Goal: Task Accomplishment & Management: Manage account settings

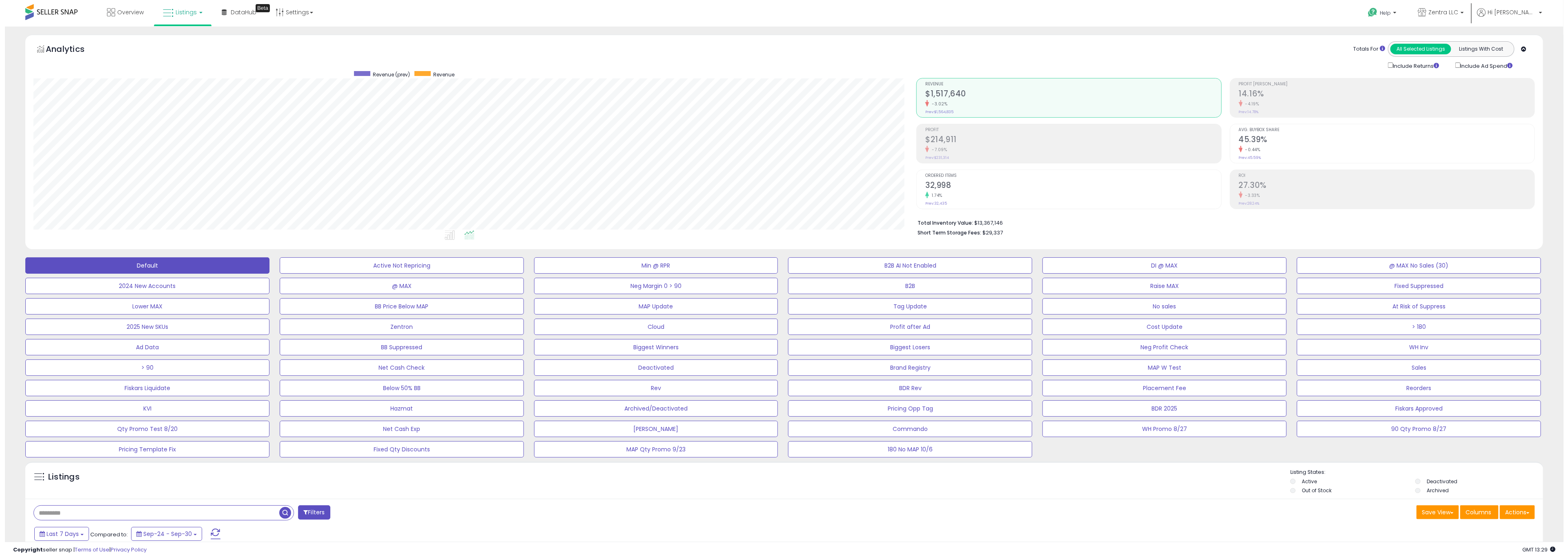
scroll to position [168, 883]
click at [1284, 102] on div "-4.19%" at bounding box center [1382, 103] width 295 height 8
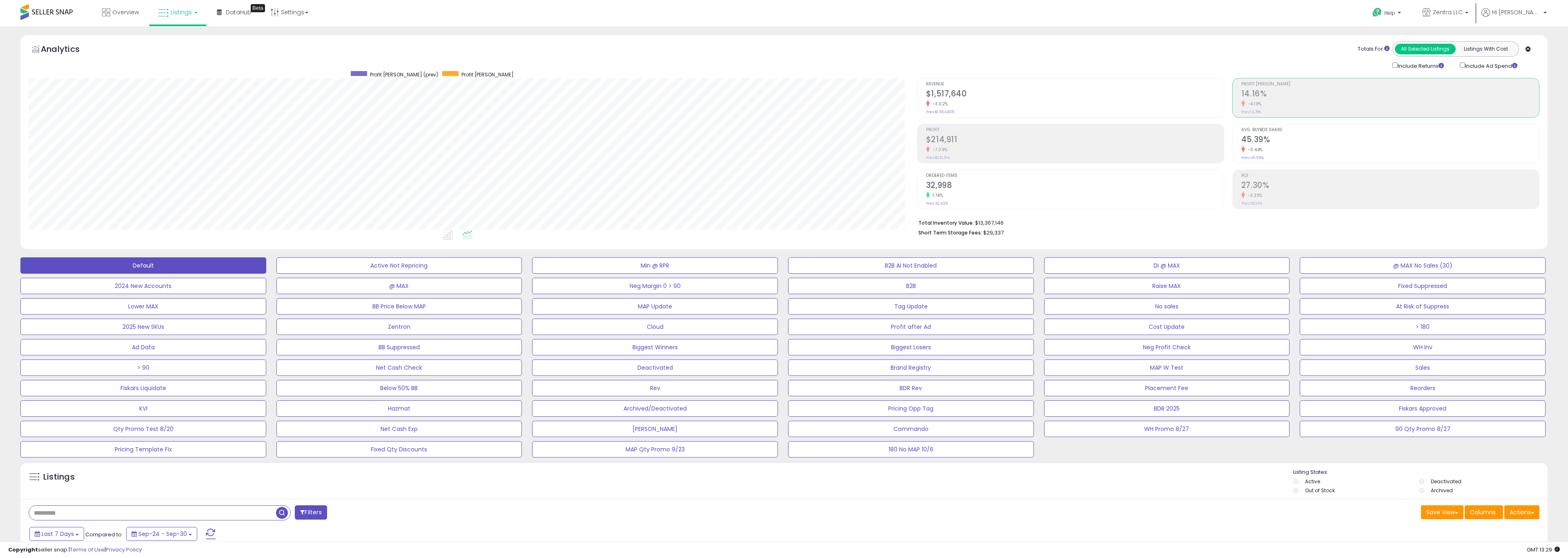
scroll to position [408461, 407471]
click at [1013, 93] on h2 "$1,517,640" at bounding box center [1068, 95] width 295 height 11
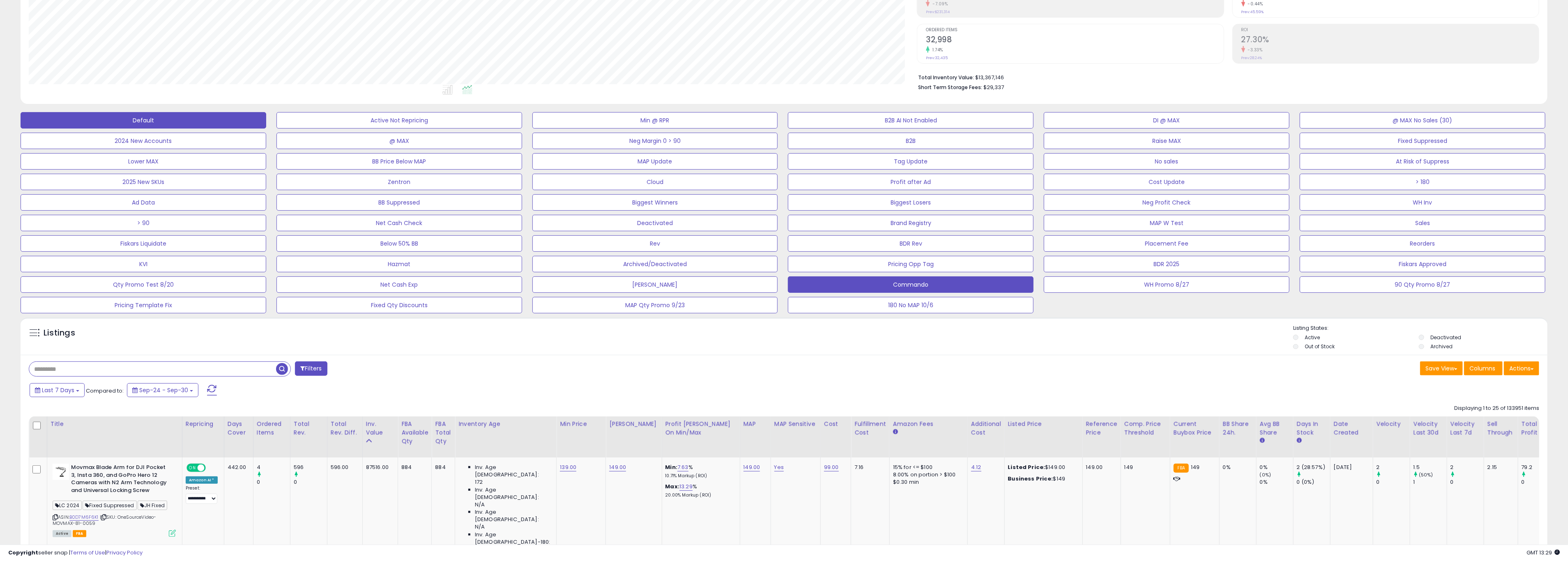
scroll to position [148, 0]
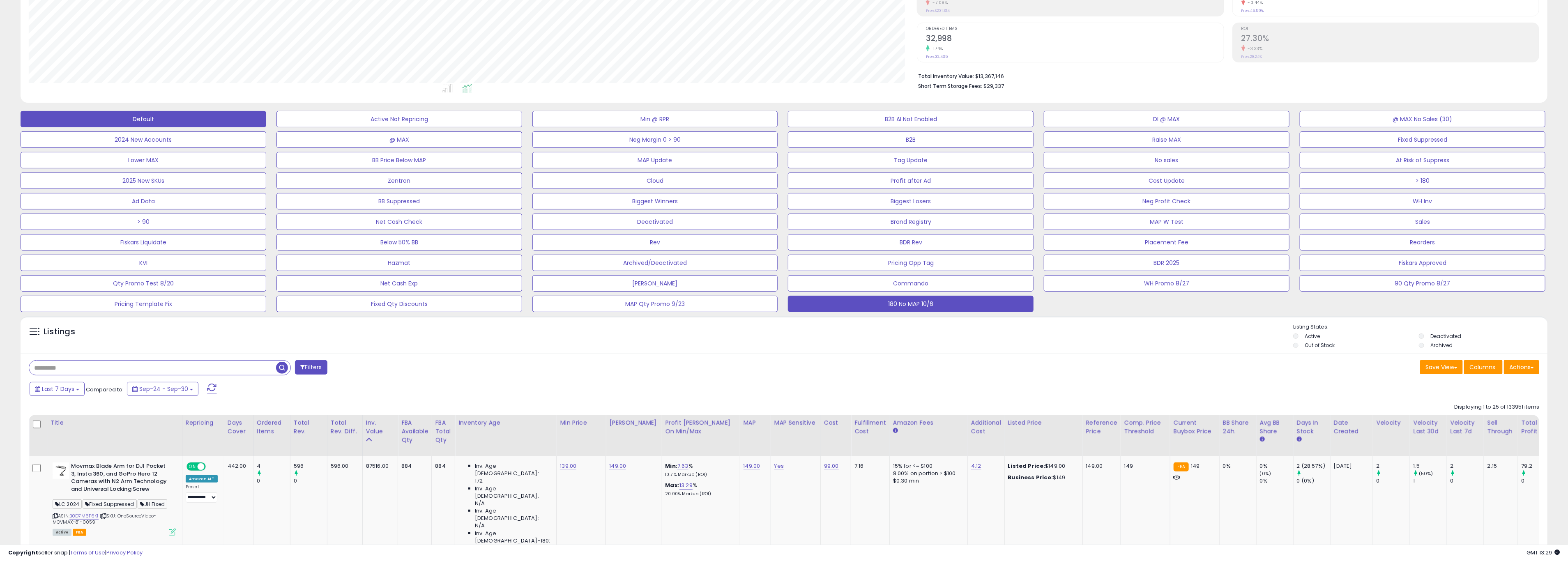
click at [884, 304] on button "180 No MAP 10/6" at bounding box center [910, 304] width 246 height 16
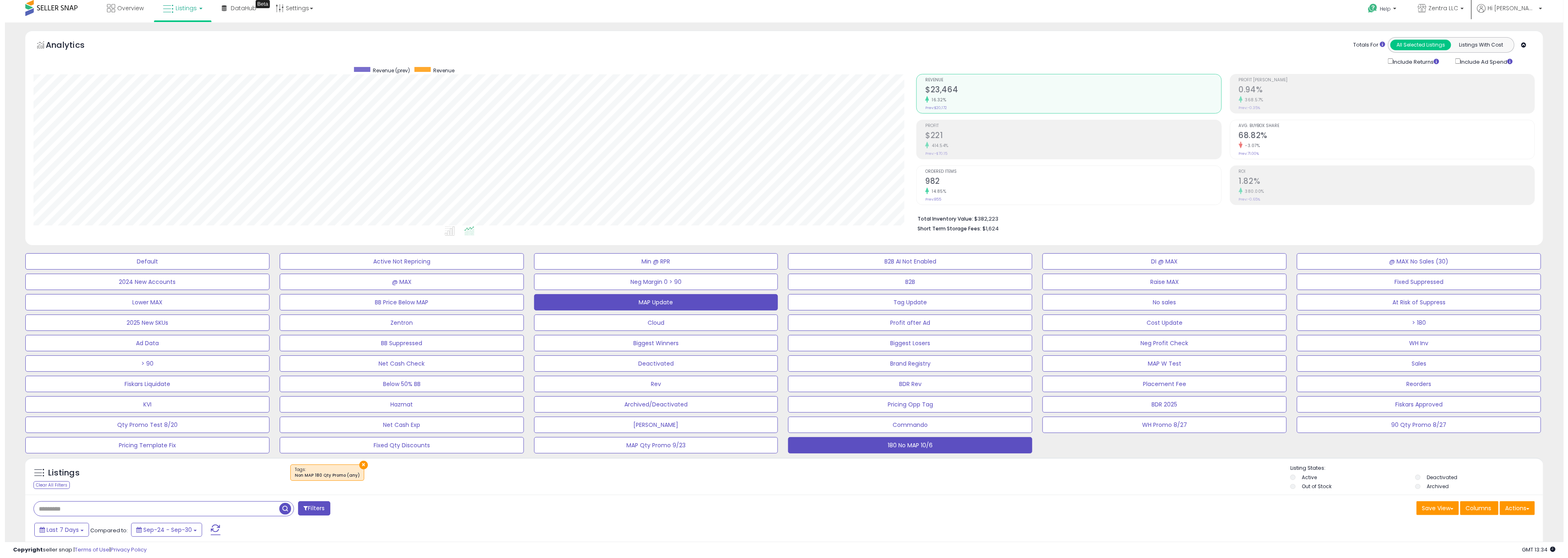
scroll to position [0, 0]
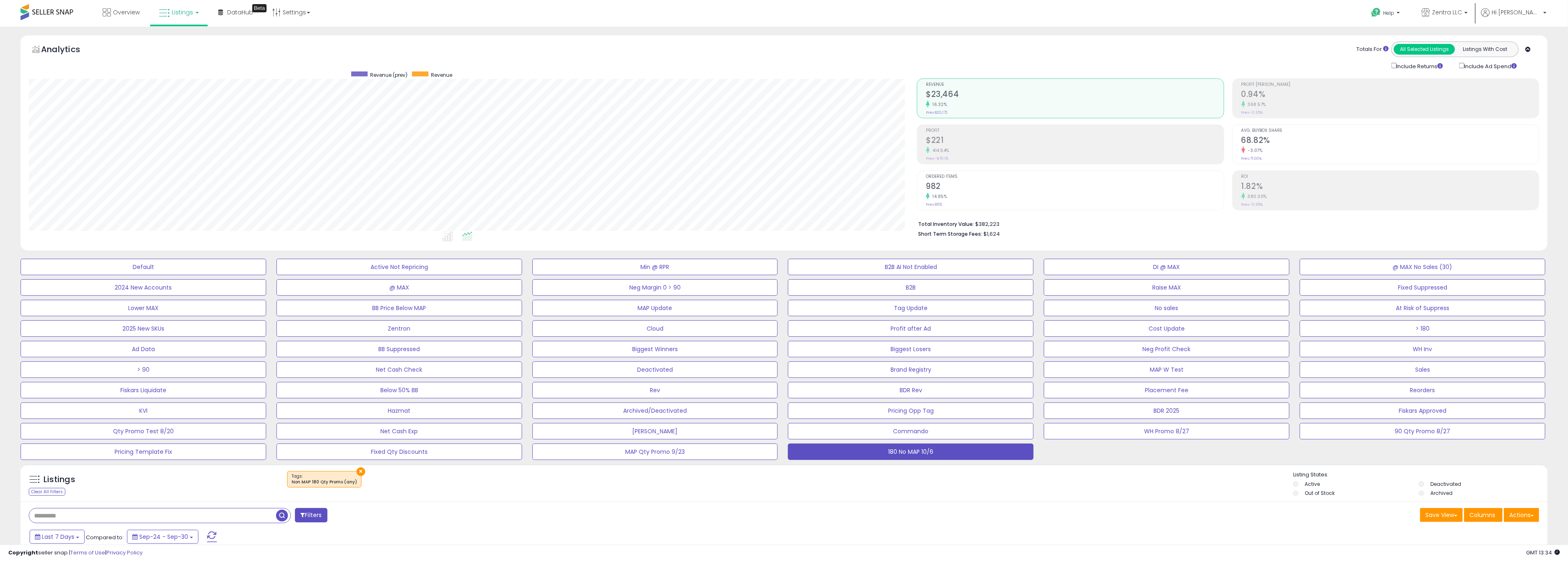
click at [1336, 143] on h2 "68.82%" at bounding box center [1390, 140] width 297 height 11
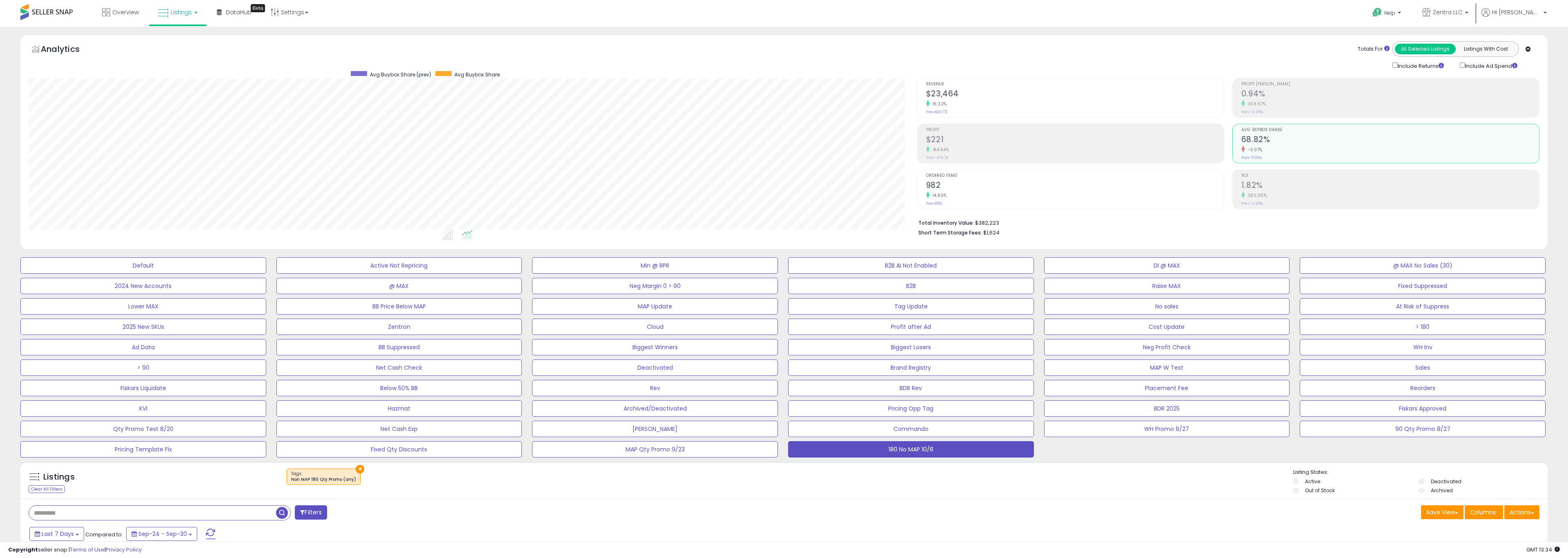
scroll to position [408461, 407471]
click at [990, 97] on h2 "$23,464" at bounding box center [1068, 95] width 295 height 11
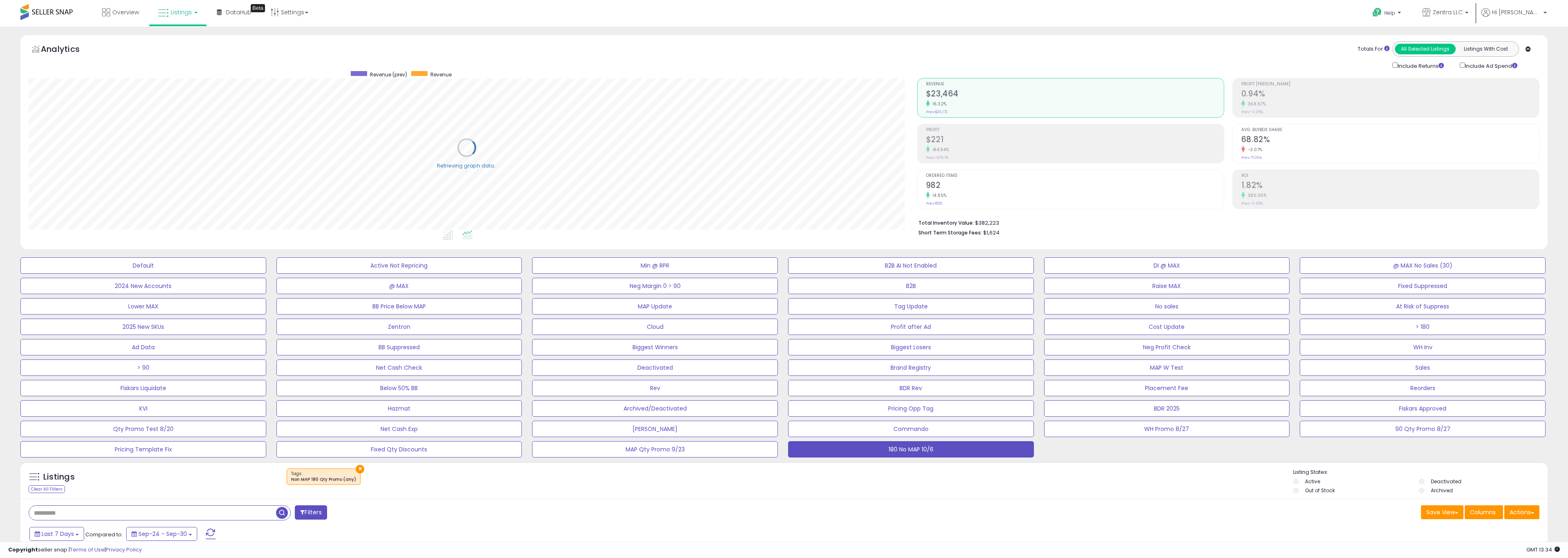
scroll to position [168, 883]
click at [1394, 327] on button "> 180" at bounding box center [1414, 327] width 244 height 16
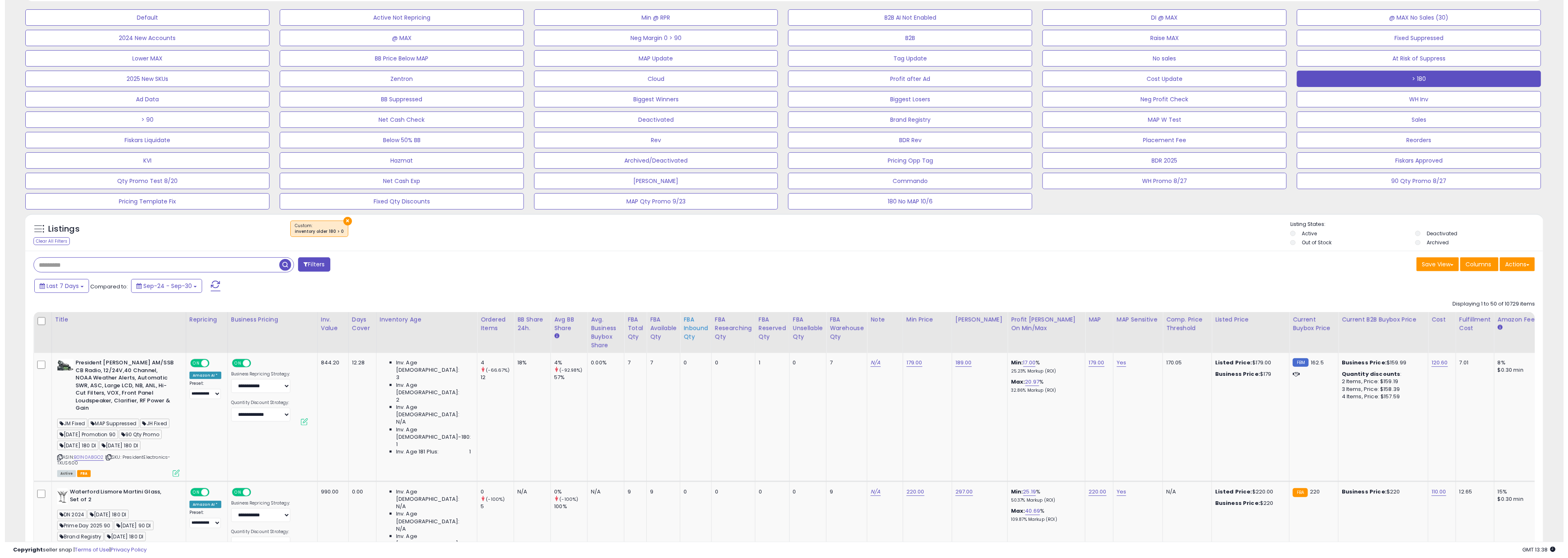
scroll to position [0, 0]
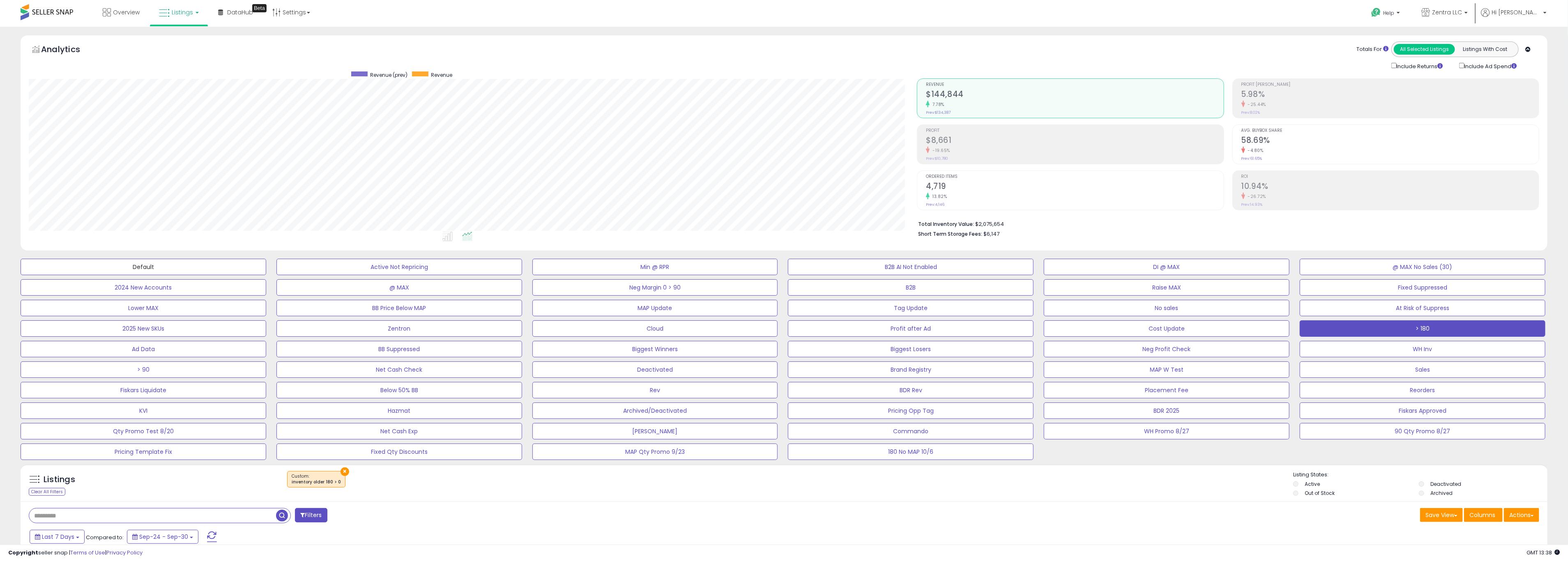
click at [157, 270] on button "Default" at bounding box center [143, 267] width 246 height 16
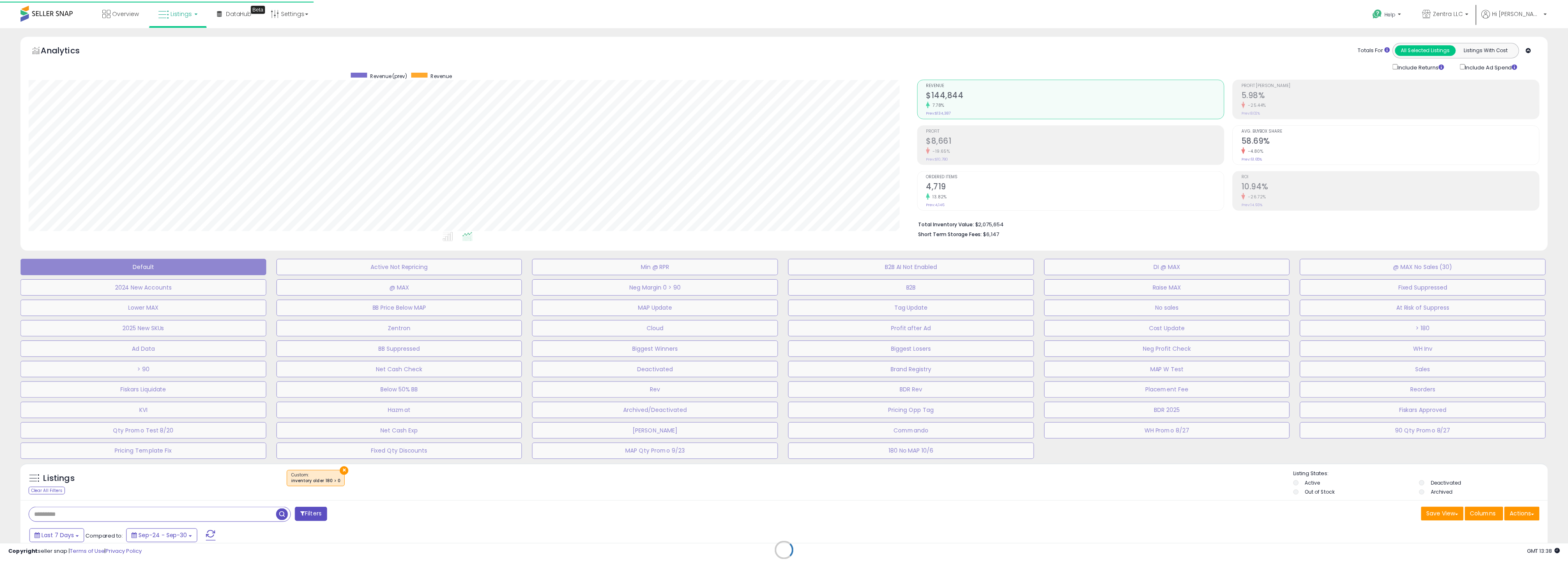
scroll to position [169, 894]
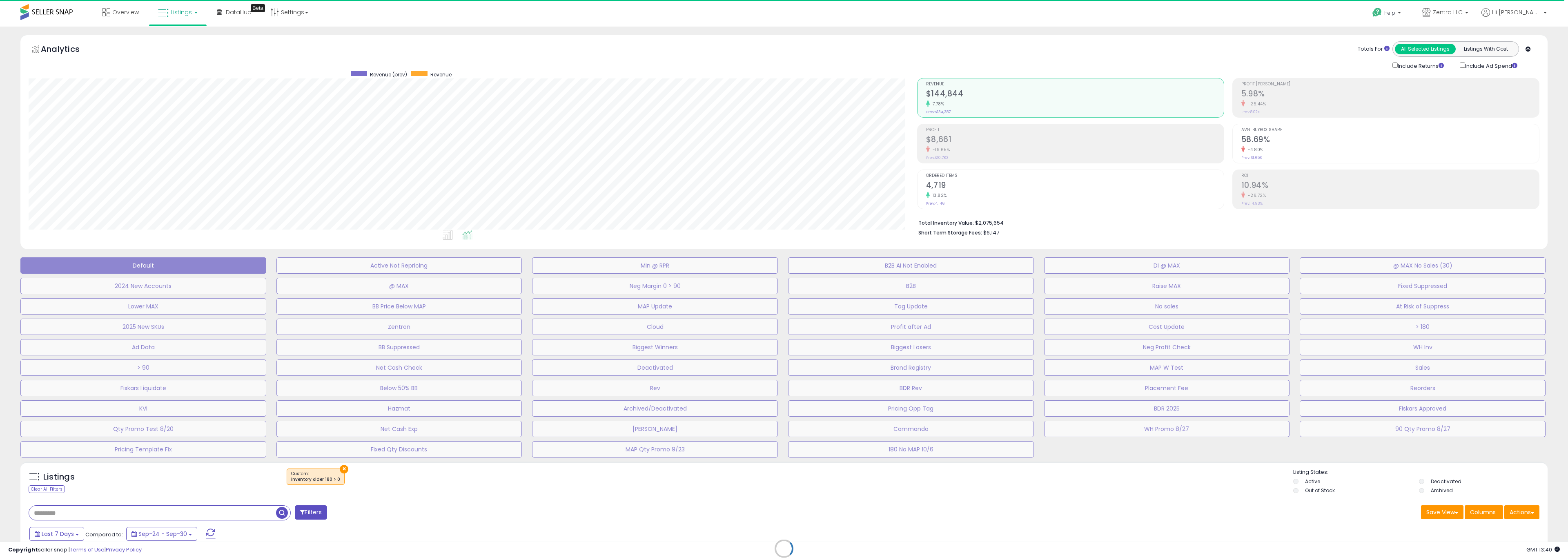
select select "**"
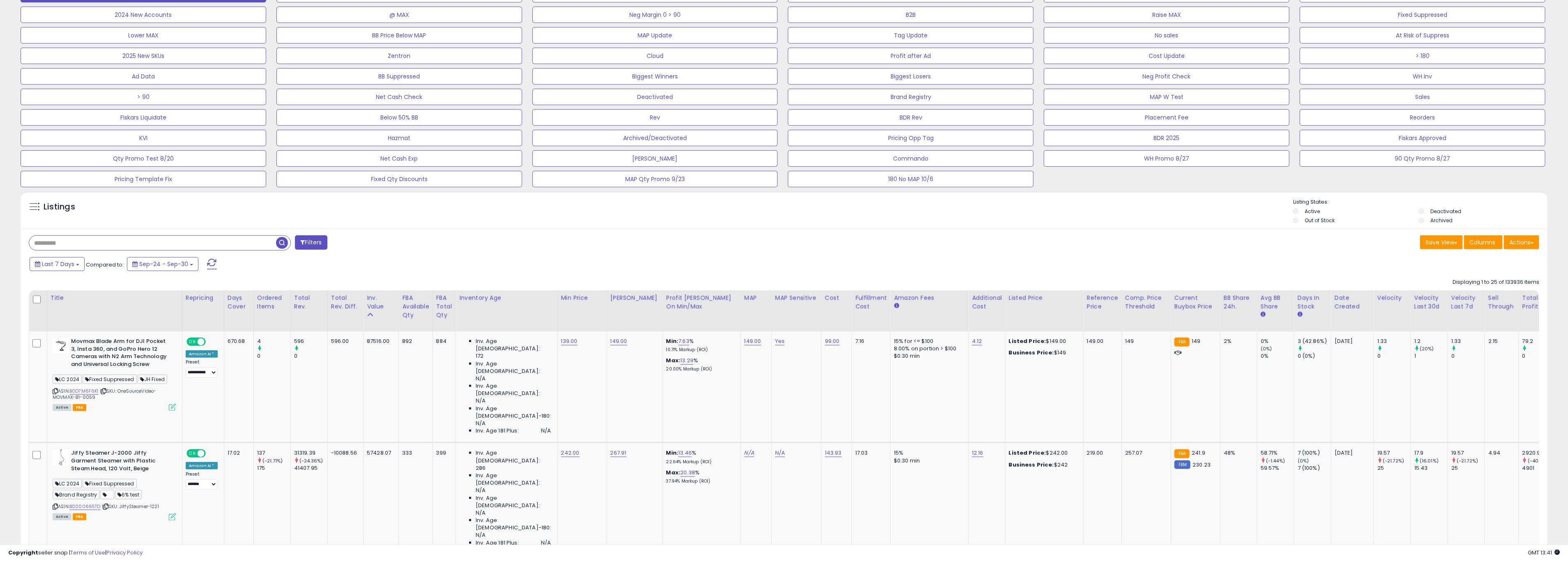
scroll to position [273, 0]
click at [340, 302] on div "Total Rev. Diff." at bounding box center [346, 301] width 29 height 17
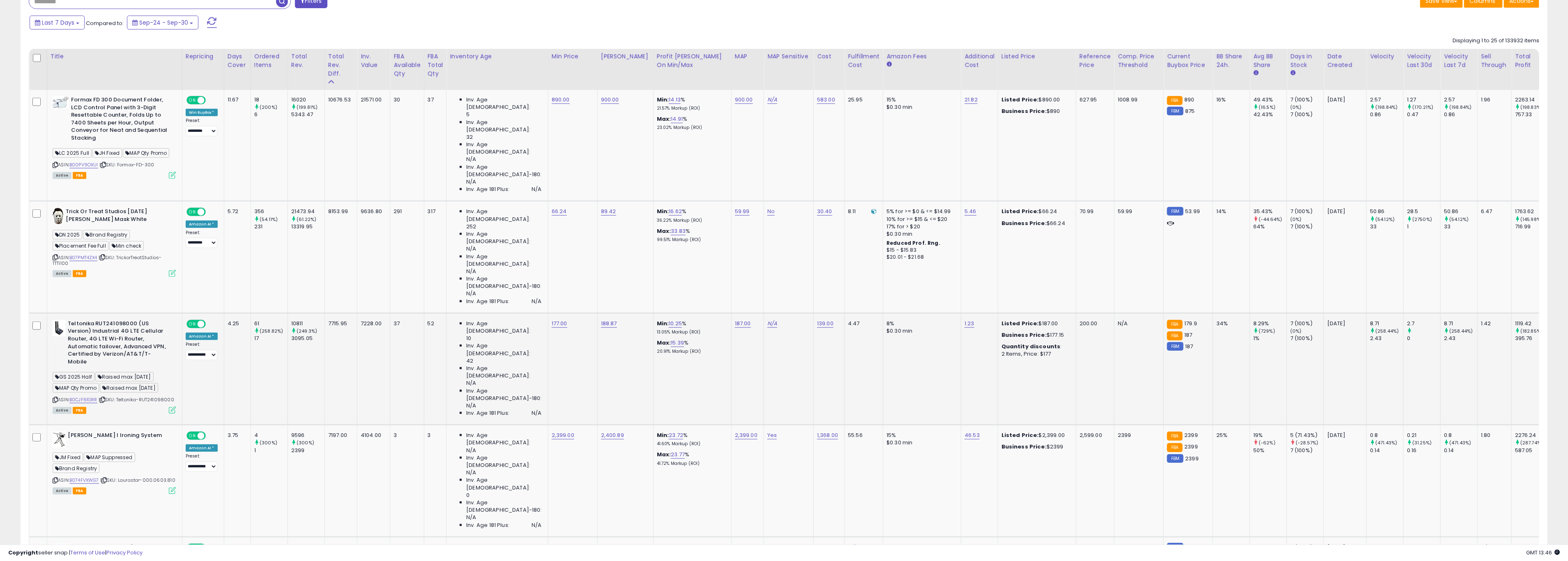
scroll to position [524, 0]
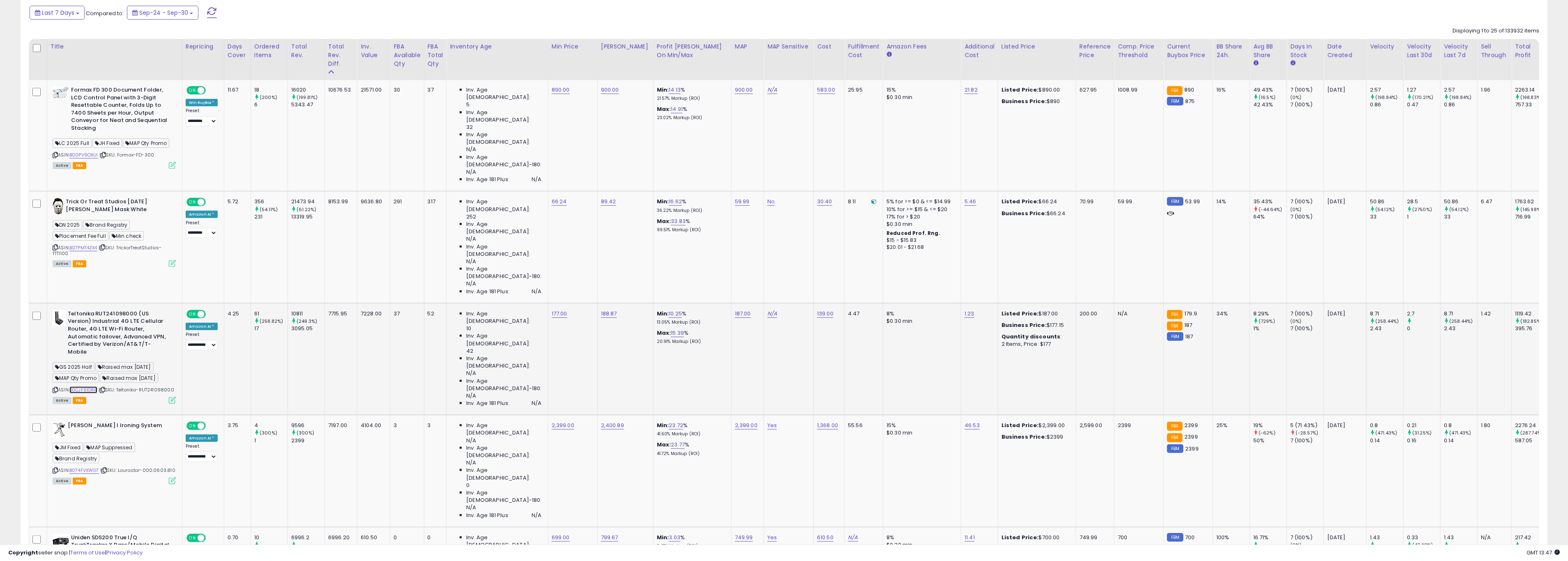
click at [88, 386] on link "B0CJF61GRR" at bounding box center [83, 389] width 28 height 7
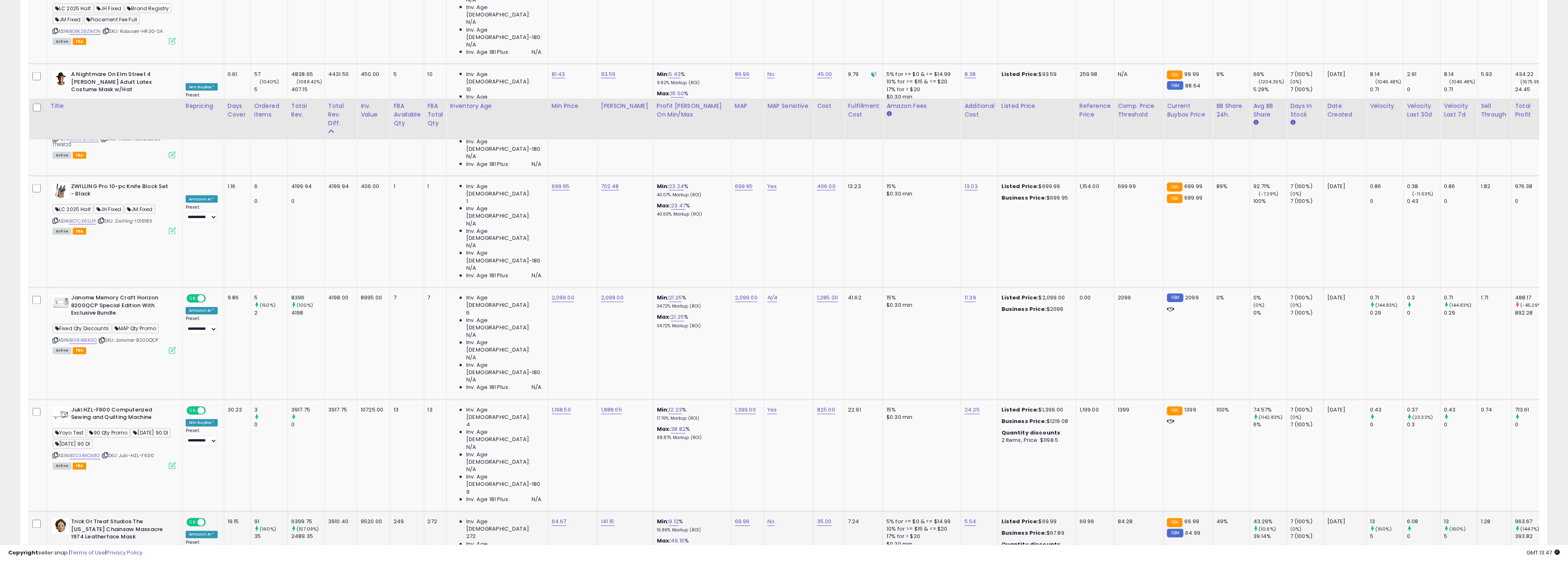
scroll to position [1523, 0]
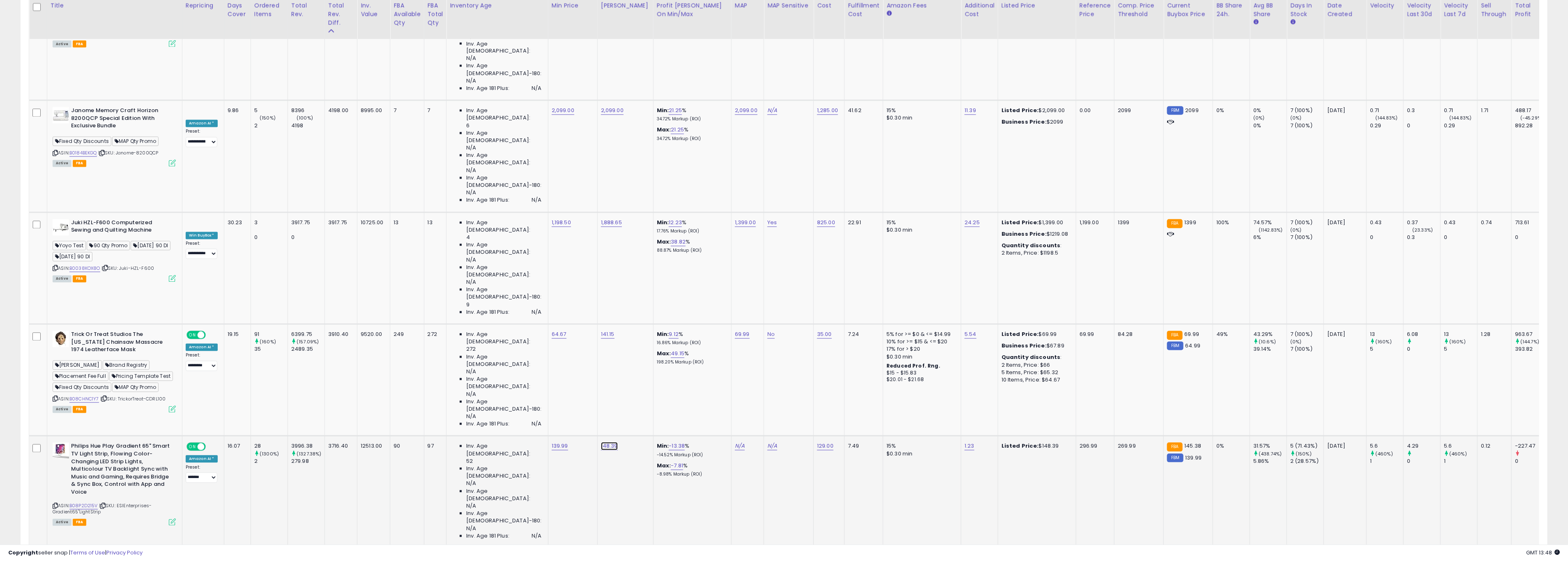
click at [608, 443] on div "148.39" at bounding box center [624, 447] width 46 height 7
click at [601, 442] on link "148.39" at bounding box center [609, 446] width 17 height 8
drag, startPoint x: 587, startPoint y: 165, endPoint x: 490, endPoint y: 166, distance: 97.0
click at [492, 166] on tbody "Formax FD 300 Document Folder, LCD Control Panel with 3-Digit Resettable Counte…" at bounding box center [1130, 487] width 2203 height 2810
type input "***"
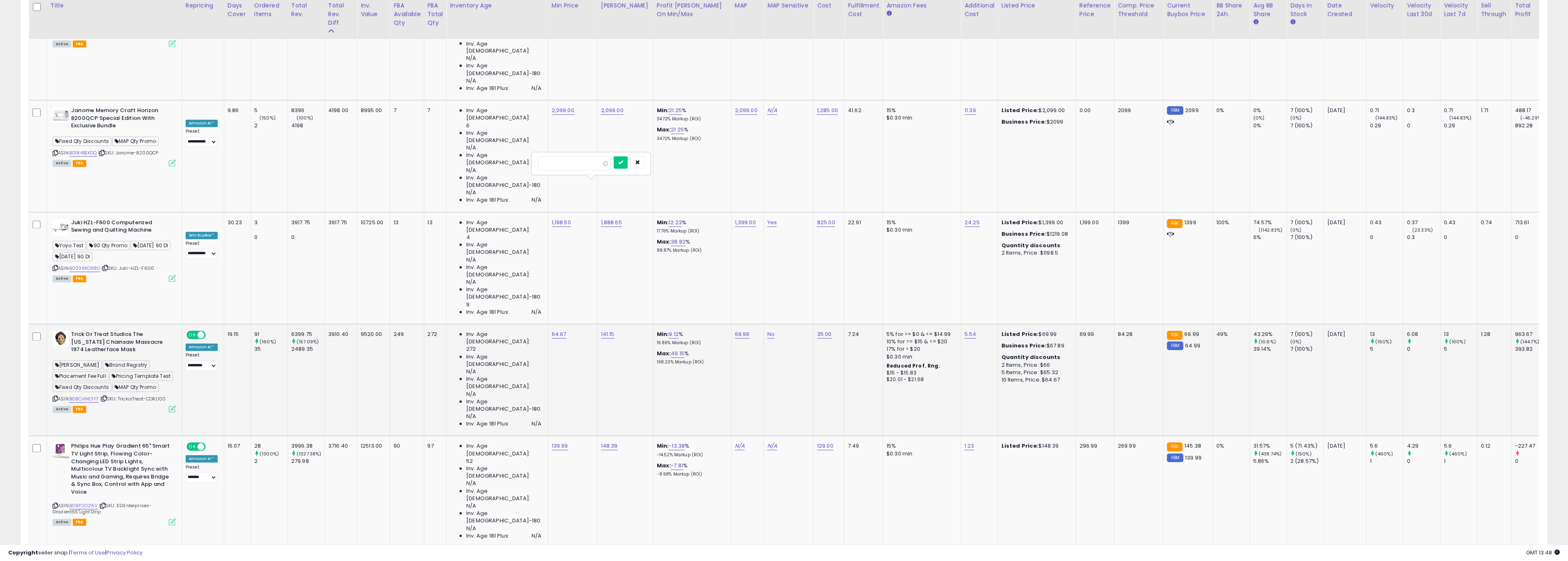
click button "submit" at bounding box center [621, 163] width 14 height 13
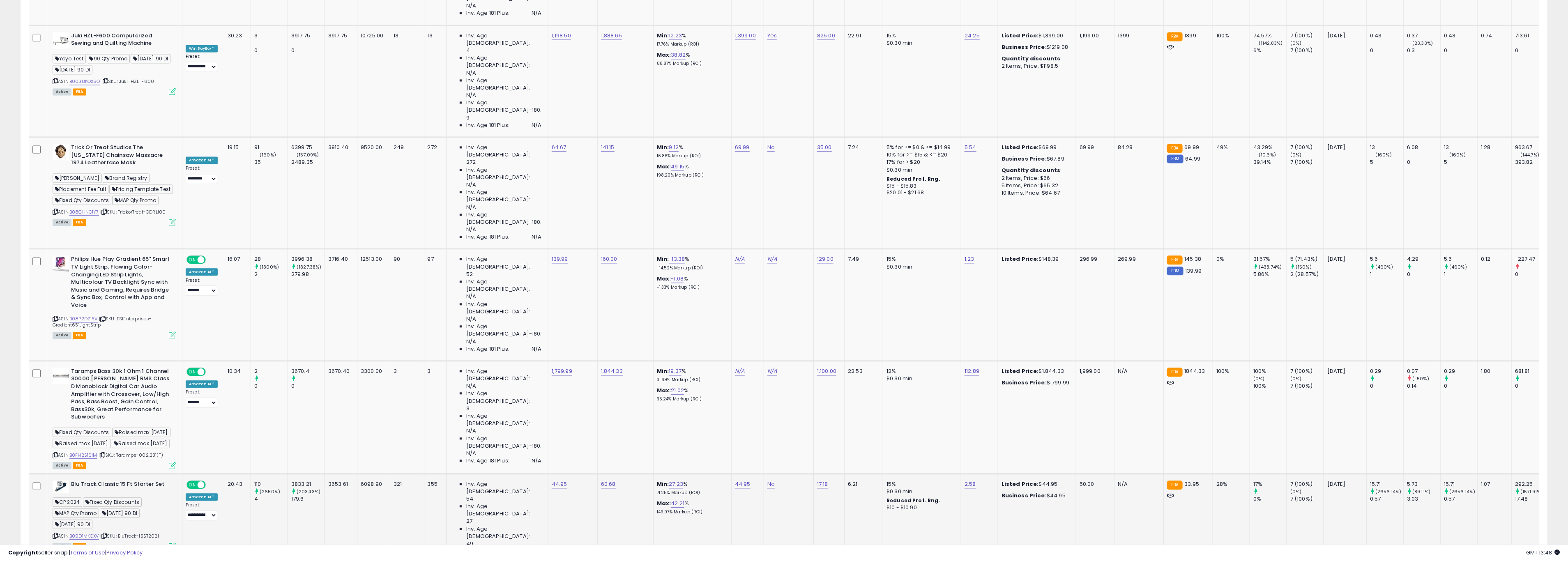
scroll to position [1730, 0]
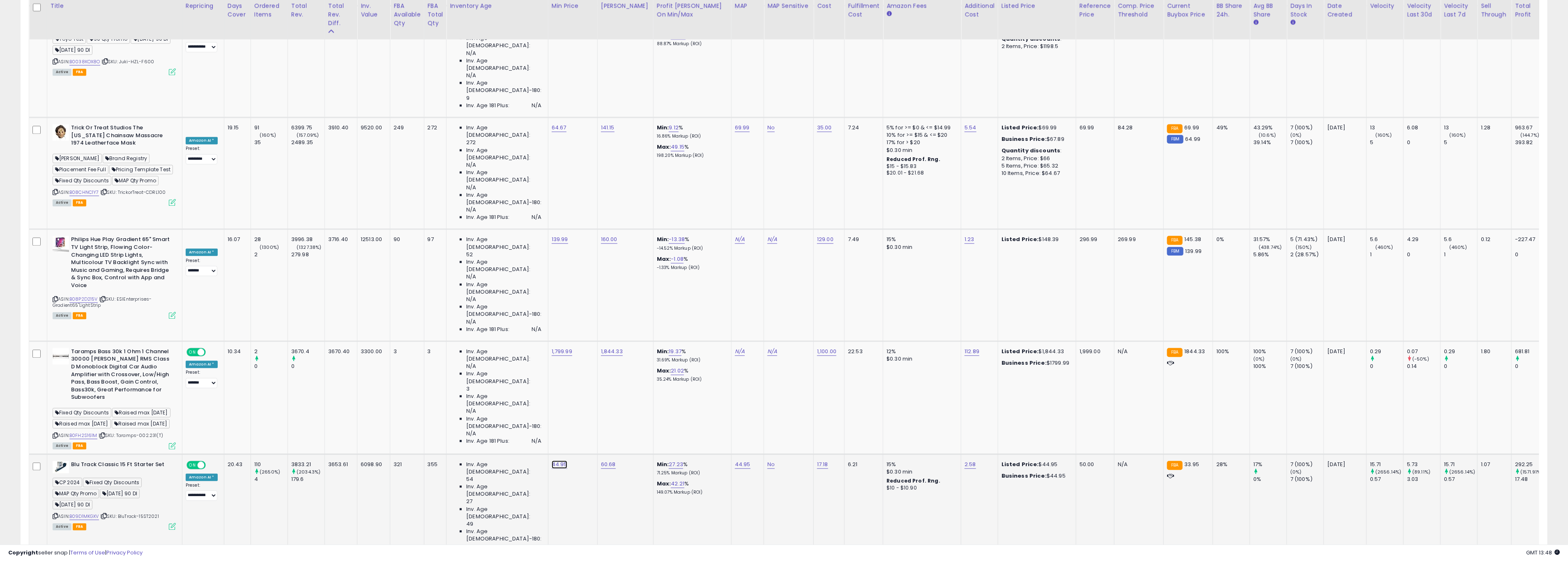
click at [552, 461] on link "44.95" at bounding box center [560, 464] width 16 height 8
drag, startPoint x: 522, startPoint y: 164, endPoint x: 447, endPoint y: 163, distance: 75.0
click at [448, 163] on tbody "Formax FD 300 Document Folder, LCD Control Panel with 3-Digit Resettable Counte…" at bounding box center [1130, 280] width 2203 height 2810
type input "*****"
click button "submit" at bounding box center [571, 163] width 14 height 13
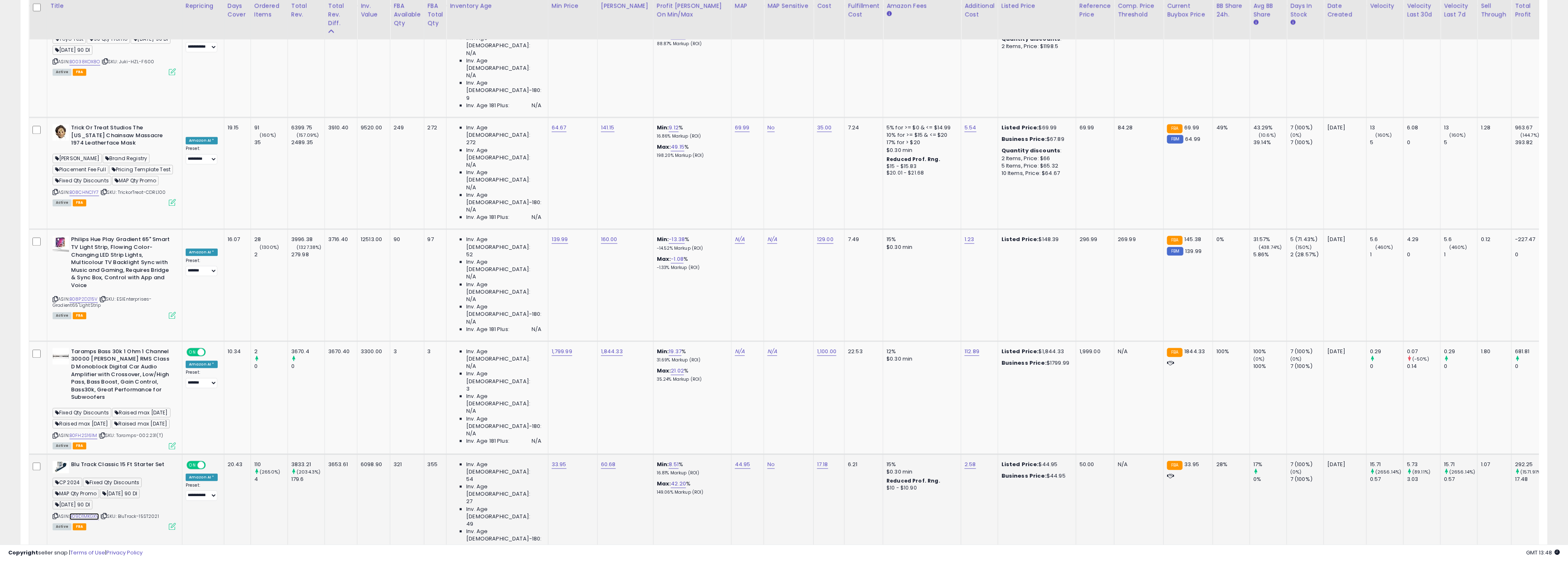
click at [89, 513] on link "B09D1MKGXV" at bounding box center [84, 516] width 30 height 7
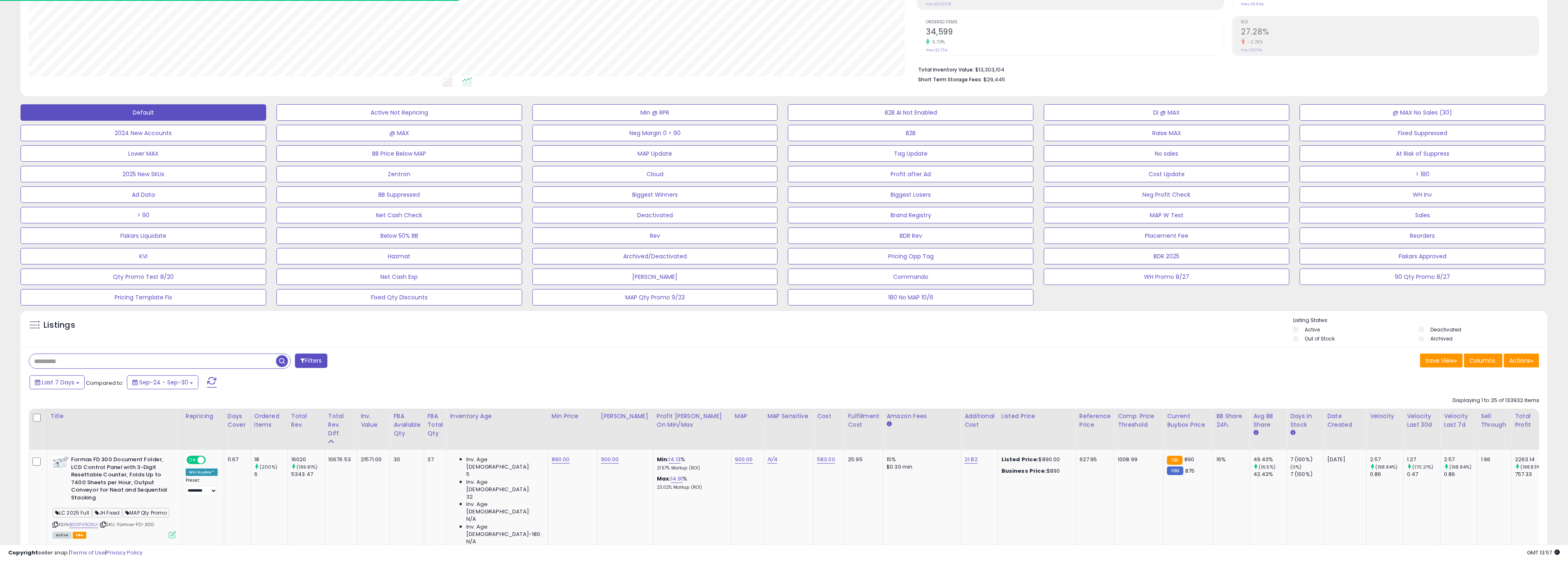
scroll to position [192, 0]
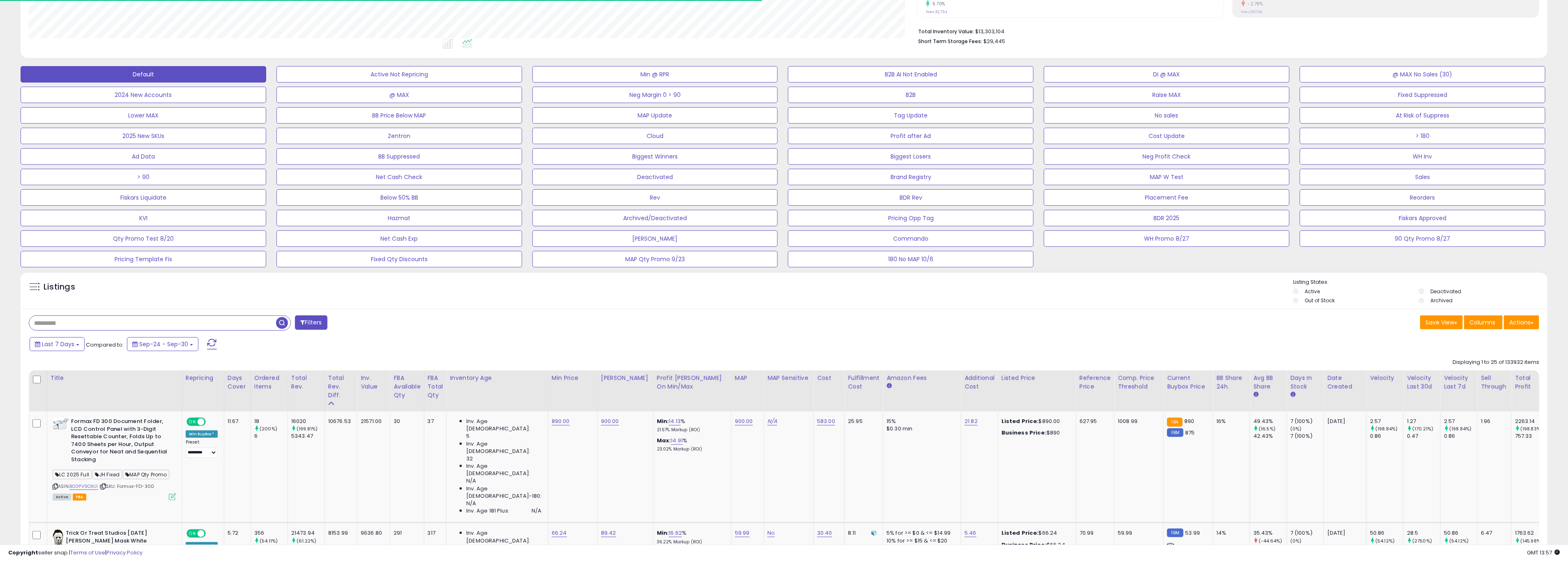
click at [106, 327] on input "text" at bounding box center [152, 322] width 247 height 14
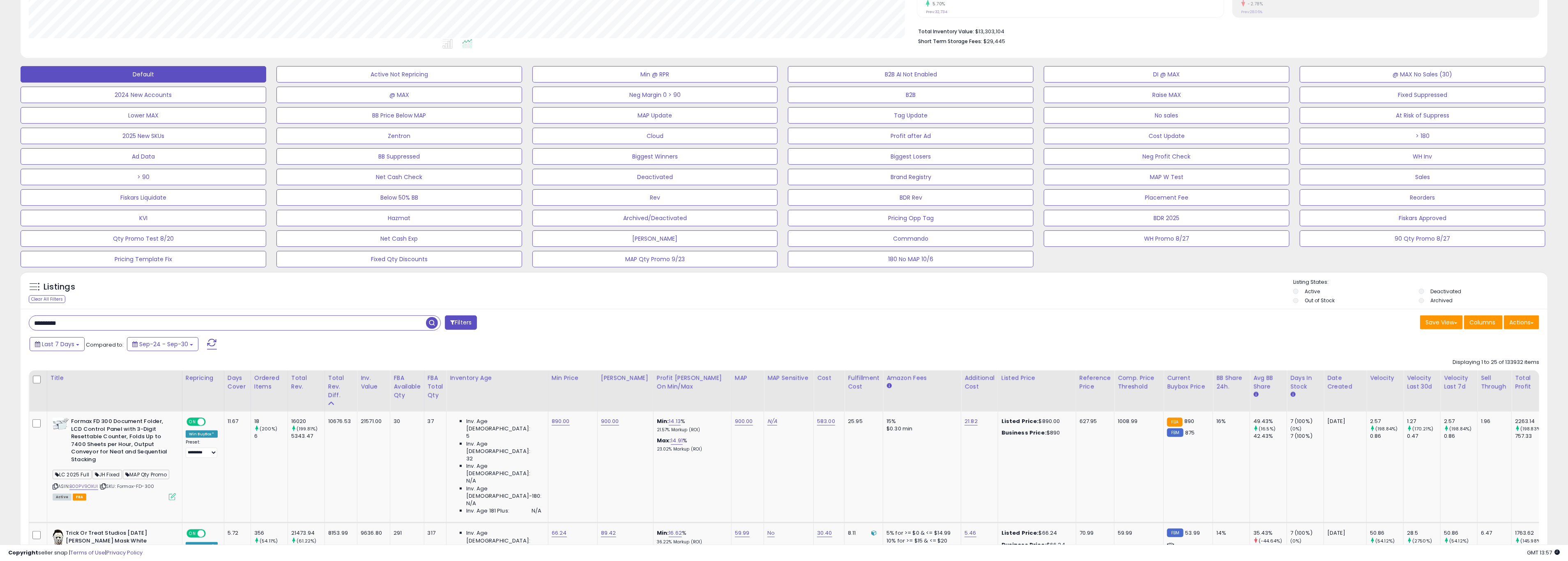
type input "*********"
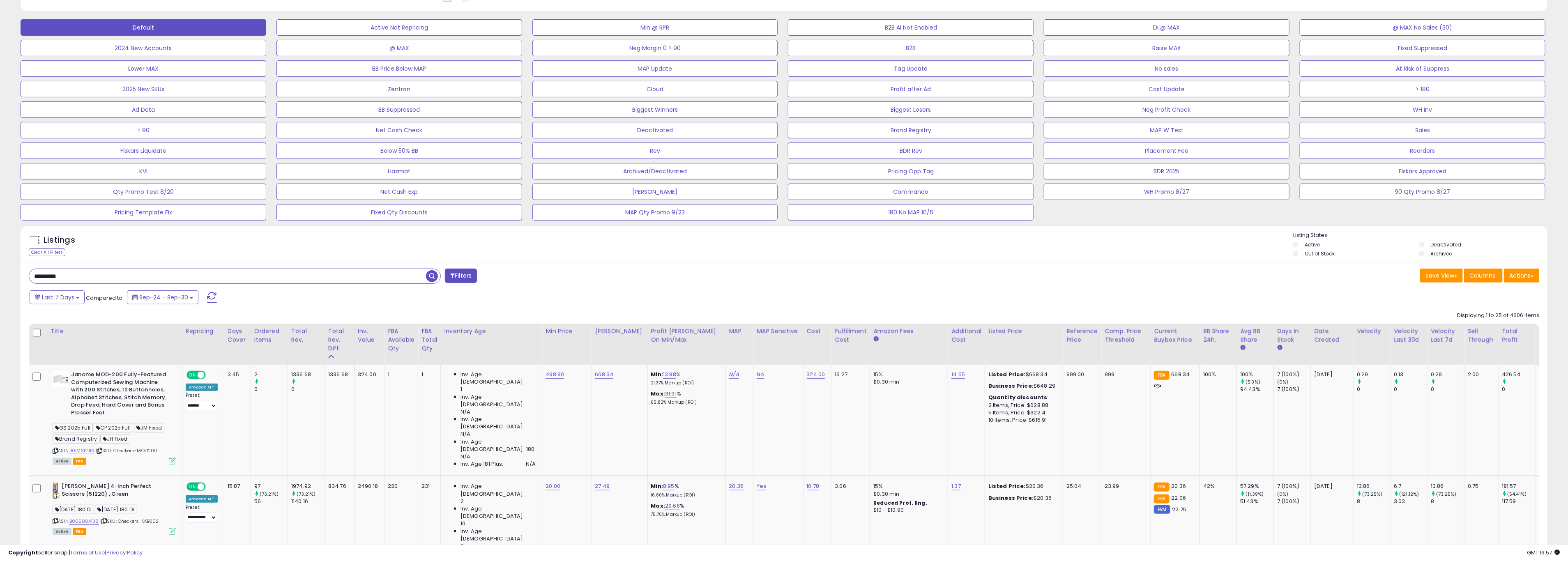
scroll to position [276, 0]
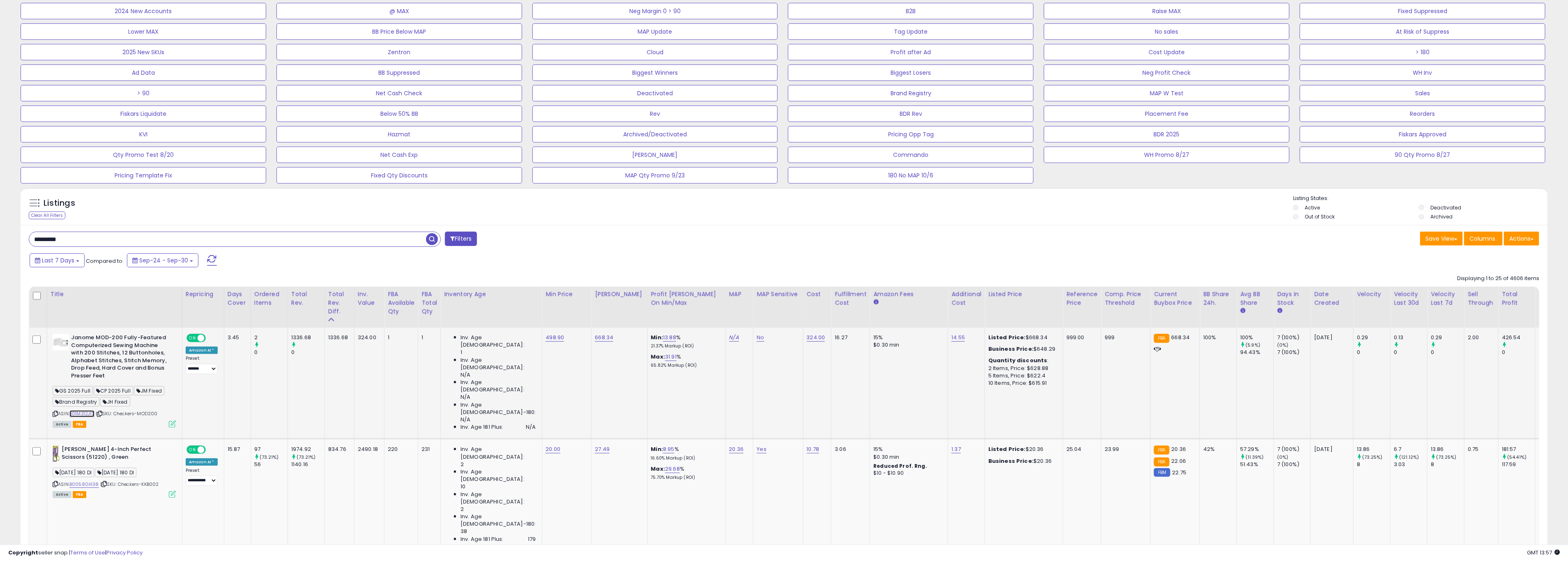
click at [93, 415] on link "B01M312J1S" at bounding box center [82, 413] width 25 height 7
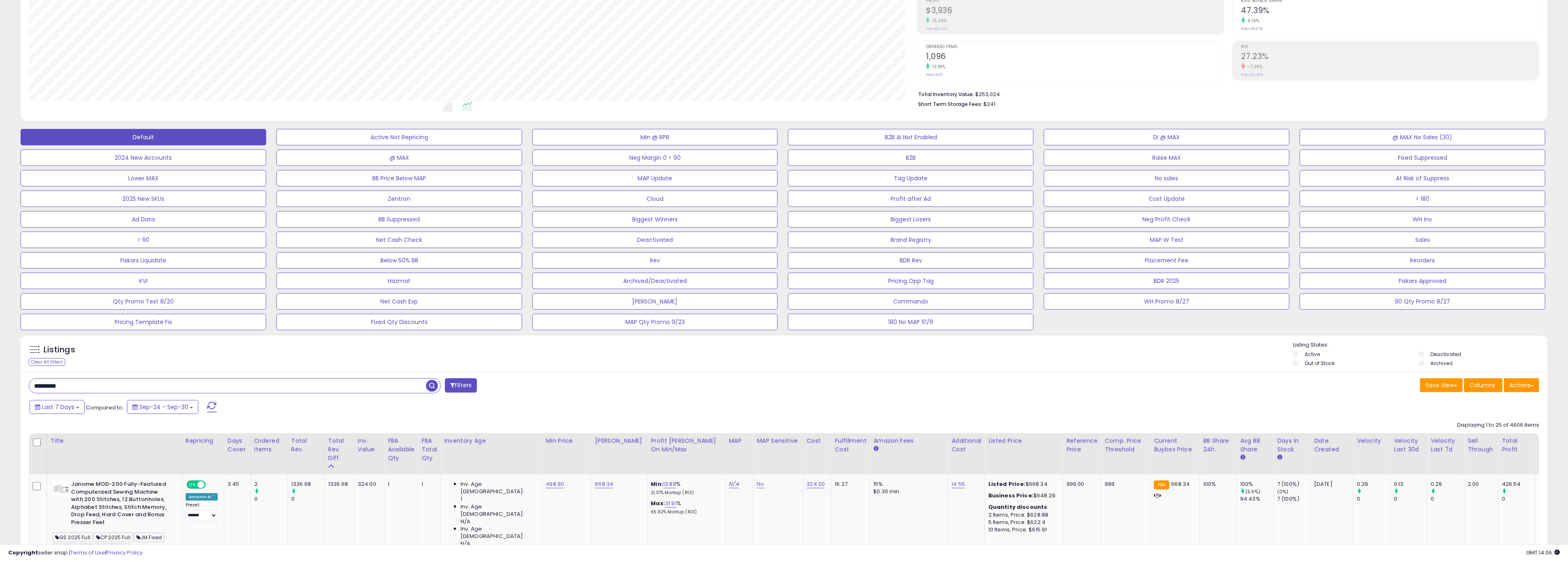
scroll to position [204, 0]
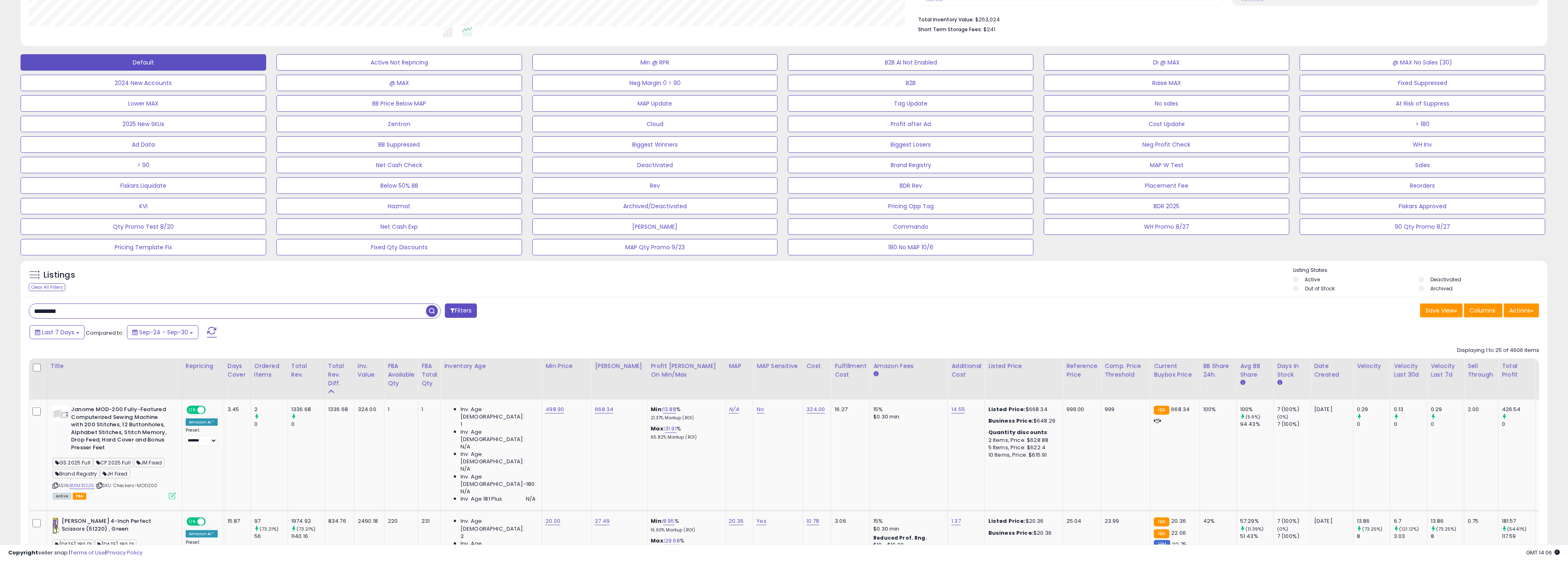
drag, startPoint x: 22, startPoint y: 317, endPoint x: 0, endPoint y: 317, distance: 22.0
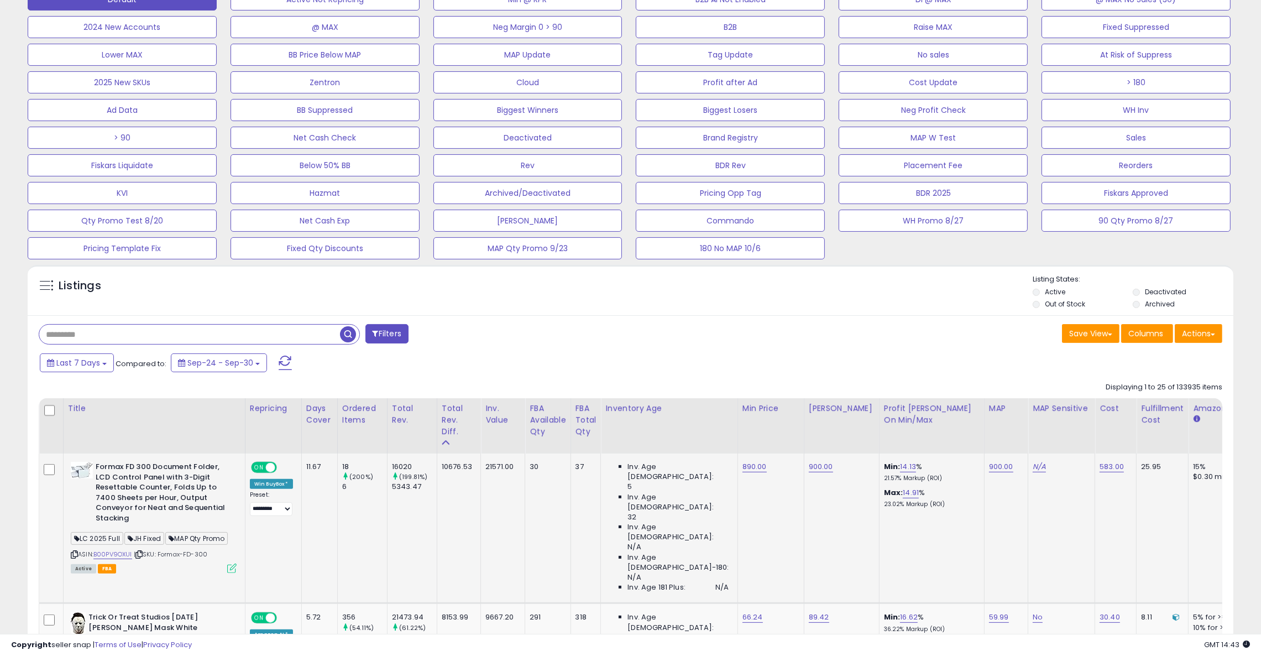
scroll to position [351, 0]
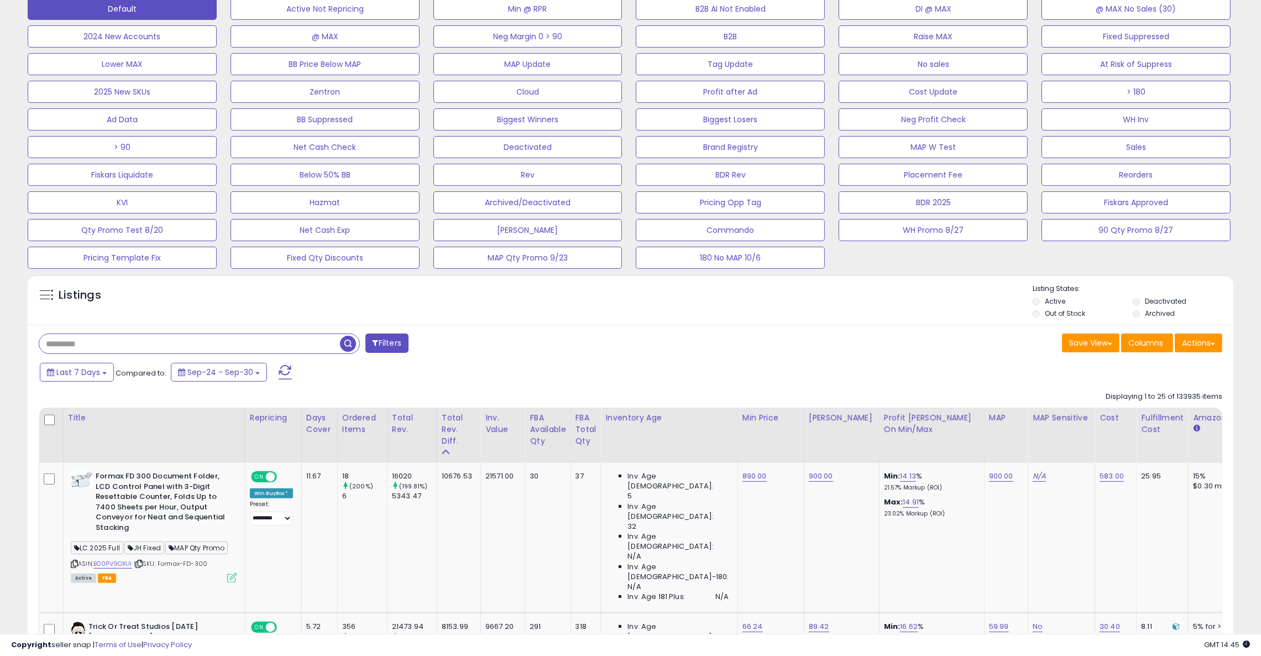
drag, startPoint x: 166, startPoint y: 347, endPoint x: 217, endPoint y: 348, distance: 50.3
click at [165, 347] on input "text" at bounding box center [189, 343] width 301 height 19
paste input "**********"
type input "**********"
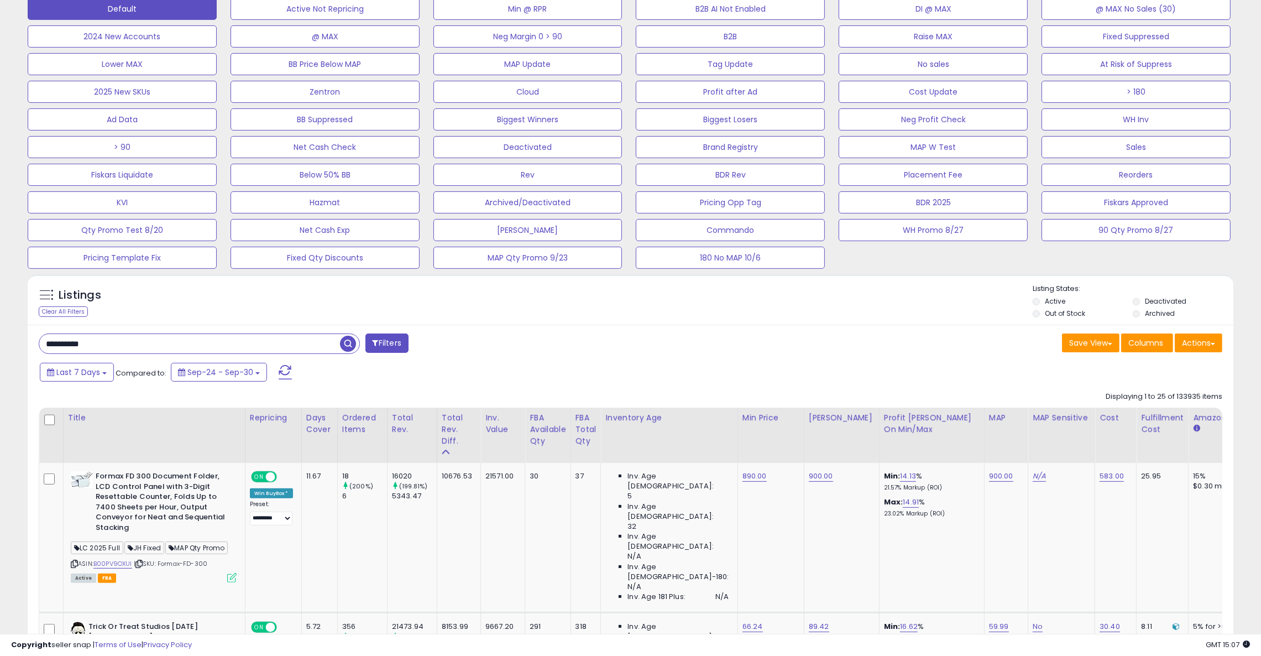
click at [349, 347] on span "button" at bounding box center [348, 344] width 16 height 16
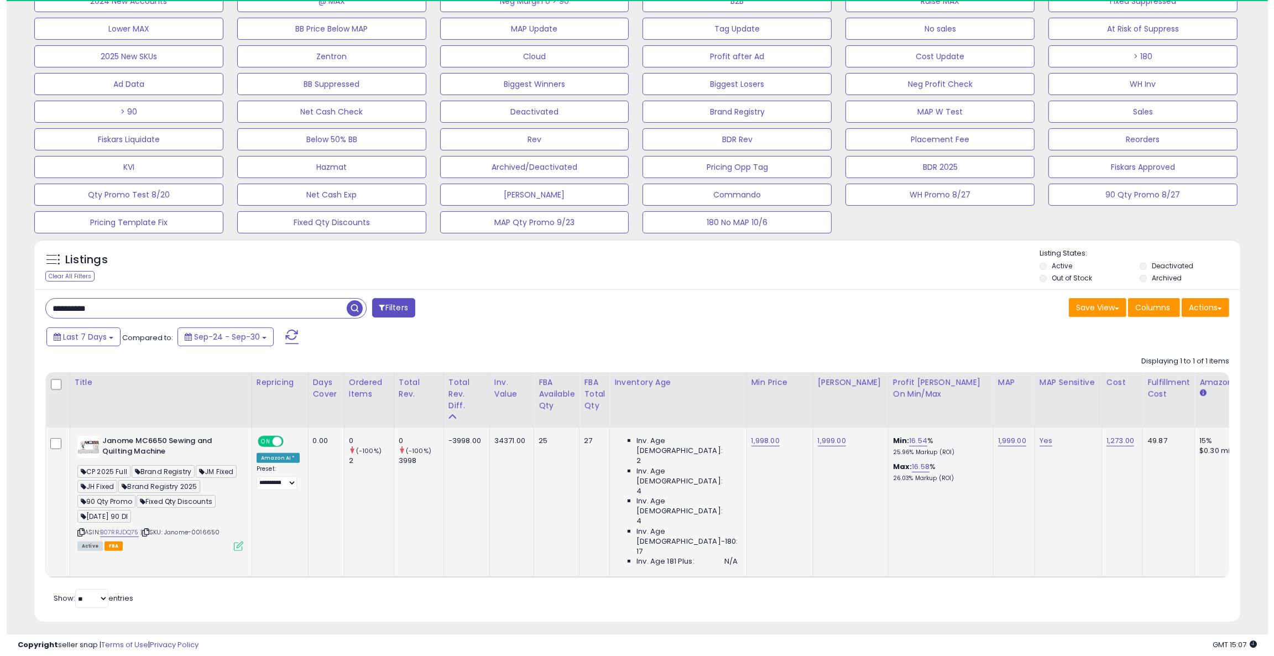
scroll to position [226, 701]
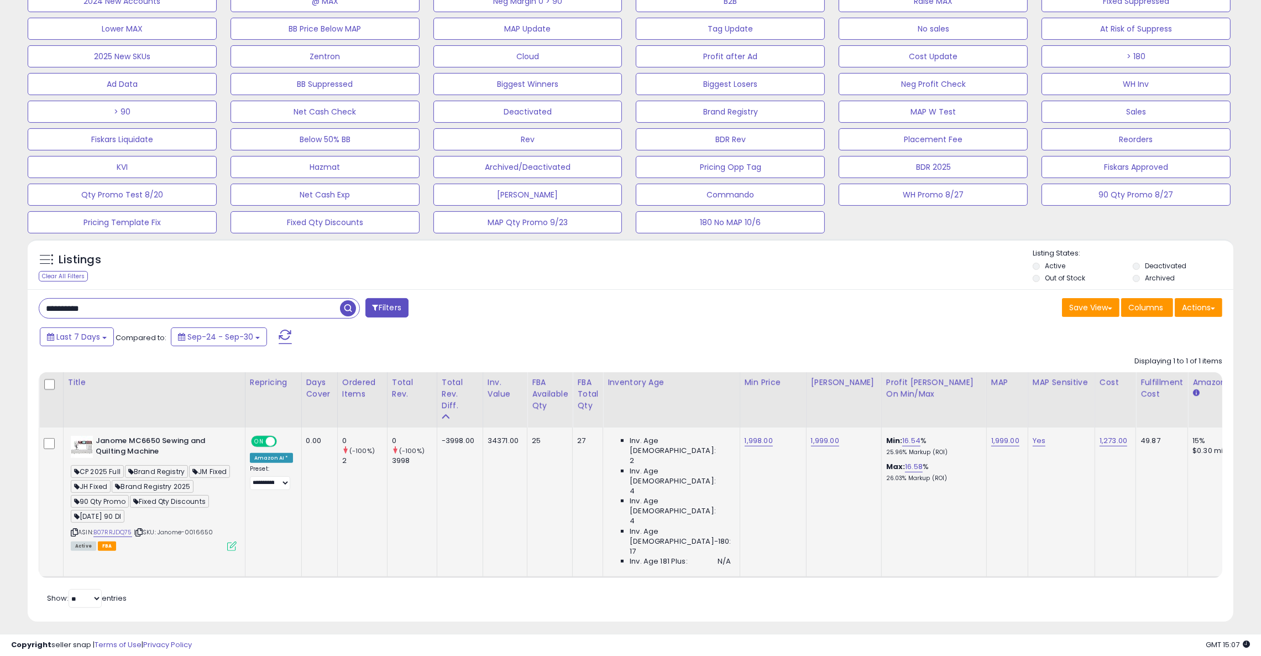
click at [233, 547] on icon at bounding box center [231, 545] width 9 height 9
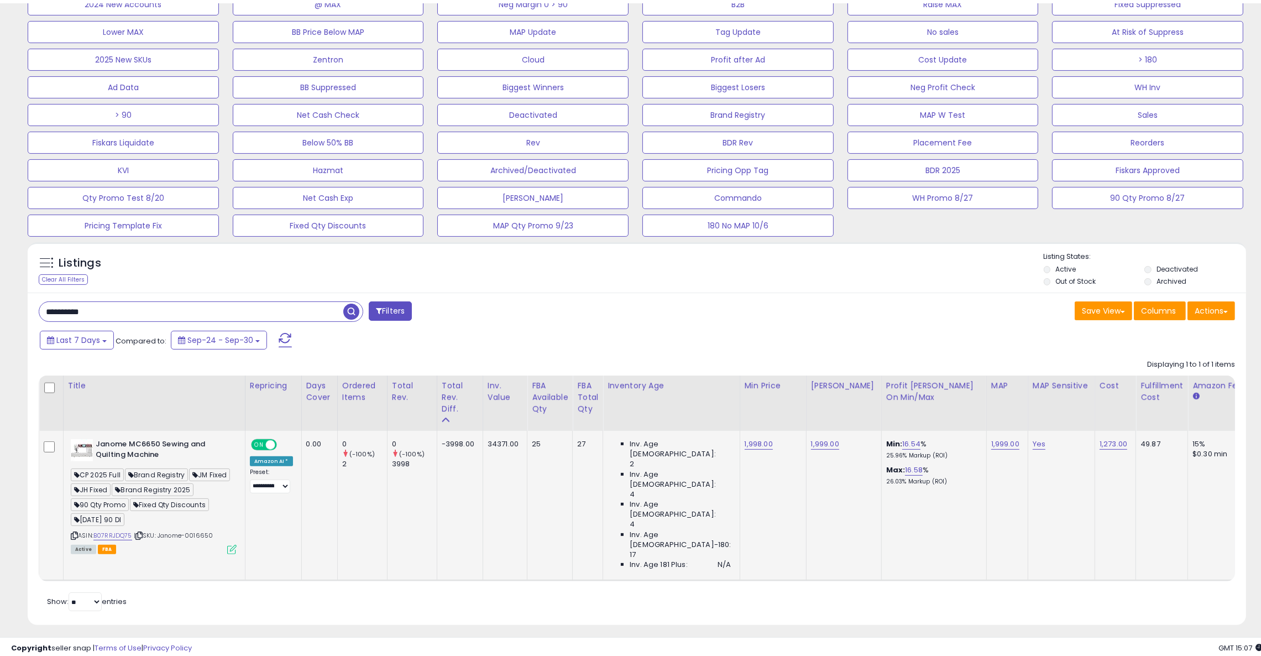
scroll to position [226, 707]
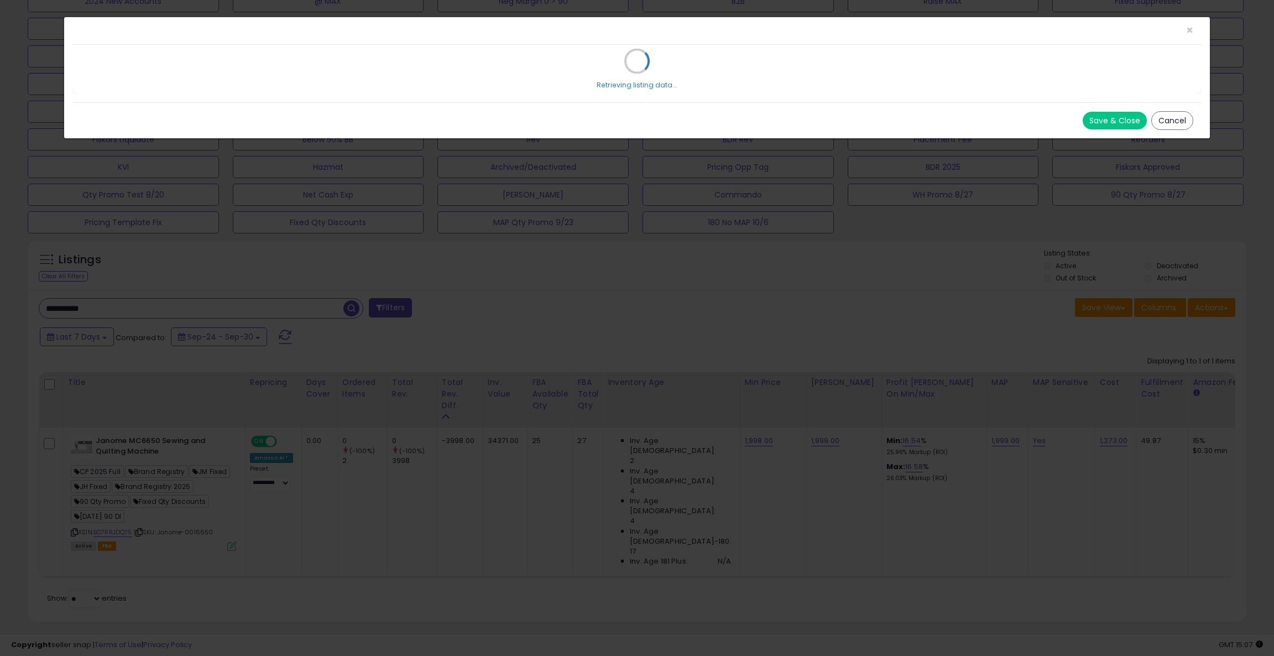
select select "*****"
select select "*******"
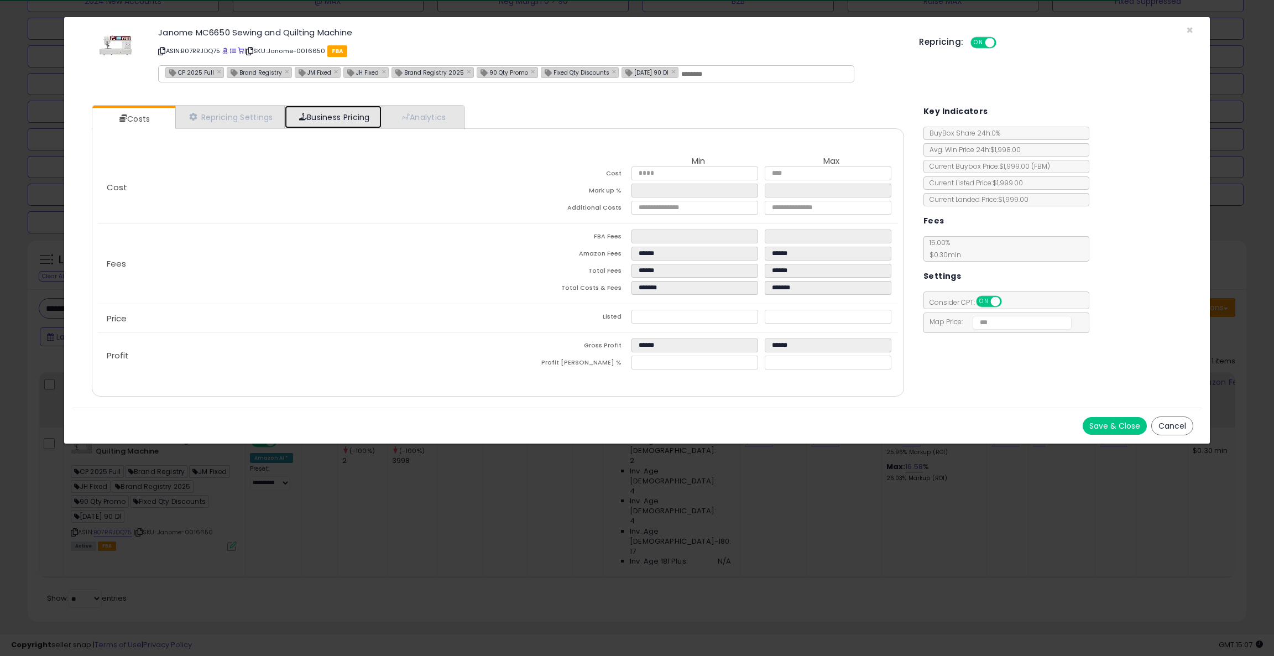
click at [331, 121] on link "Business Pricing" at bounding box center [333, 117] width 97 height 23
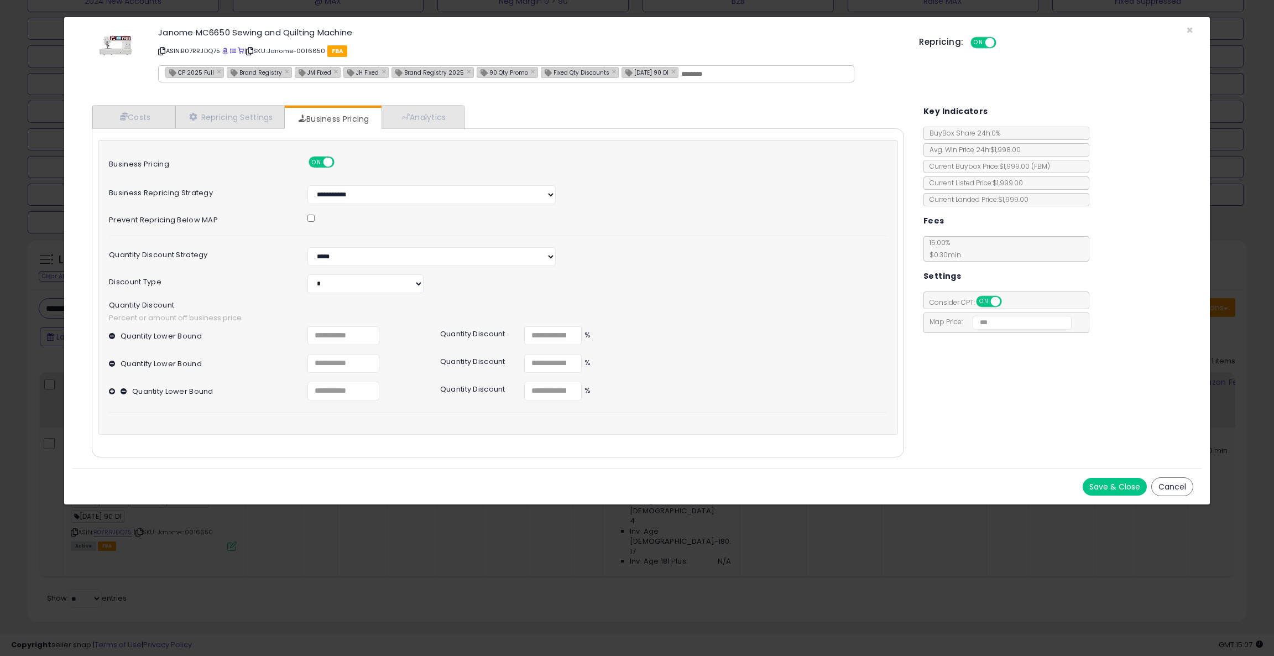
click at [1175, 481] on button "Cancel" at bounding box center [1172, 486] width 42 height 19
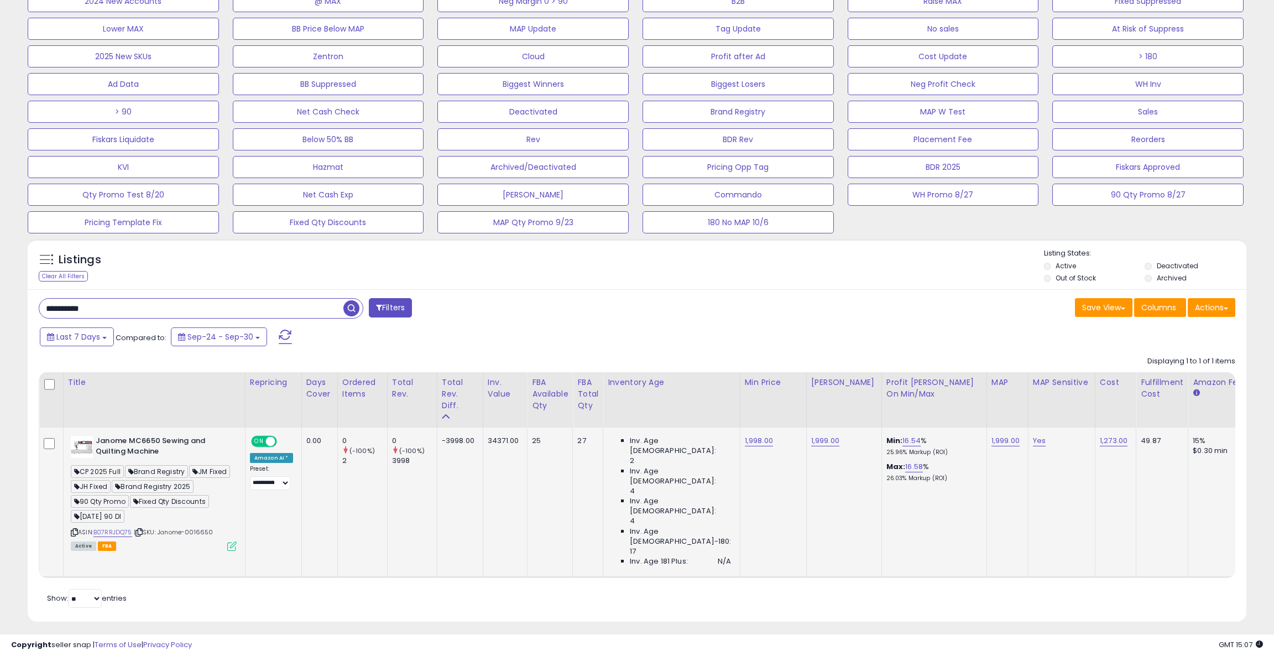
scroll to position [552665, 552192]
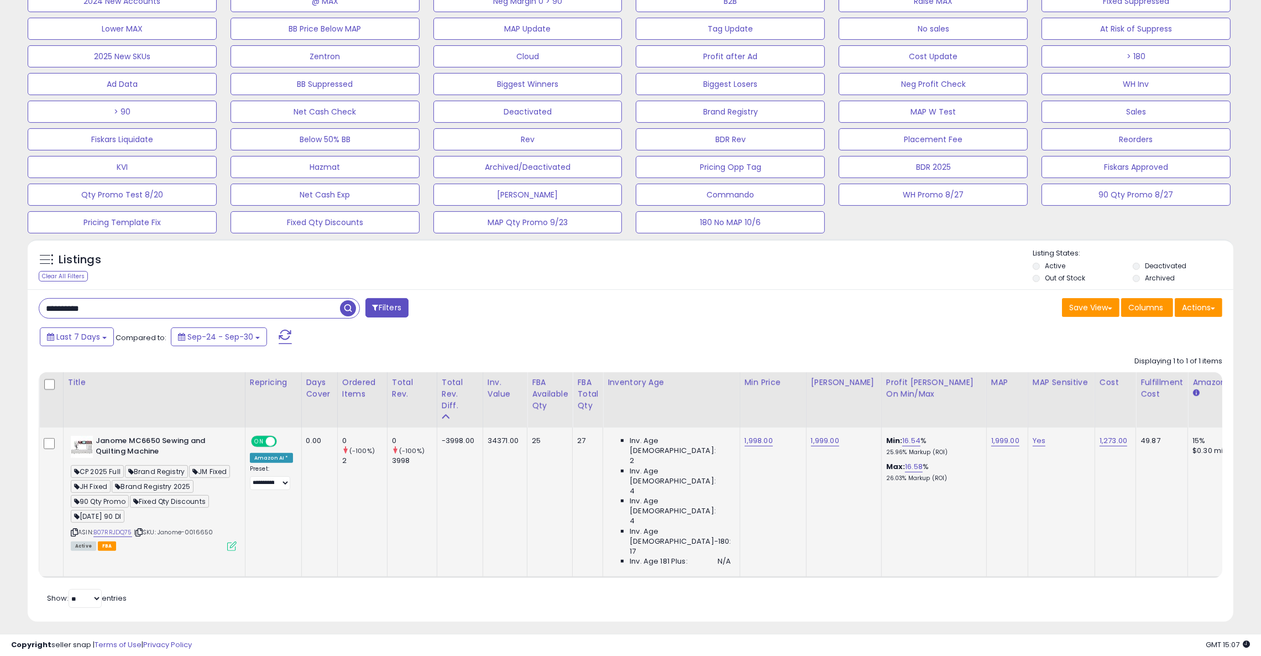
click at [238, 546] on td "Janome MC6650 Sewing and Quilting Machine CP 2025 Full Brand Registry JM Fixed …" at bounding box center [154, 502] width 182 height 150
click at [233, 547] on icon at bounding box center [231, 545] width 9 height 9
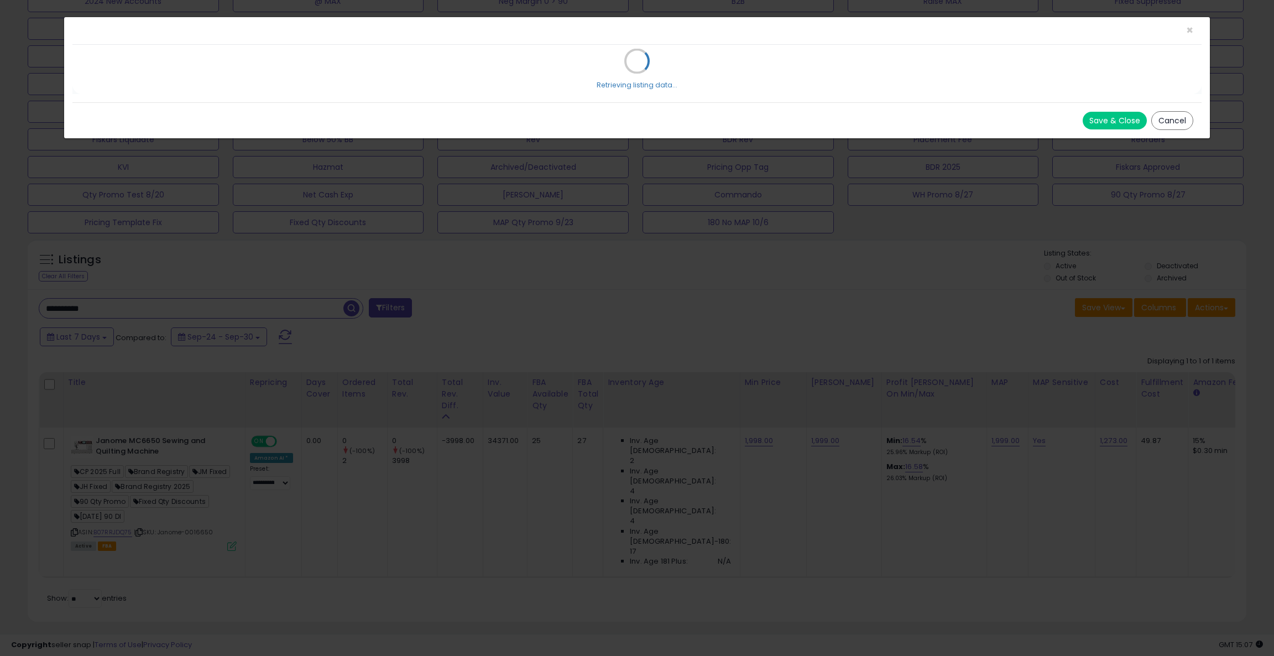
select select "*****"
select select "*******"
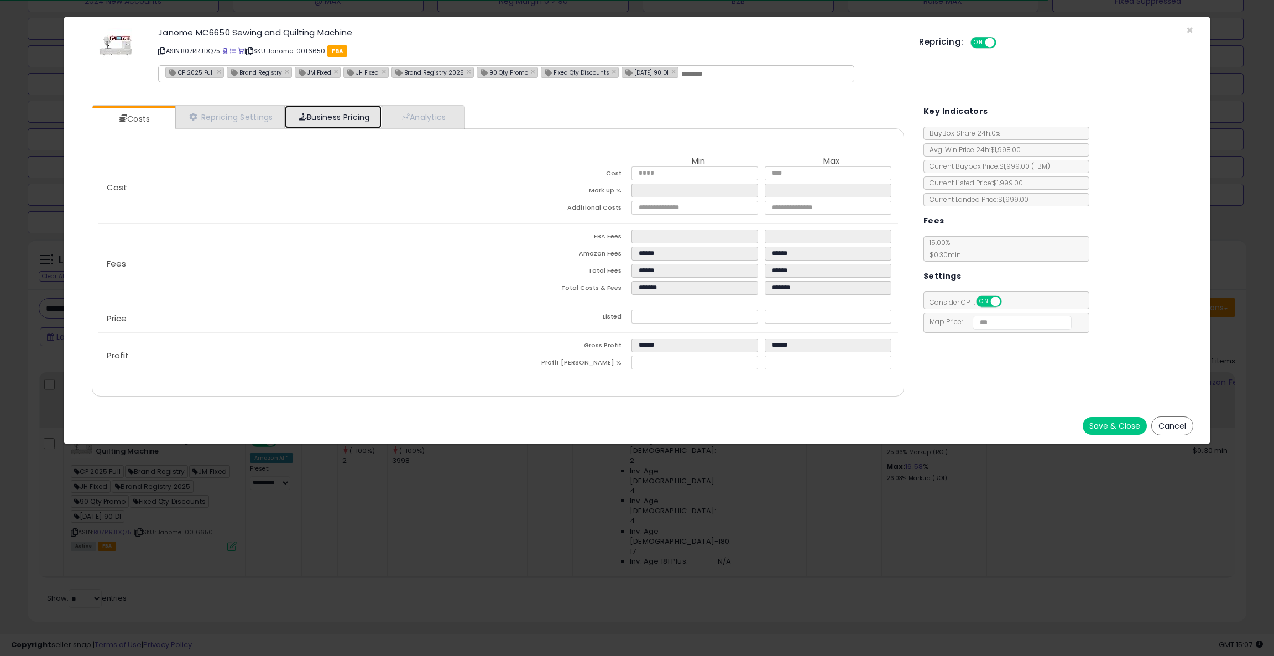
click at [335, 121] on link "Business Pricing" at bounding box center [333, 117] width 97 height 23
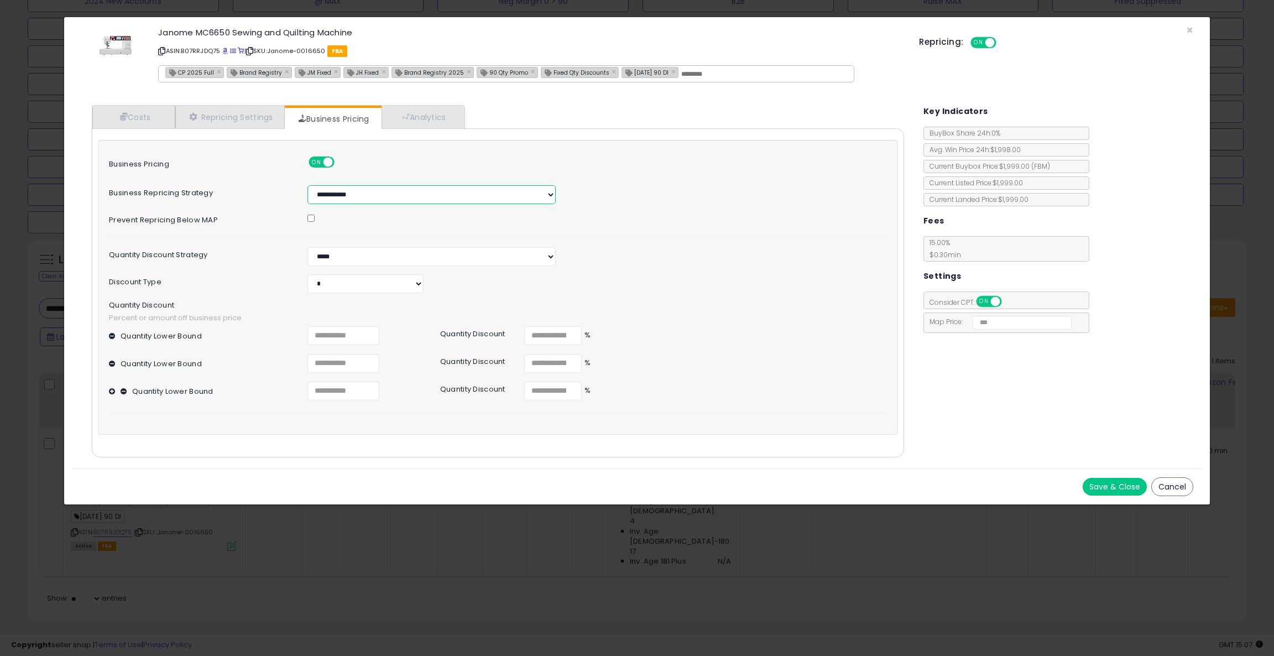
click at [364, 198] on select "**********" at bounding box center [431, 194] width 248 height 19
click at [1187, 28] on span "×" at bounding box center [1189, 30] width 7 height 16
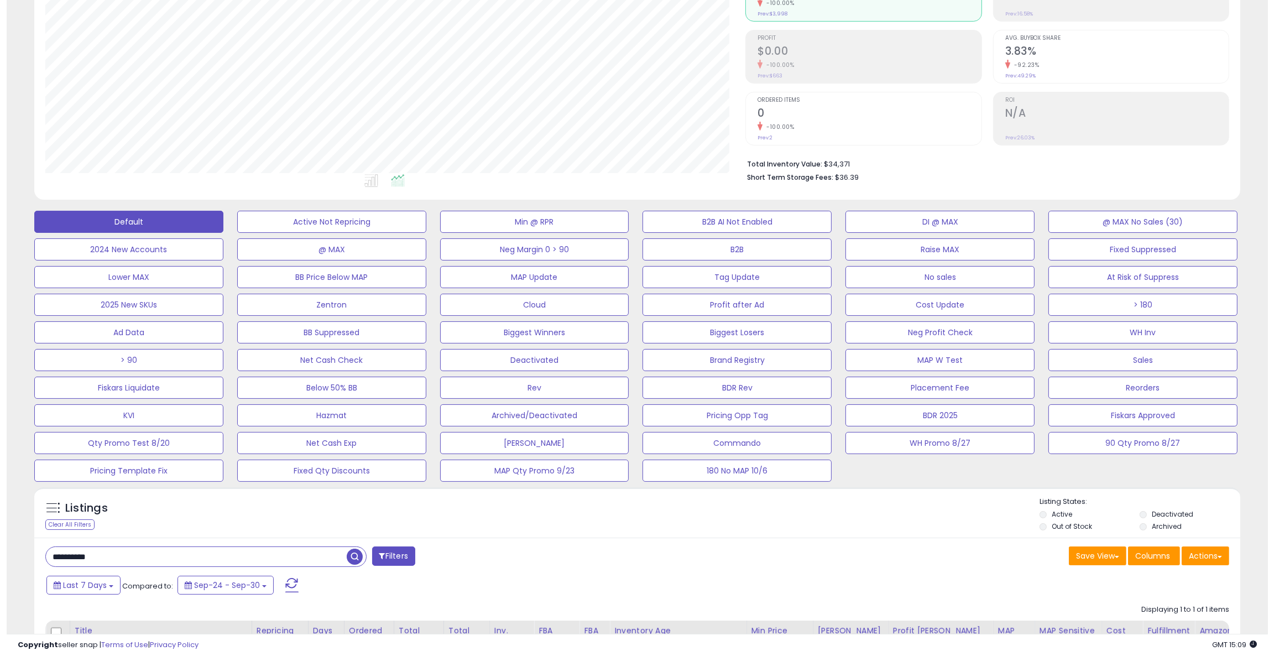
scroll to position [0, 0]
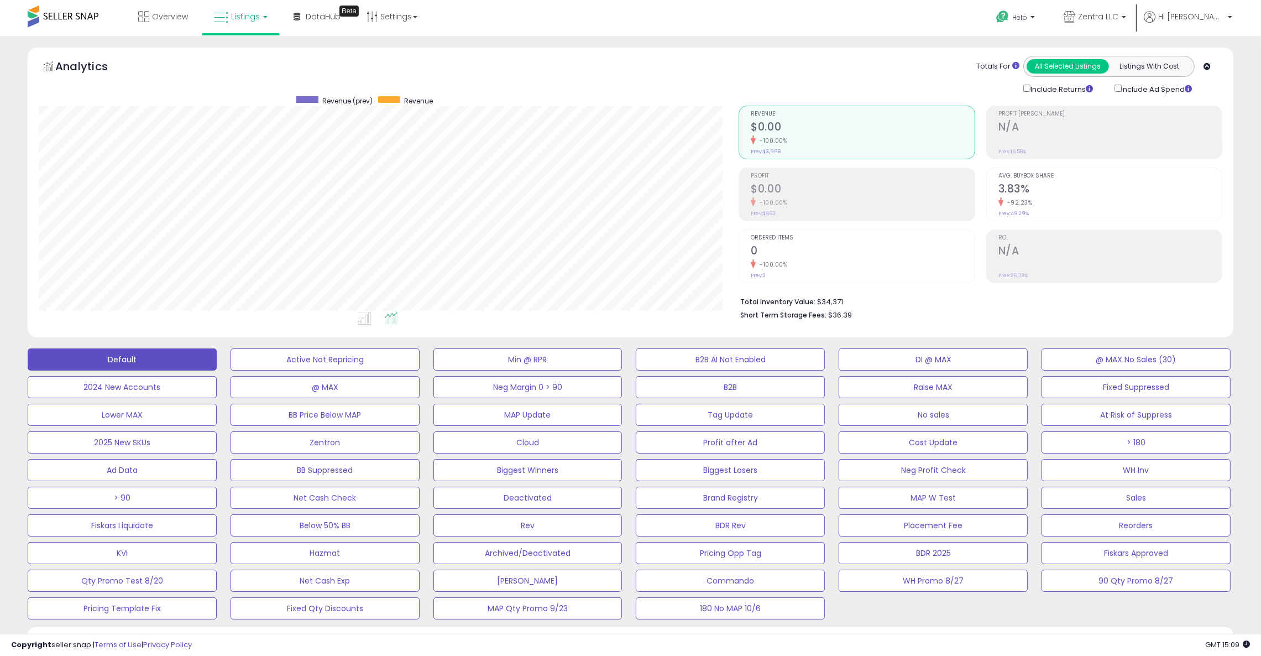
click at [1041, 200] on div "-92.23%" at bounding box center [1110, 202] width 223 height 11
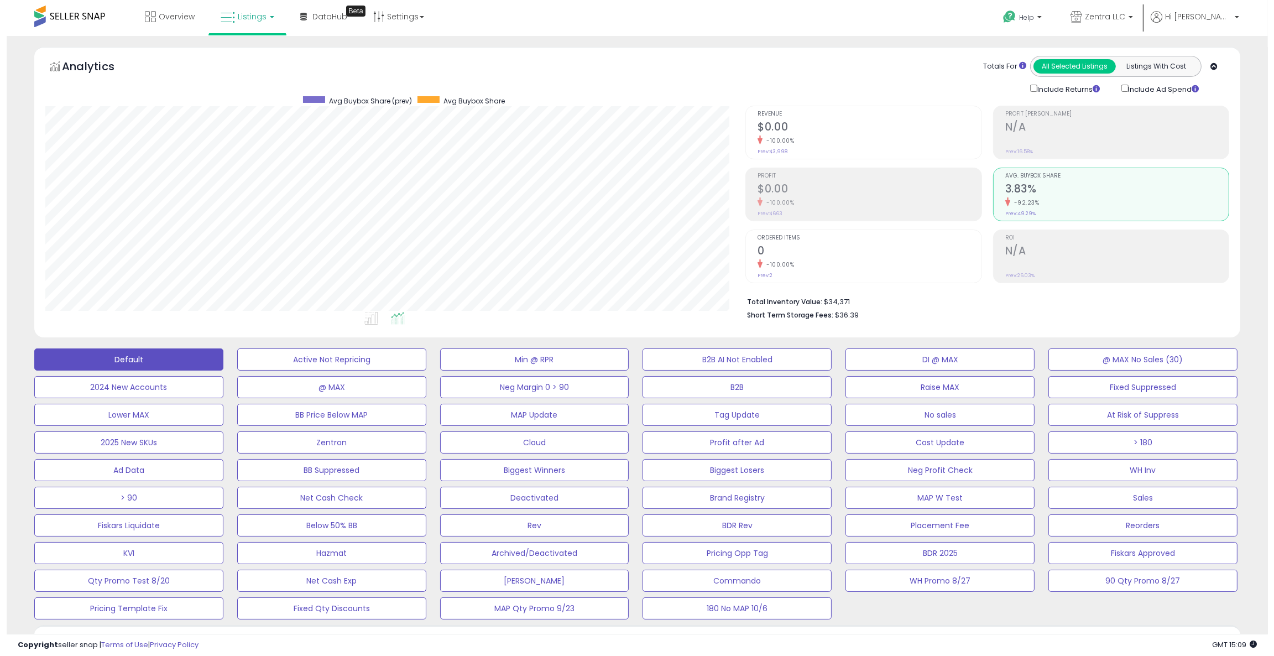
scroll to position [552665, 552192]
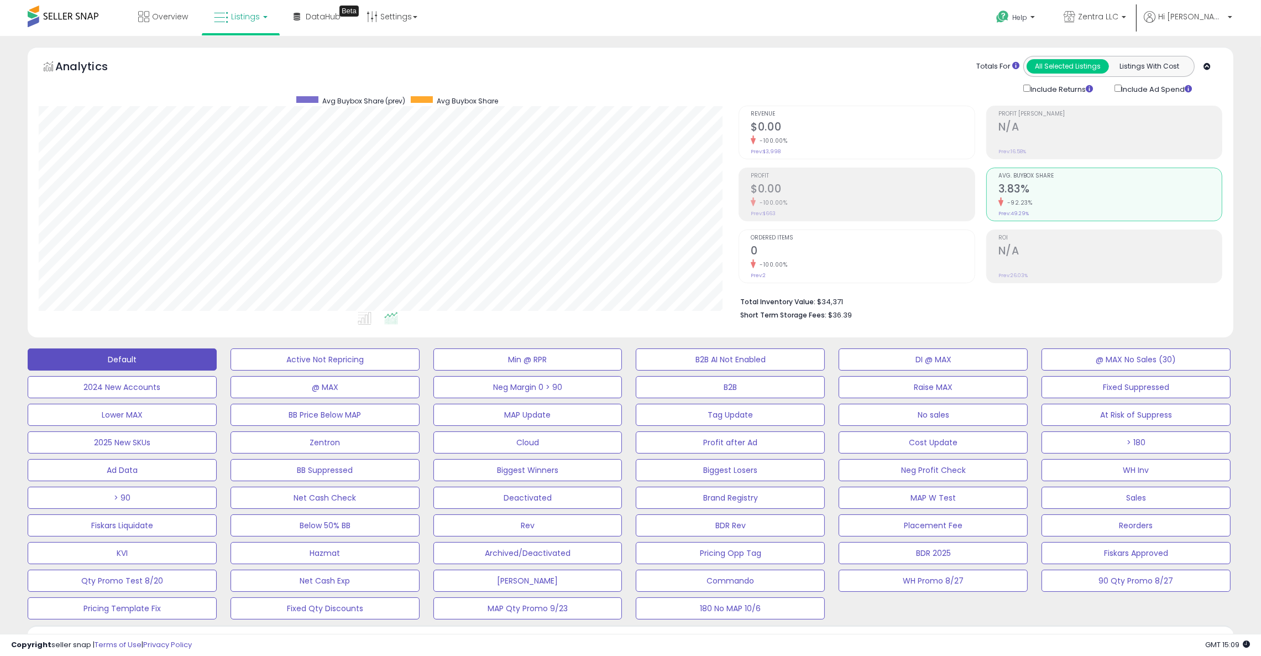
click at [807, 146] on div "Revenue $0.00 -100.00% Prev: $3,998" at bounding box center [862, 131] width 223 height 50
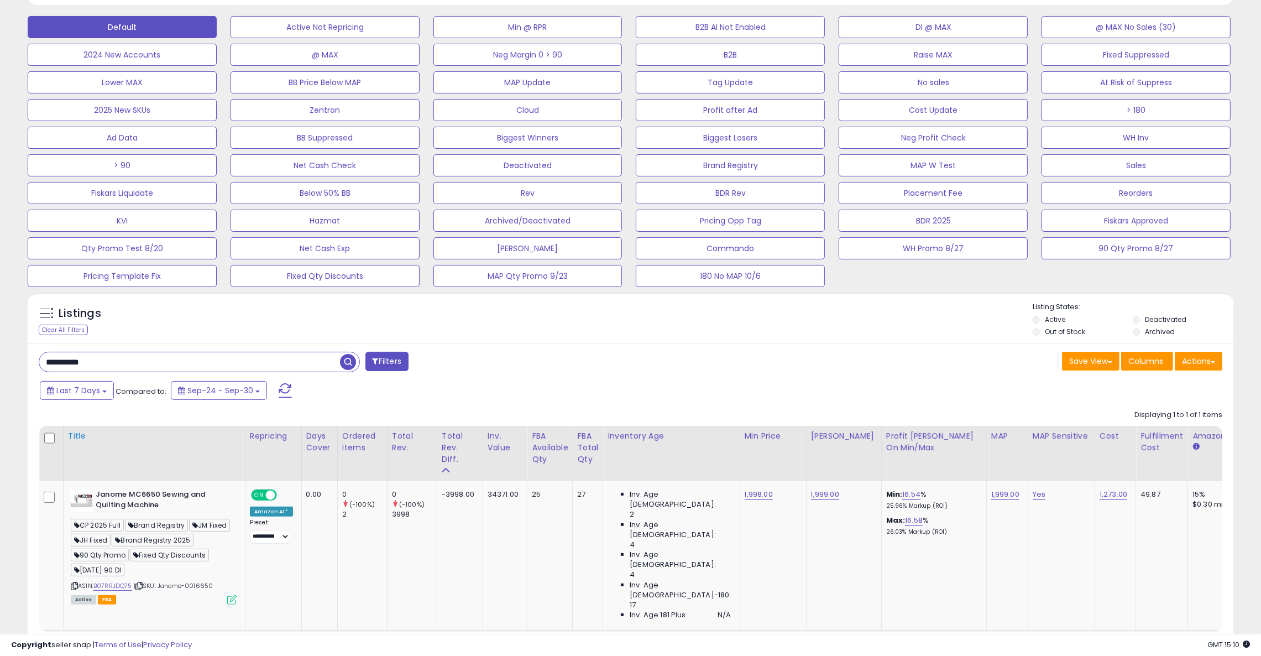
scroll to position [354, 0]
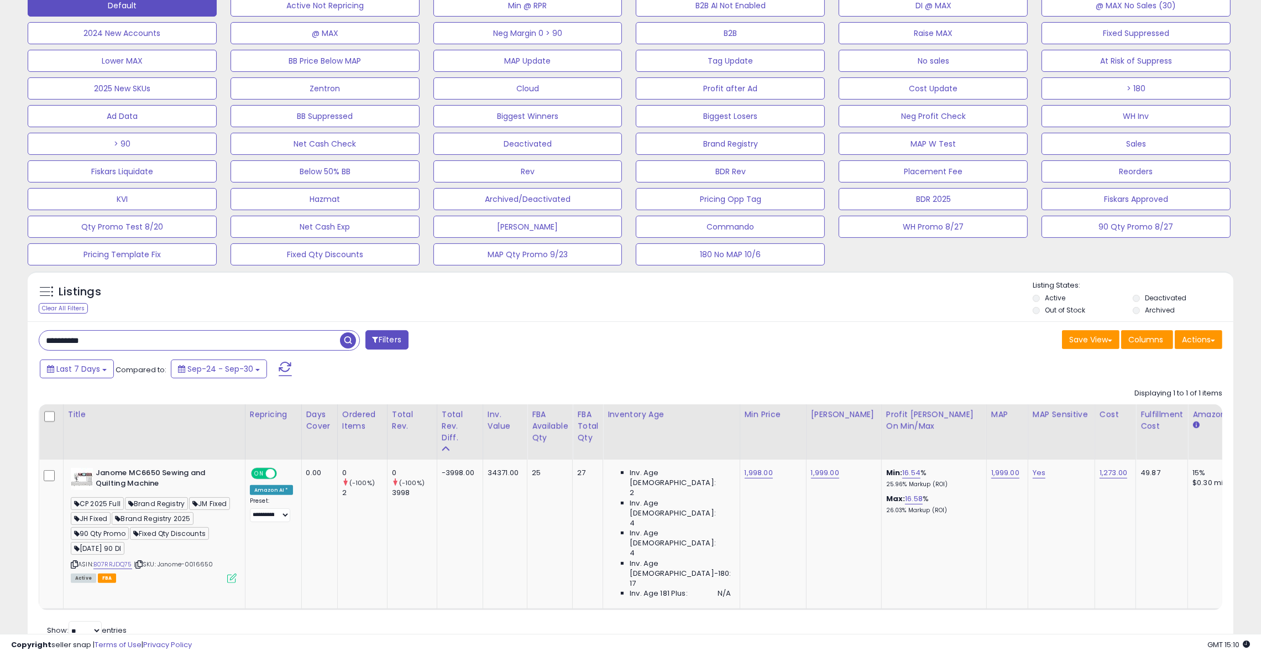
drag, startPoint x: 129, startPoint y: 347, endPoint x: 41, endPoint y: 349, distance: 88.0
paste input "text"
click at [348, 338] on span "button" at bounding box center [348, 340] width 16 height 16
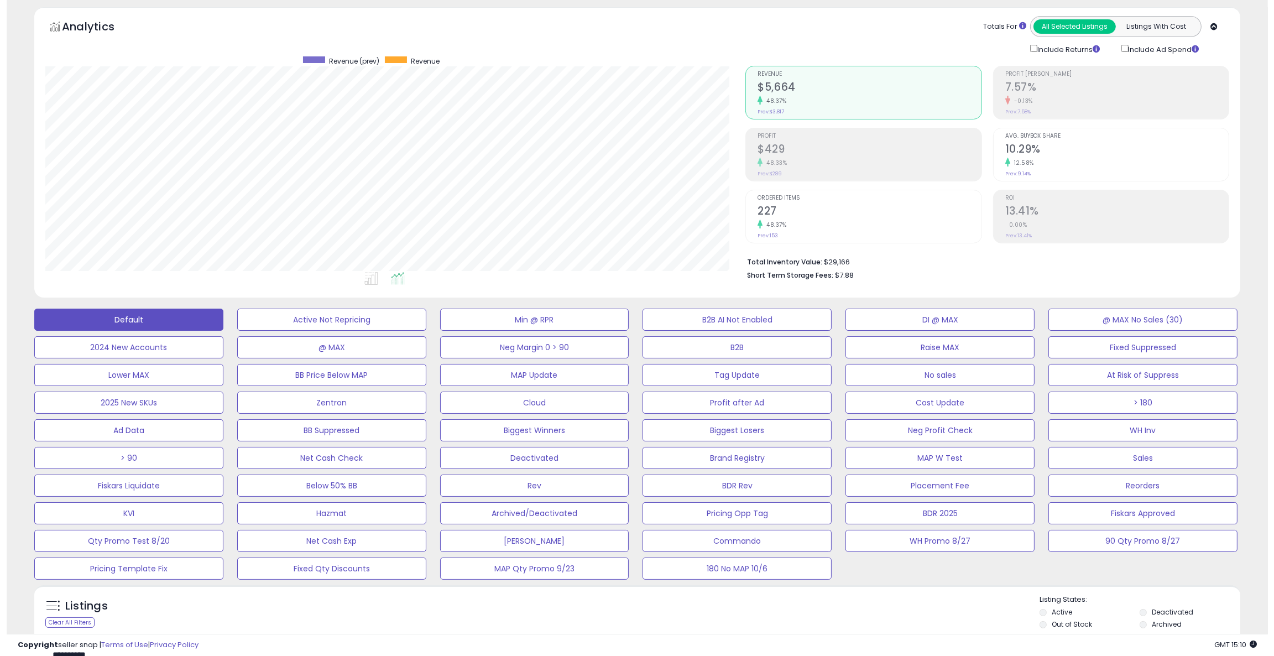
scroll to position [0, 0]
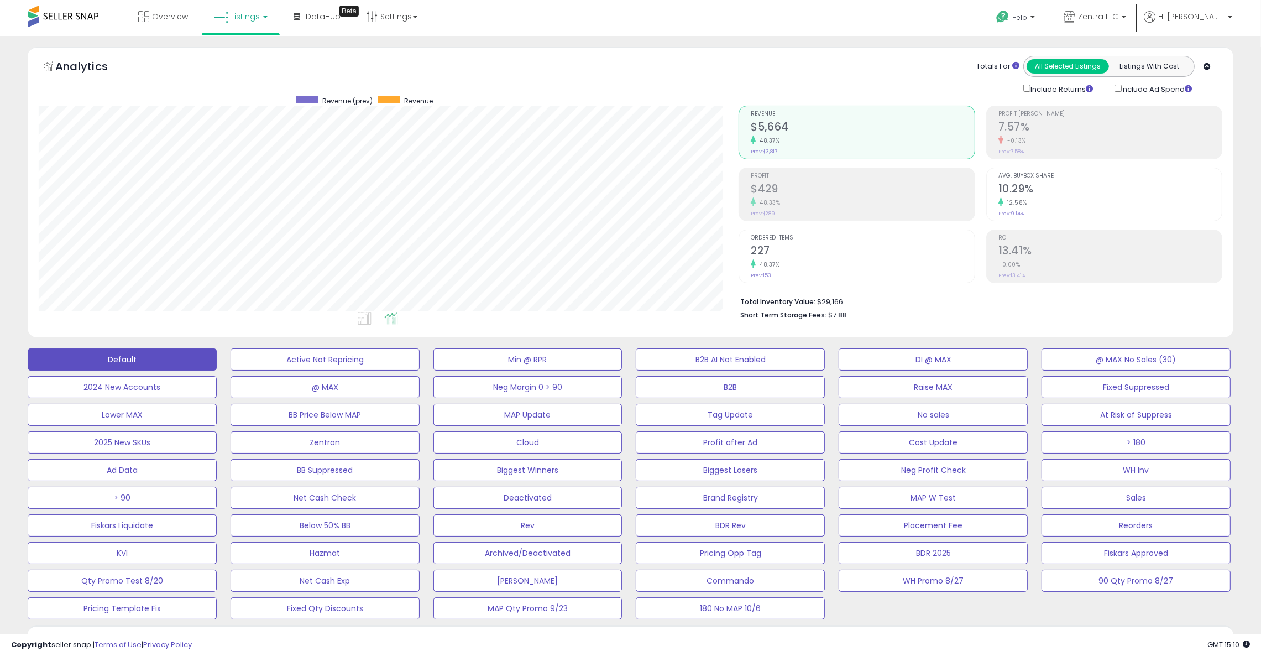
click at [1030, 202] on div "12.58%" at bounding box center [1110, 202] width 223 height 11
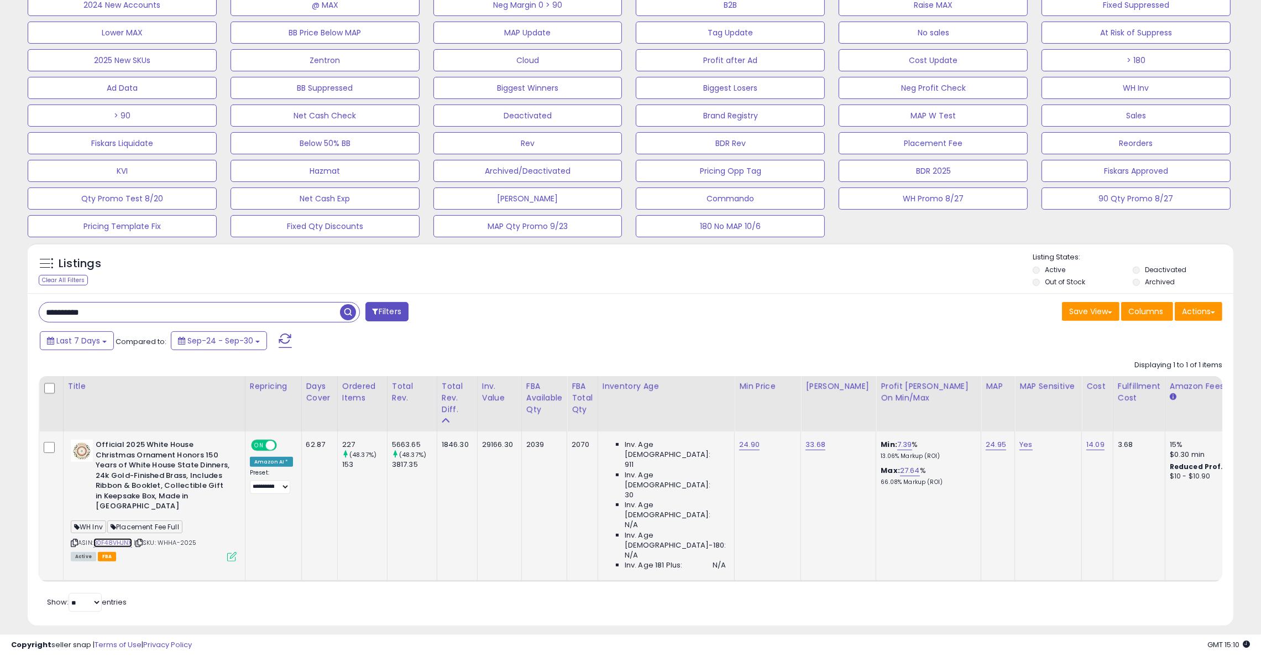
click at [122, 538] on link "B0F48VHJNX" at bounding box center [112, 542] width 39 height 9
drag, startPoint x: 254, startPoint y: 311, endPoint x: -80, endPoint y: 310, distance: 334.0
paste input "text"
click at [347, 310] on span "button" at bounding box center [348, 312] width 16 height 16
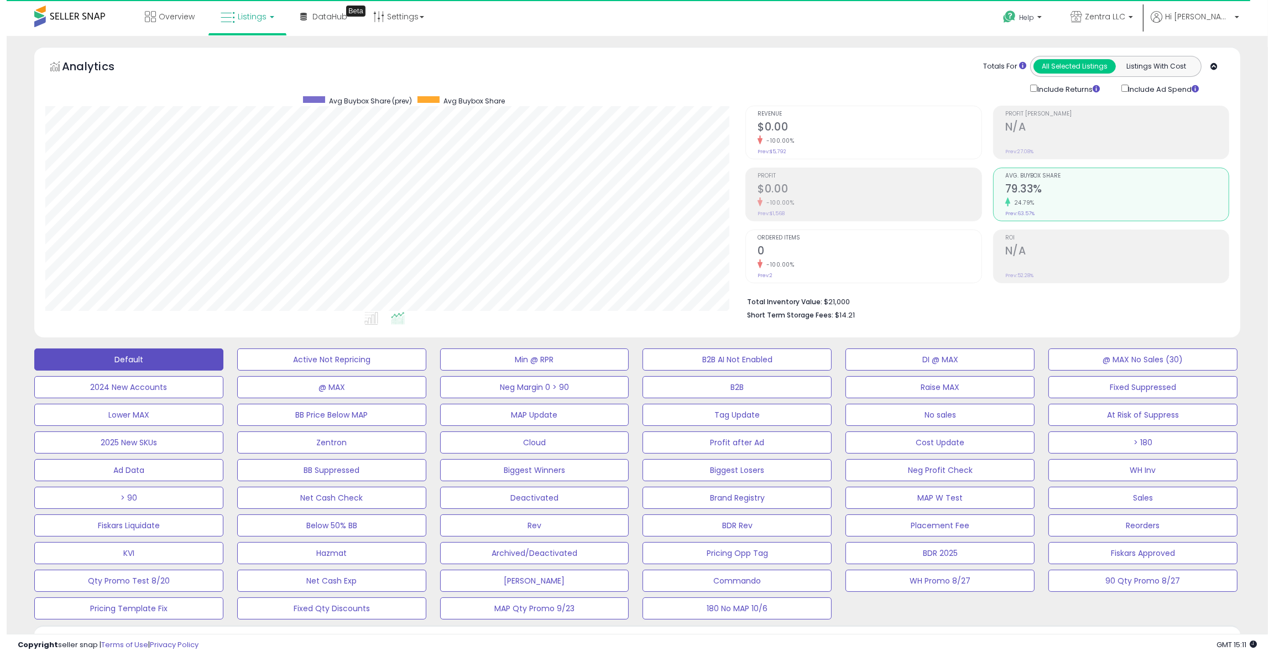
scroll to position [226, 701]
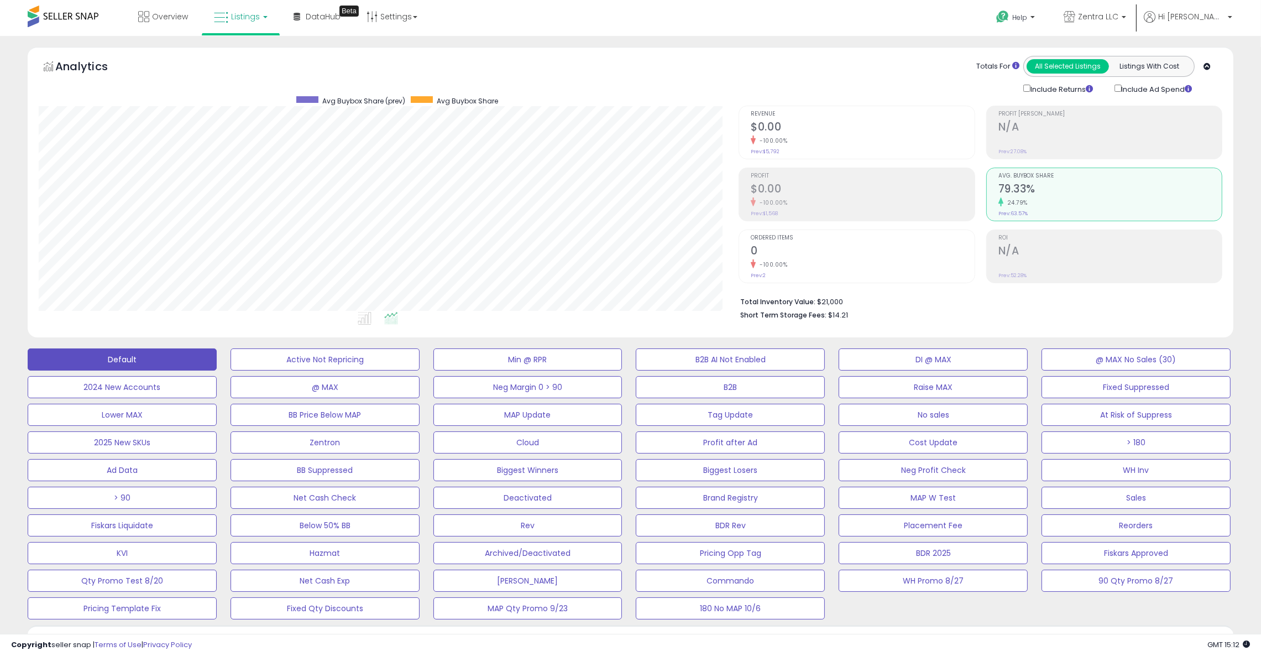
click at [767, 128] on h2 "$0.00" at bounding box center [862, 128] width 223 height 15
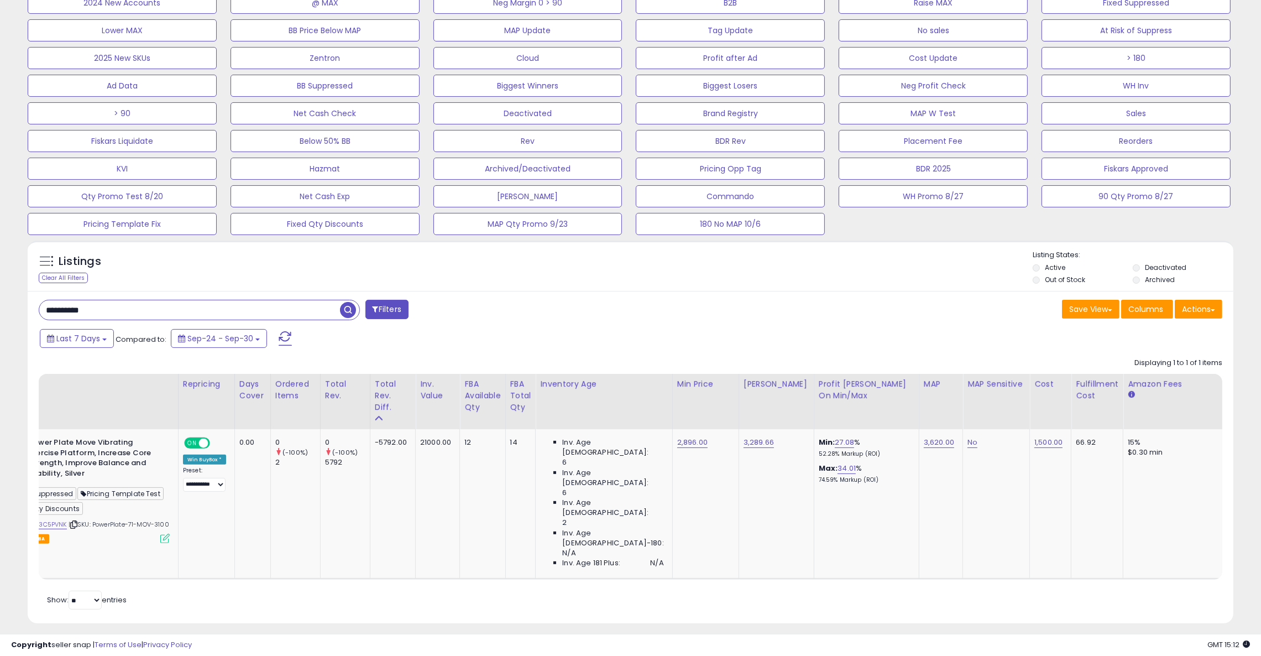
scroll to position [0, 0]
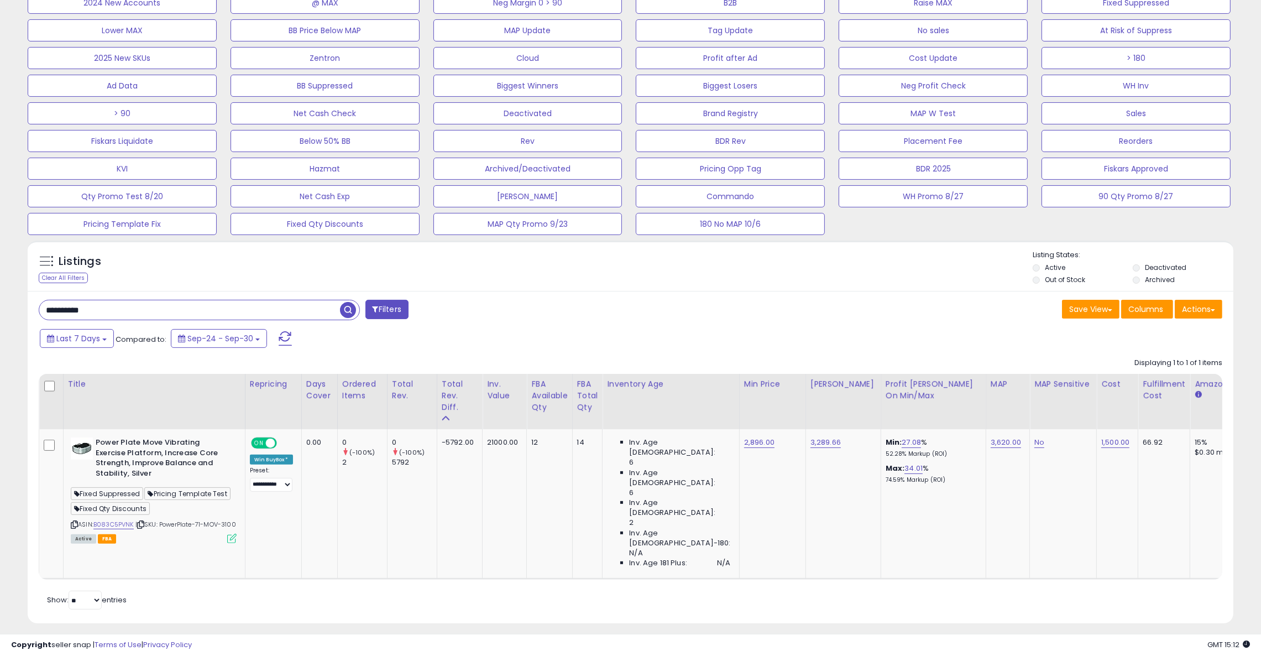
drag, startPoint x: 142, startPoint y: 305, endPoint x: -123, endPoint y: 307, distance: 264.3
paste input "*******"
type input "**********"
click at [343, 307] on span "button" at bounding box center [348, 310] width 16 height 16
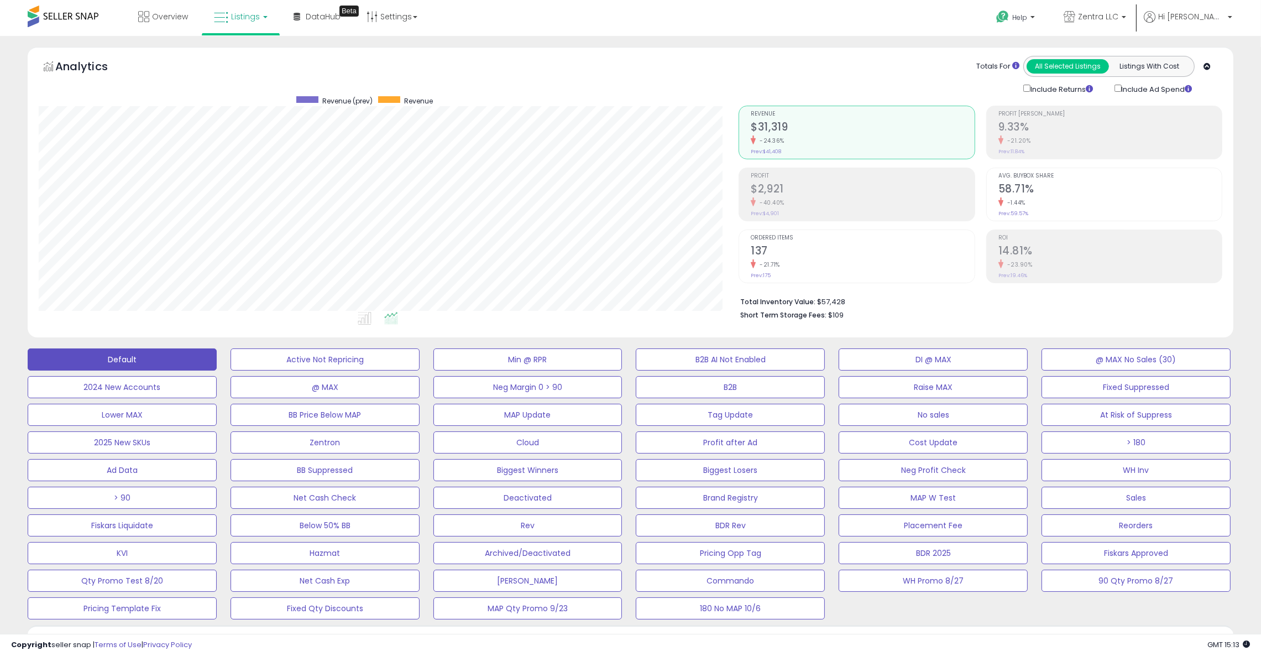
click at [1070, 192] on h2 "58.71%" at bounding box center [1110, 189] width 223 height 15
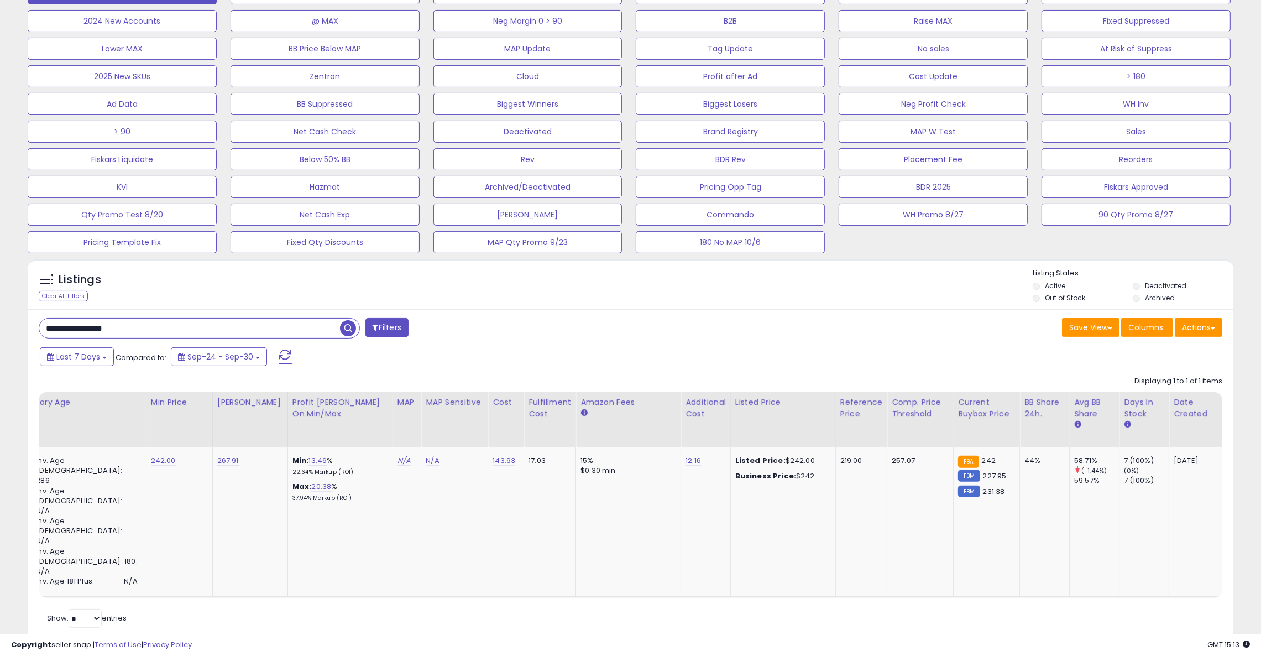
scroll to position [0, 618]
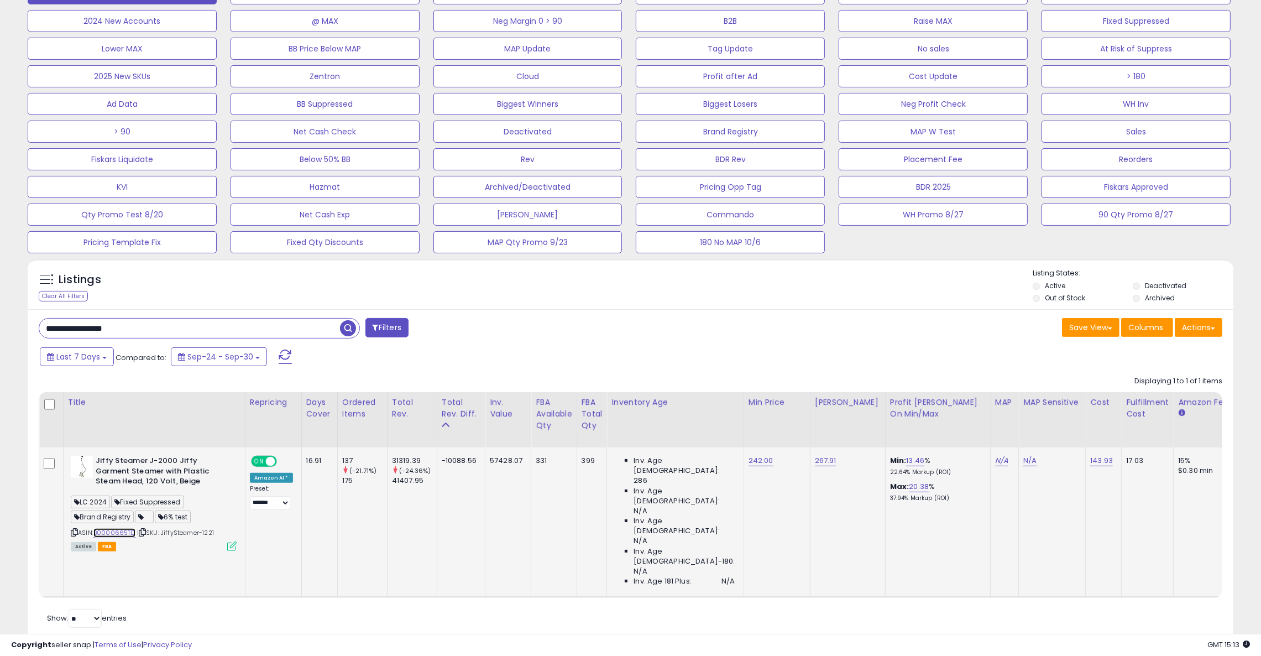
click at [121, 530] on link "B0000665TD" at bounding box center [114, 532] width 42 height 9
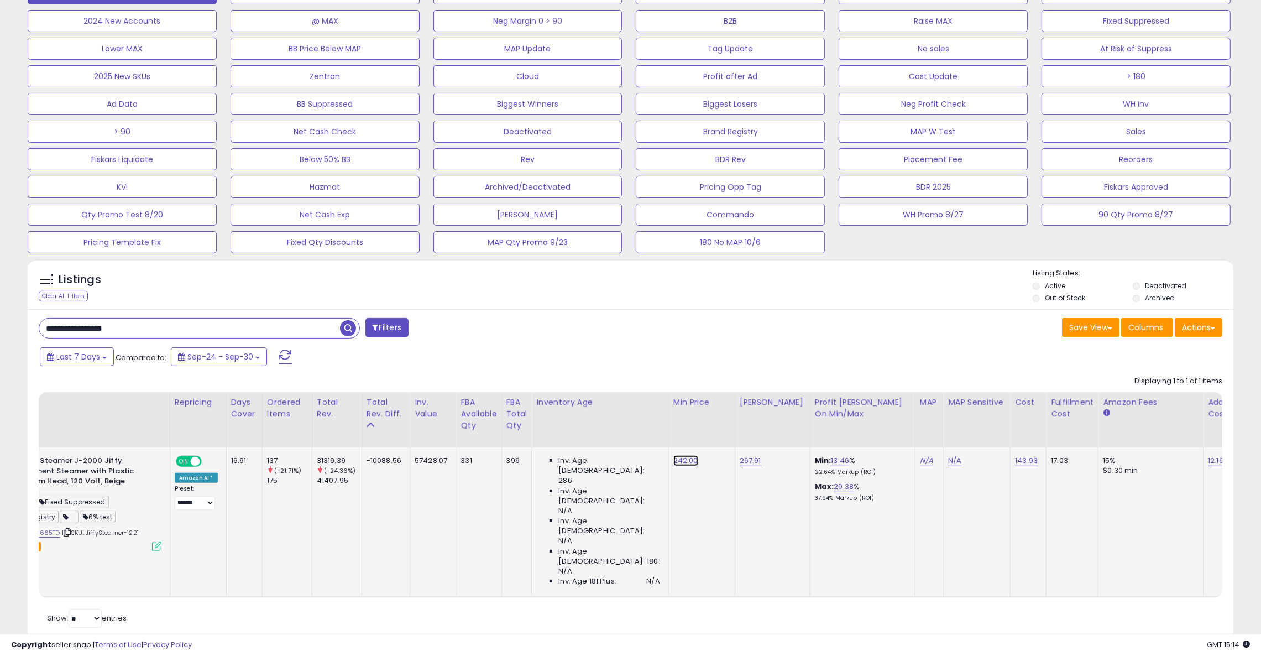
click at [673, 463] on link "242.00" at bounding box center [685, 460] width 25 height 11
drag, startPoint x: 649, startPoint y: 435, endPoint x: 515, endPoint y: 431, distance: 133.9
type input "***"
click button "submit" at bounding box center [698, 432] width 19 height 17
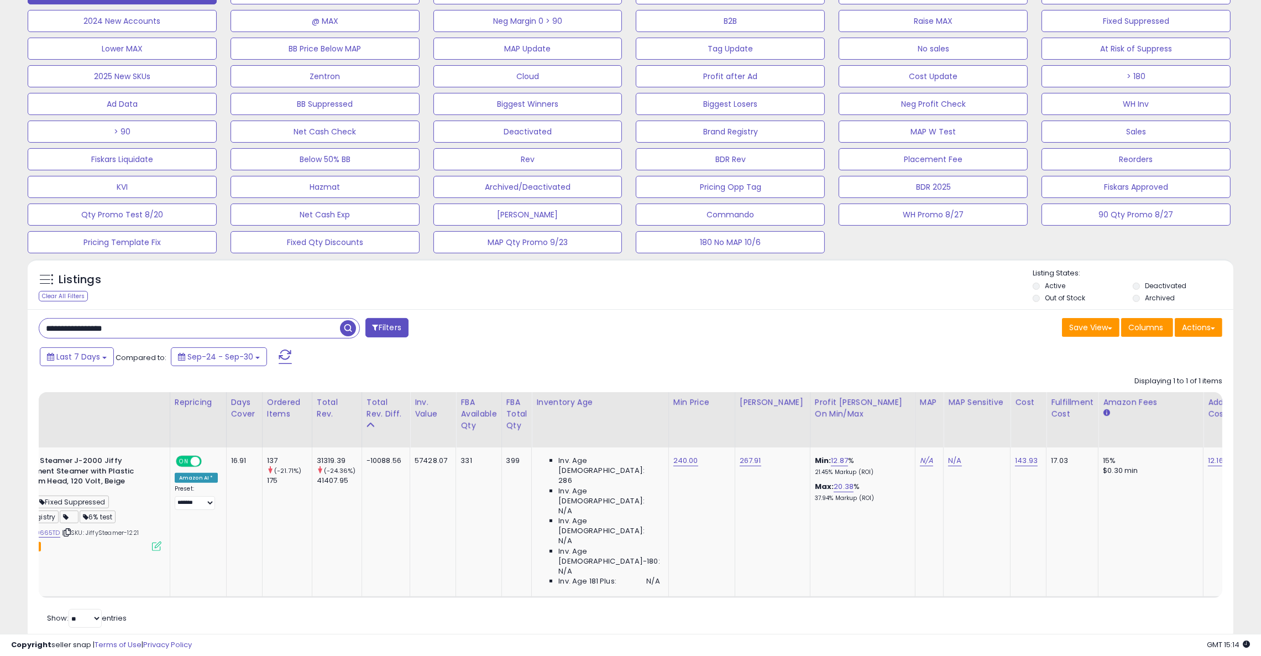
drag, startPoint x: 115, startPoint y: 325, endPoint x: 30, endPoint y: 323, distance: 84.6
click at [30, 323] on div "**********" at bounding box center [330, 329] width 600 height 22
paste input "text"
type input "**********"
click at [347, 327] on span "button" at bounding box center [348, 328] width 16 height 16
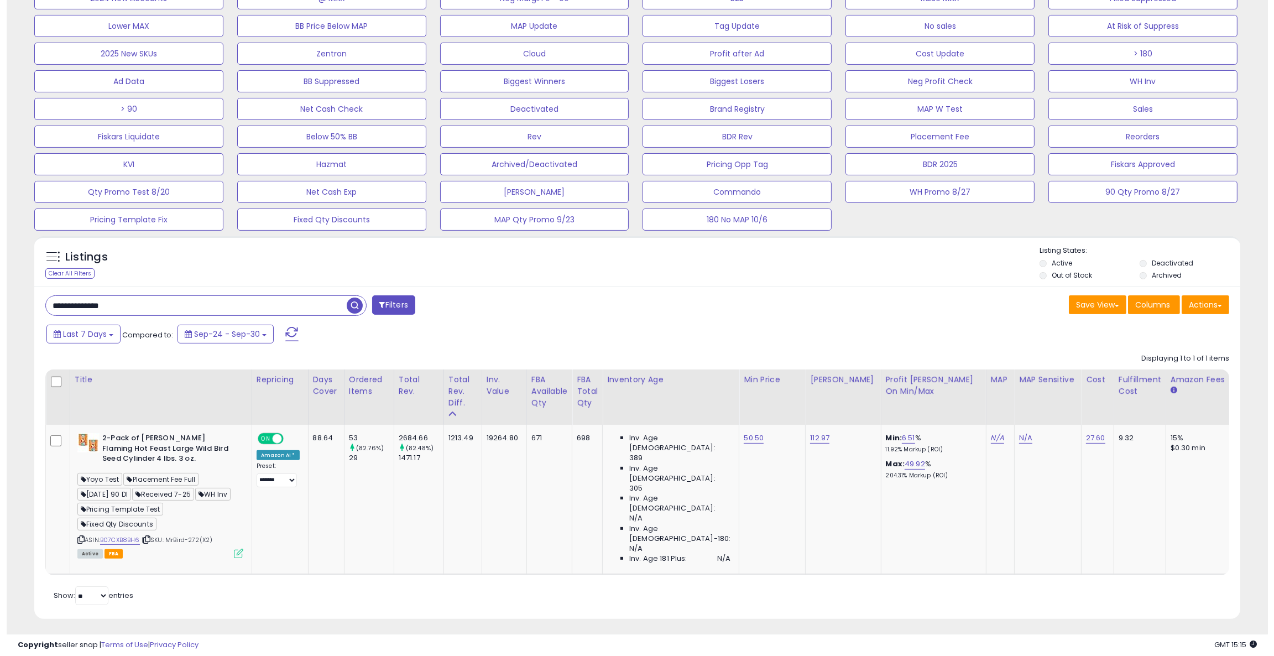
scroll to position [396, 0]
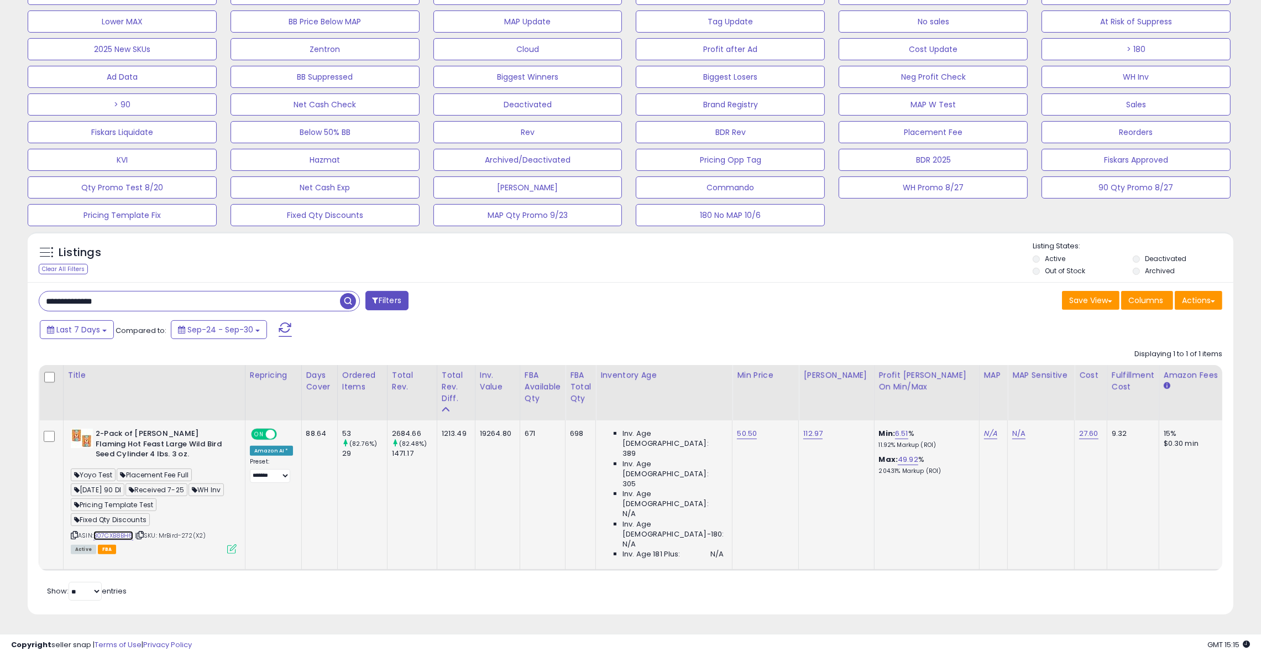
click at [107, 534] on link "B07CXB8BH6" at bounding box center [113, 535] width 40 height 9
click at [232, 548] on icon at bounding box center [231, 548] width 9 height 9
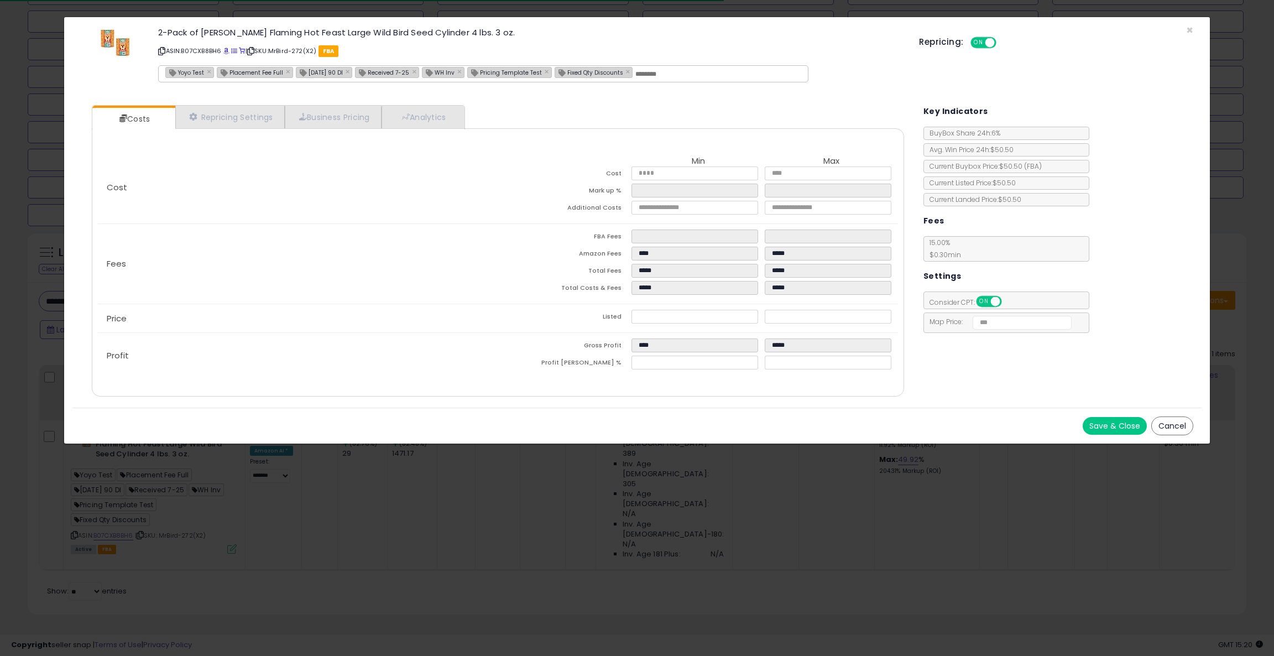
click at [686, 75] on input "text" at bounding box center [718, 74] width 166 height 10
type input "**********"
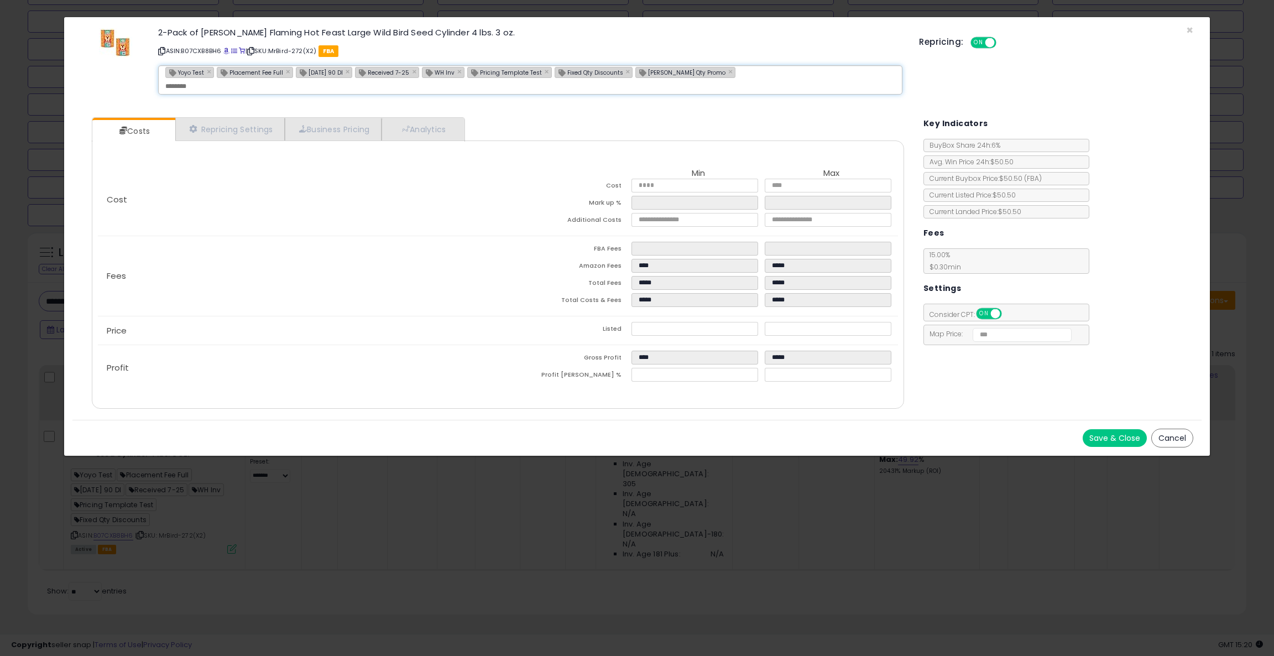
click at [1125, 429] on button "Save & Close" at bounding box center [1115, 438] width 64 height 18
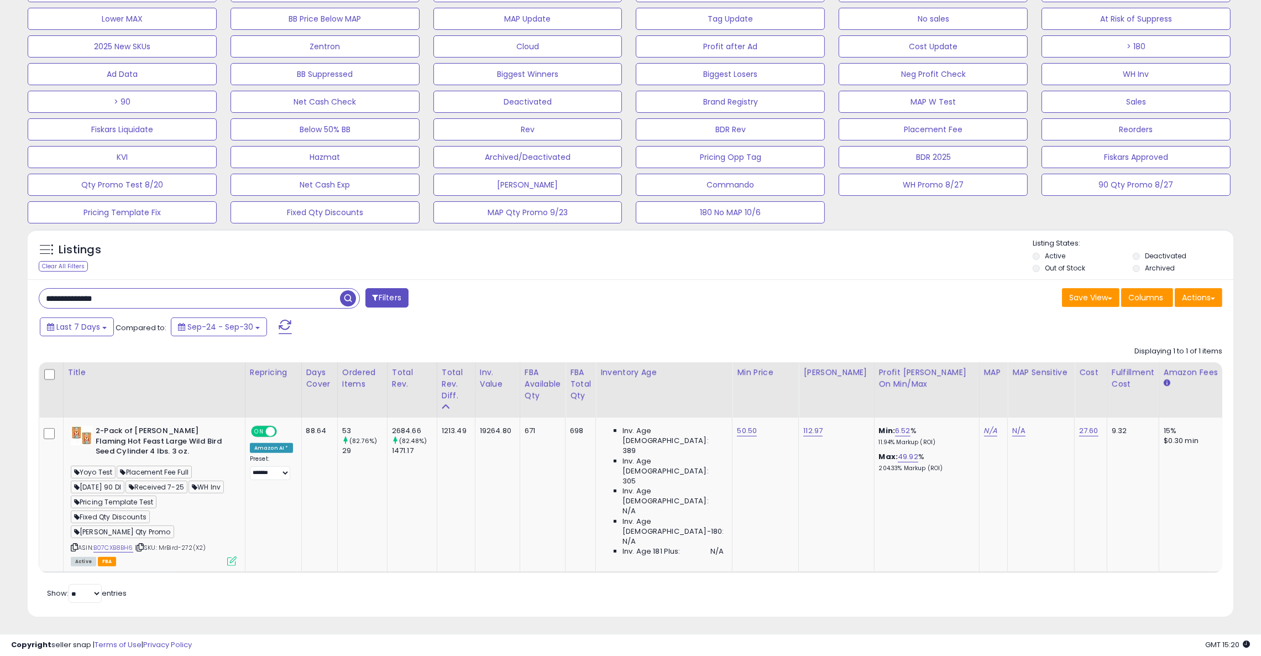
scroll to position [552665, 552192]
drag, startPoint x: 91, startPoint y: 299, endPoint x: 46, endPoint y: 305, distance: 45.7
paste input "text"
click at [346, 300] on span "button" at bounding box center [348, 298] width 16 height 16
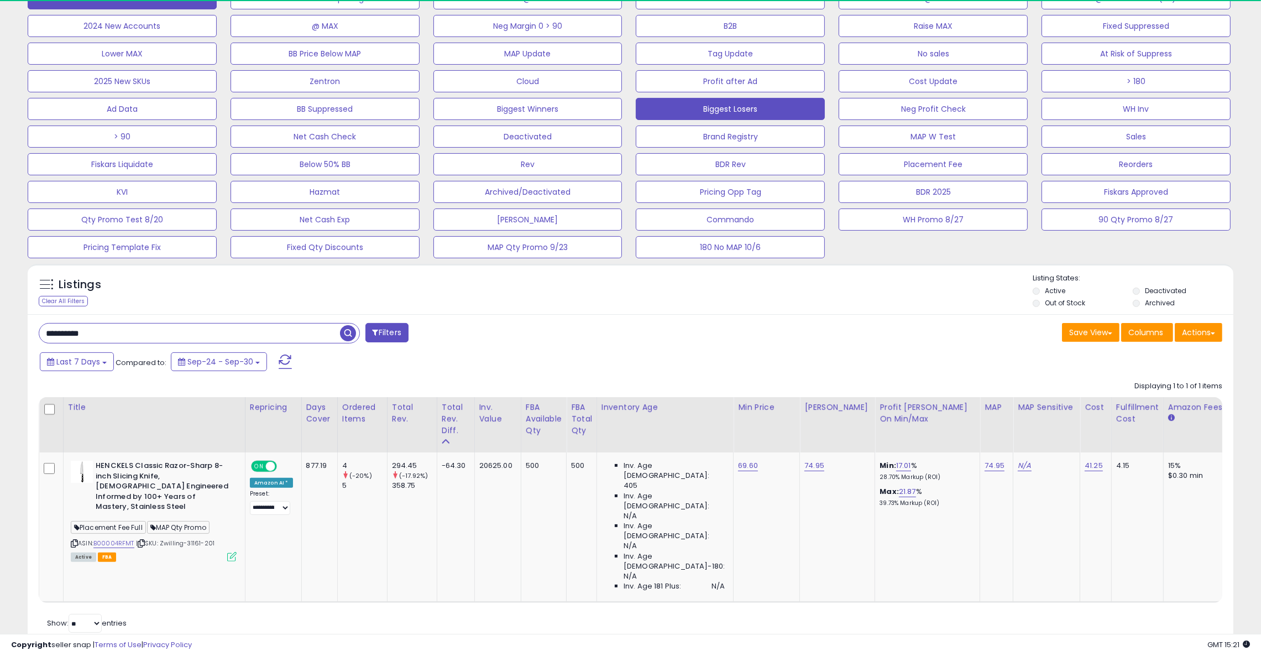
scroll to position [226, 701]
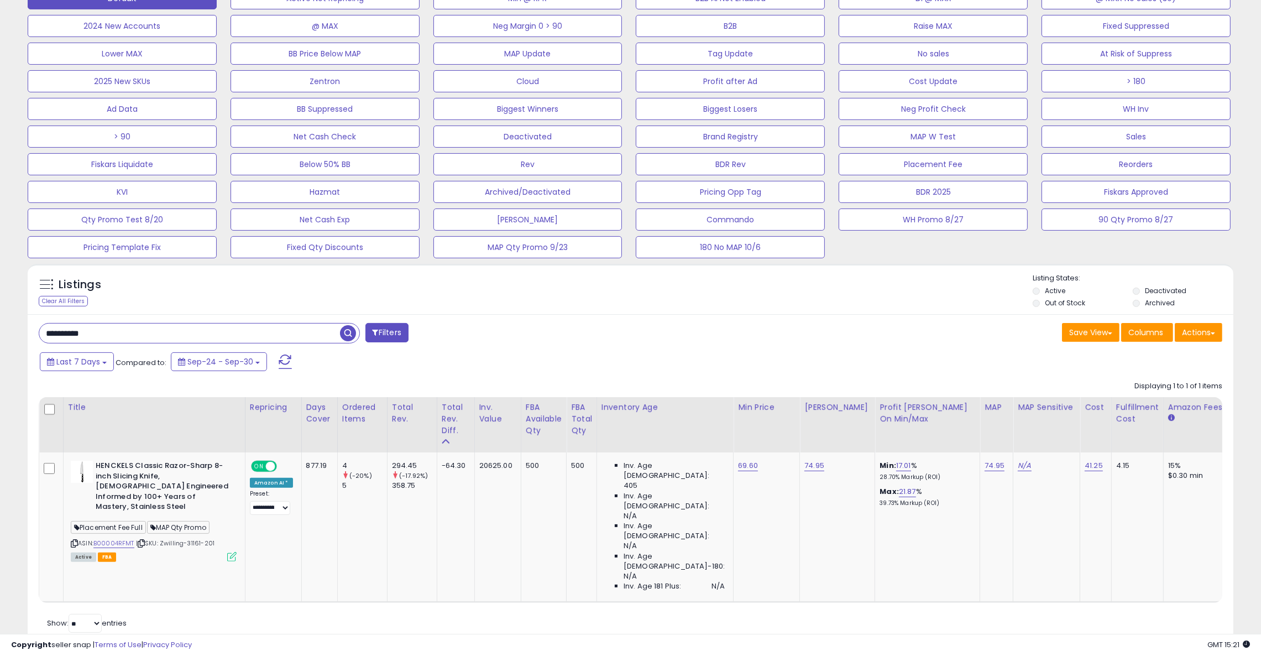
paste input "text"
click at [346, 335] on span "button" at bounding box center [348, 333] width 16 height 16
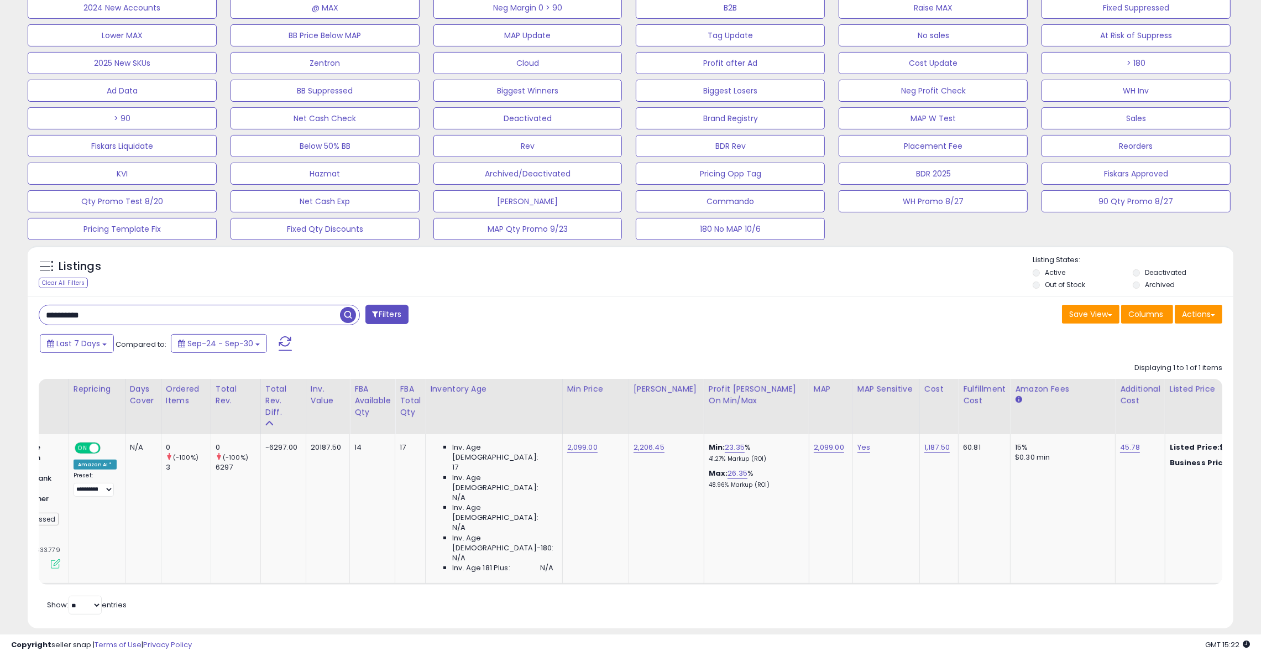
scroll to position [0, 175]
drag, startPoint x: 170, startPoint y: 313, endPoint x: -51, endPoint y: 306, distance: 221.3
type input "*********"
click at [346, 315] on span "button" at bounding box center [348, 315] width 16 height 16
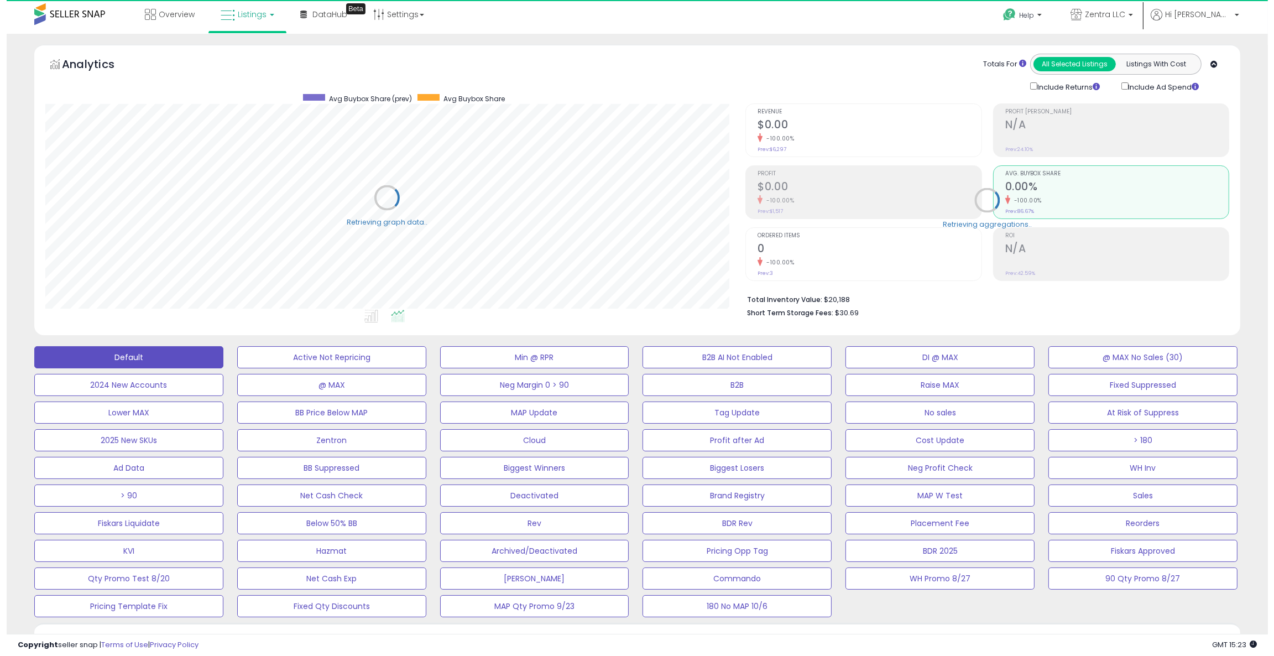
scroll to position [0, 0]
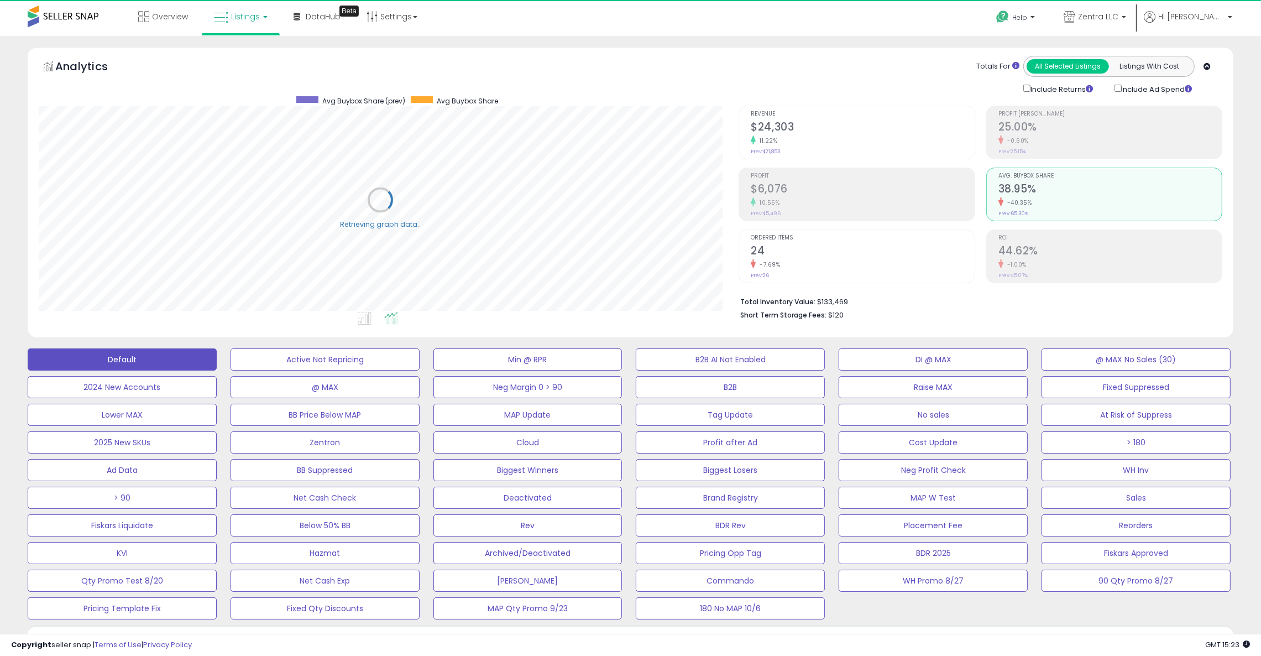
click at [830, 137] on div "11.22%" at bounding box center [862, 140] width 223 height 11
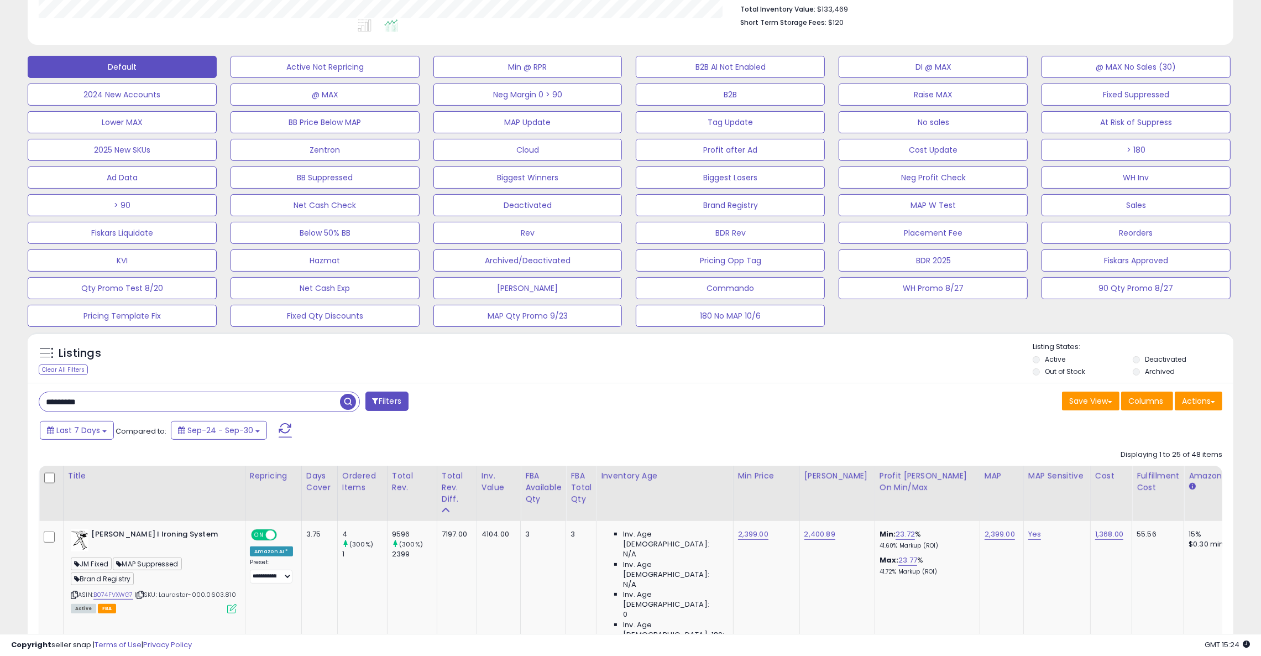
scroll to position [0, 534]
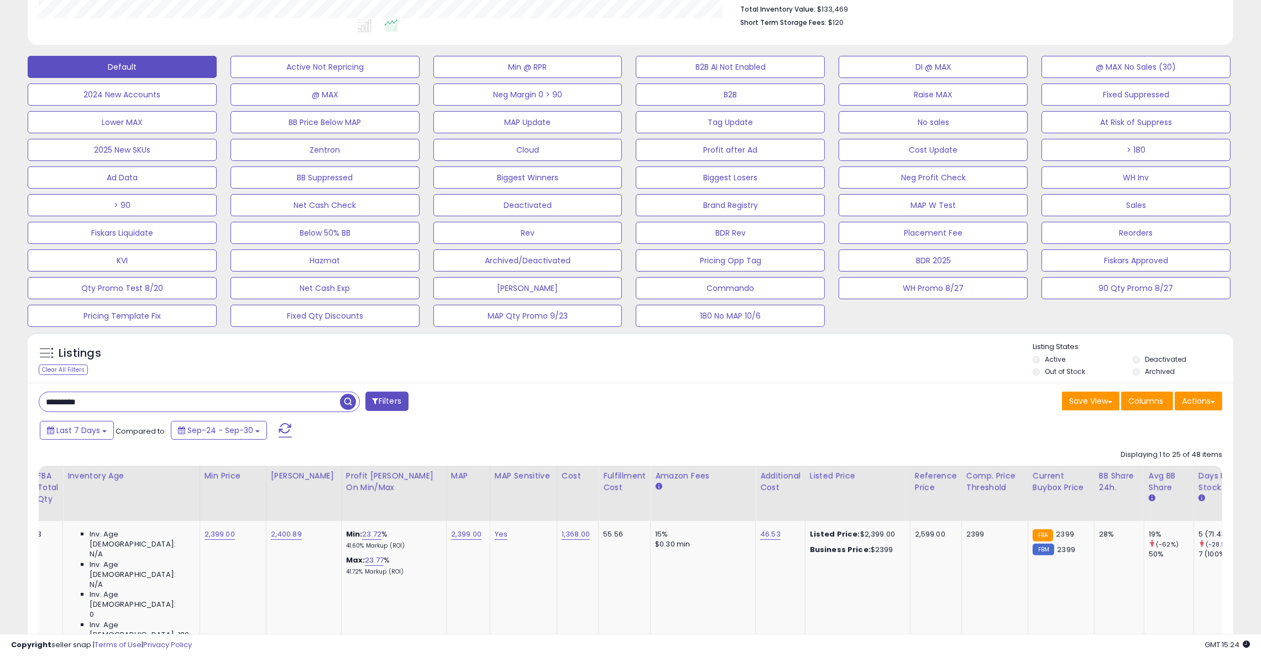
drag, startPoint x: 46, startPoint y: 394, endPoint x: 28, endPoint y: 394, distance: 18.2
click at [0, 363] on html "Unable to login Retrieving listings data.. has not yet accepted the Terms of Us…" at bounding box center [630, 36] width 1261 height 656
paste input "*****"
drag, startPoint x: 67, startPoint y: 403, endPoint x: 3, endPoint y: 401, distance: 64.7
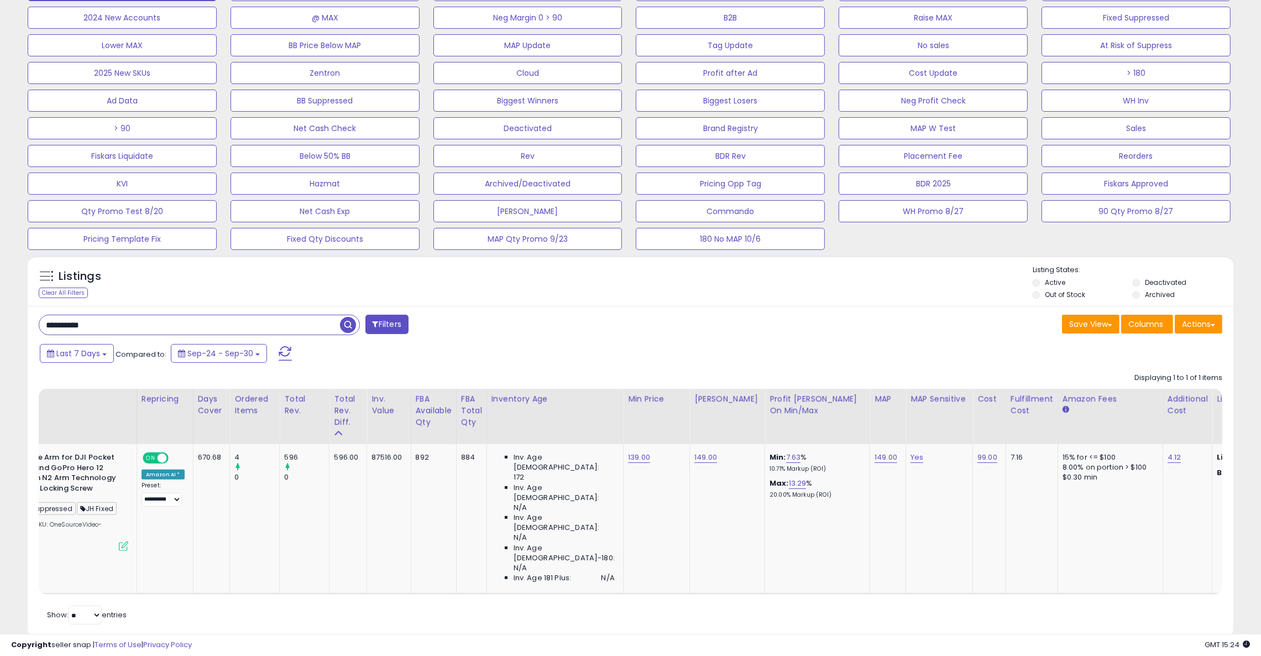
scroll to position [0, 0]
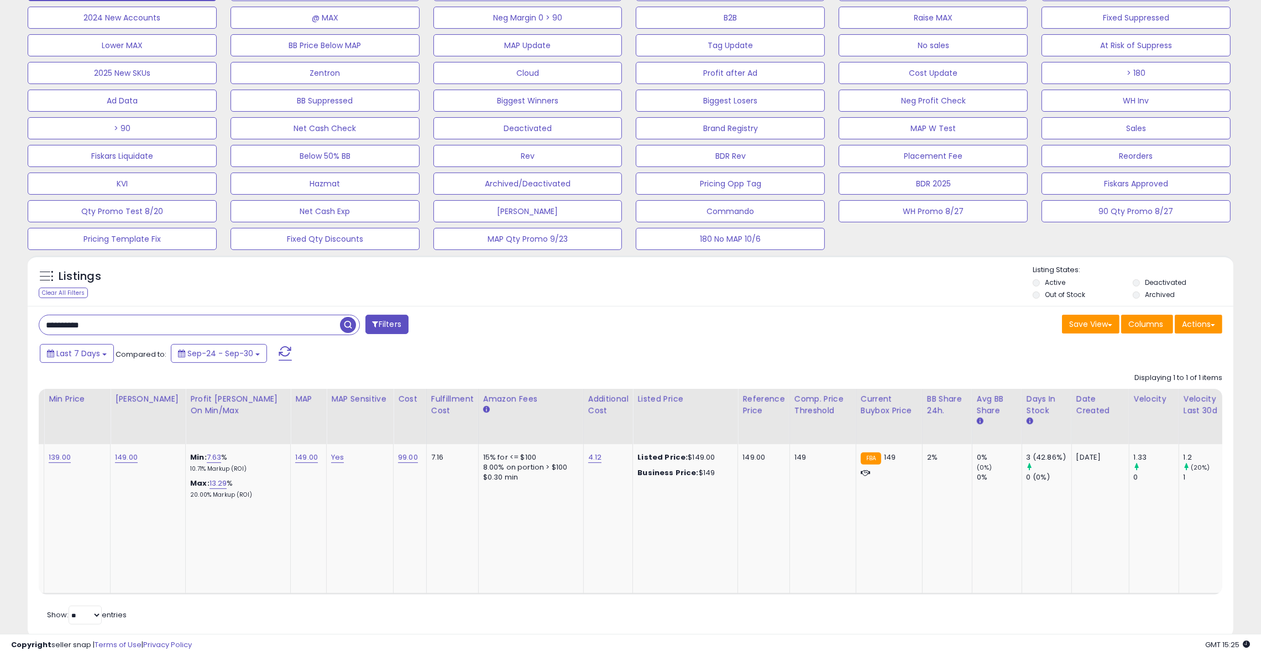
drag, startPoint x: 15, startPoint y: 325, endPoint x: -22, endPoint y: 325, distance: 37.0
paste input "********"
click at [346, 323] on span "button" at bounding box center [348, 325] width 16 height 16
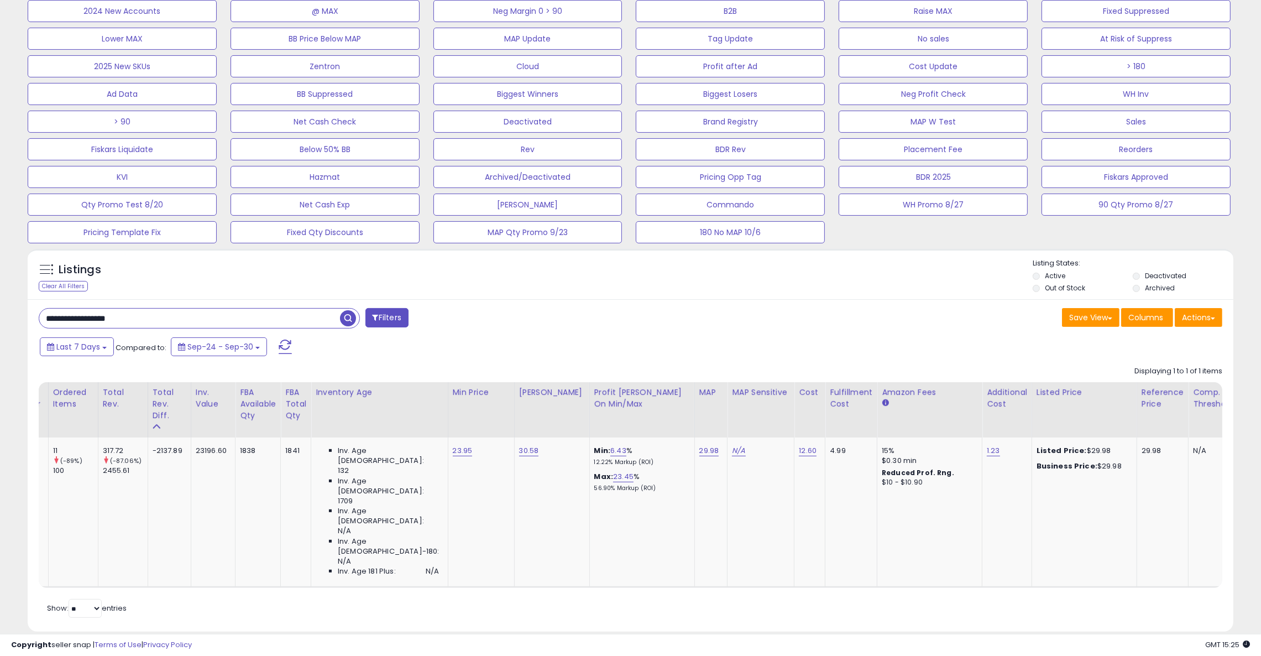
scroll to position [0, 372]
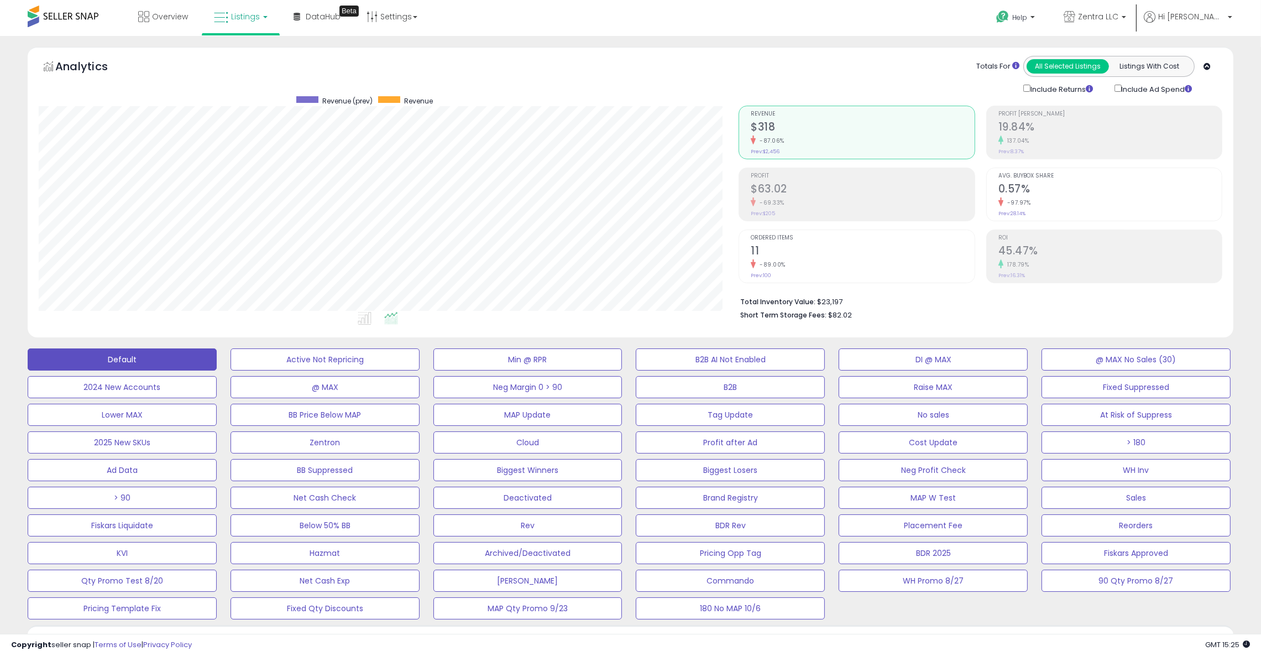
click at [1068, 200] on div "-97.97%" at bounding box center [1110, 202] width 223 height 11
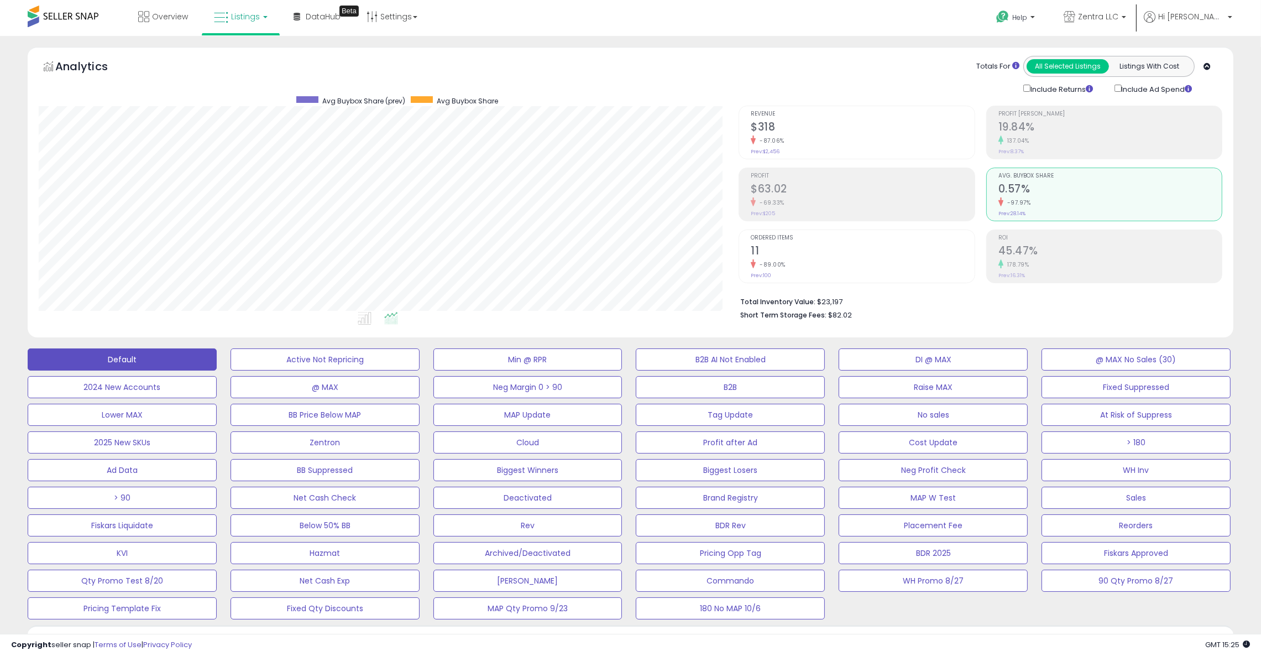
click at [807, 139] on div "-87.06%" at bounding box center [862, 140] width 223 height 11
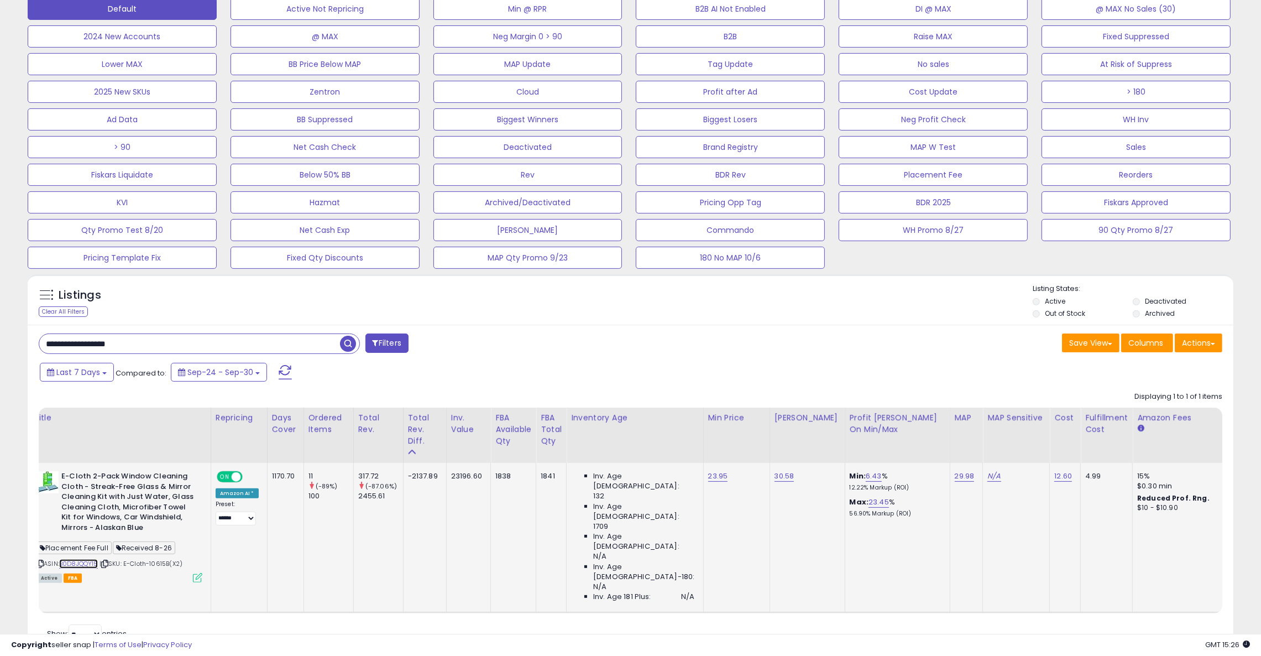
click at [87, 567] on link "B0D8JQQY15" at bounding box center [78, 563] width 39 height 9
drag, startPoint x: 150, startPoint y: 342, endPoint x: 19, endPoint y: 342, distance: 131.6
click at [19, 342] on div "Listings Clear All Filters" at bounding box center [630, 470] width 1222 height 403
paste input "text"
type input "**********"
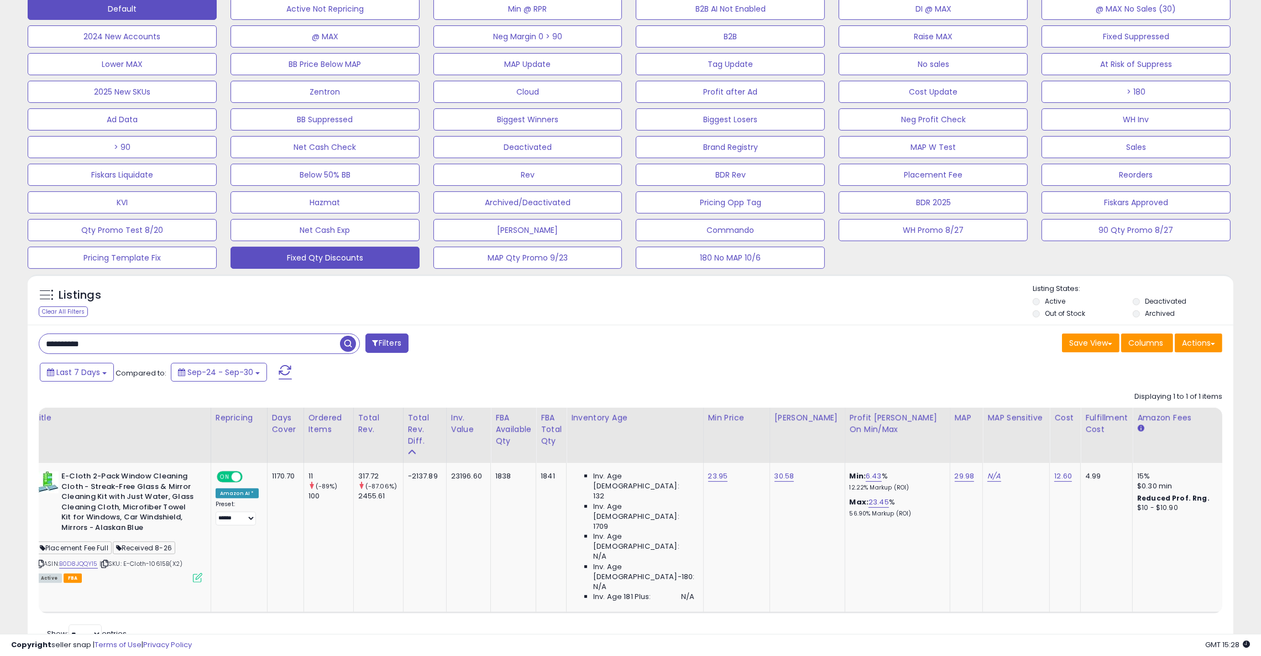
click at [343, 341] on span "button" at bounding box center [348, 344] width 16 height 16
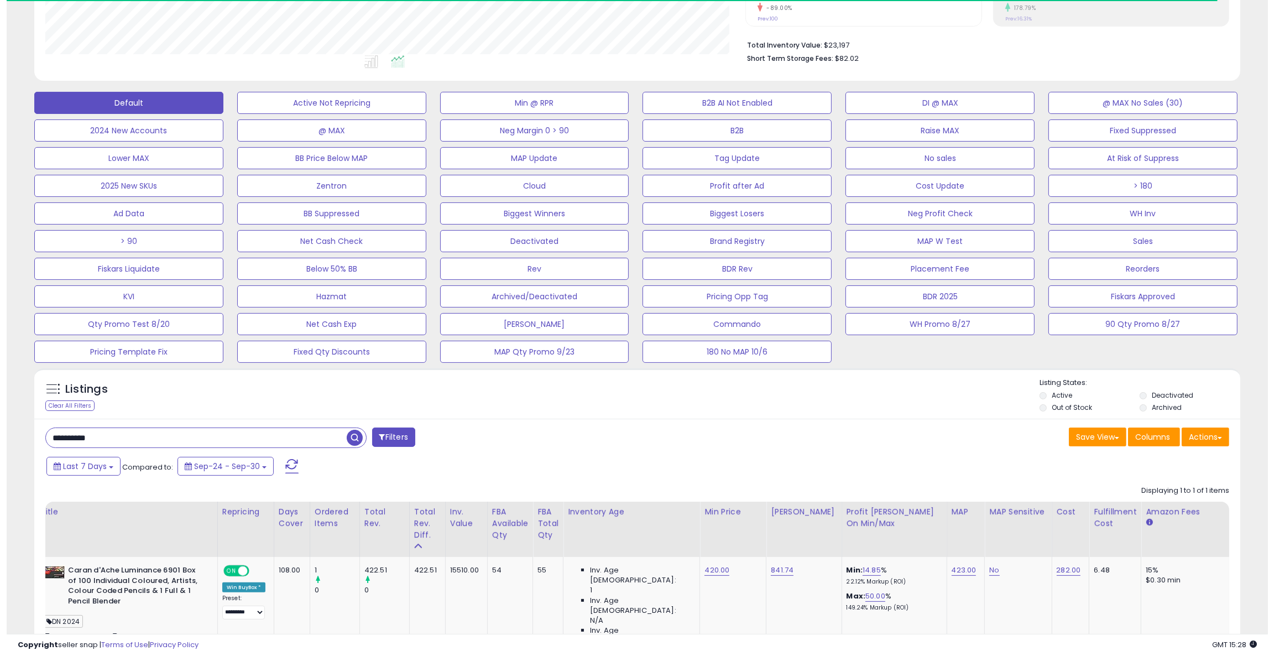
scroll to position [0, 0]
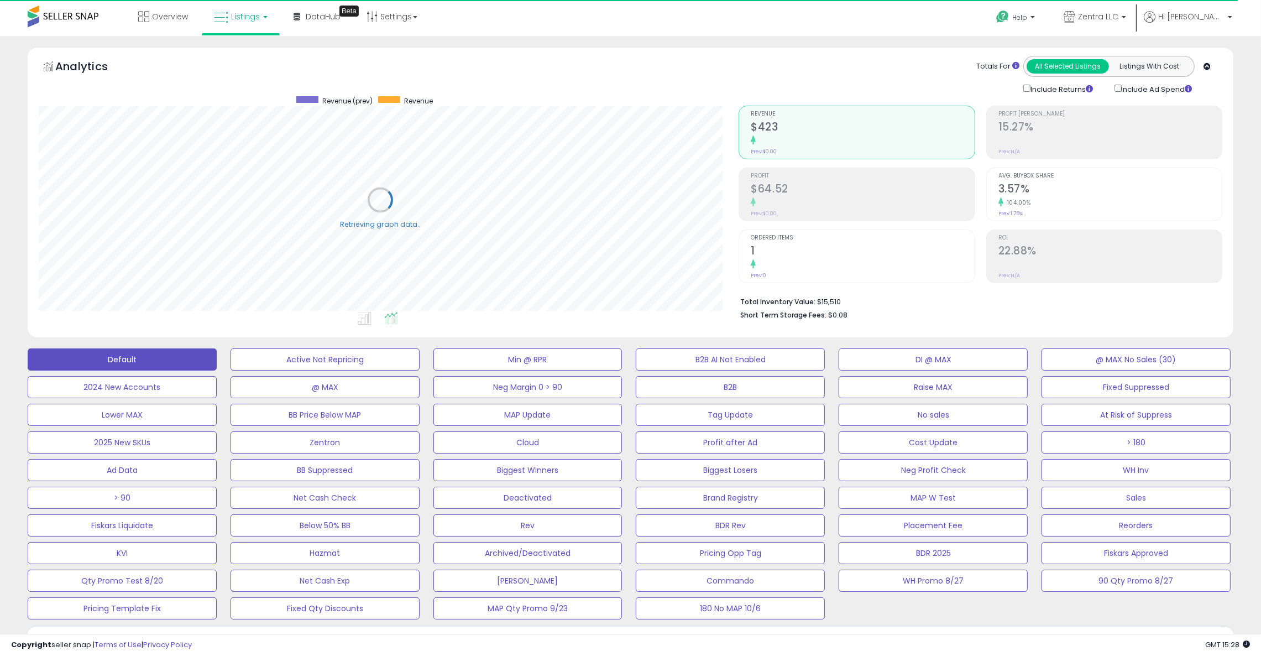
click at [1087, 200] on div "104.00%" at bounding box center [1110, 202] width 223 height 11
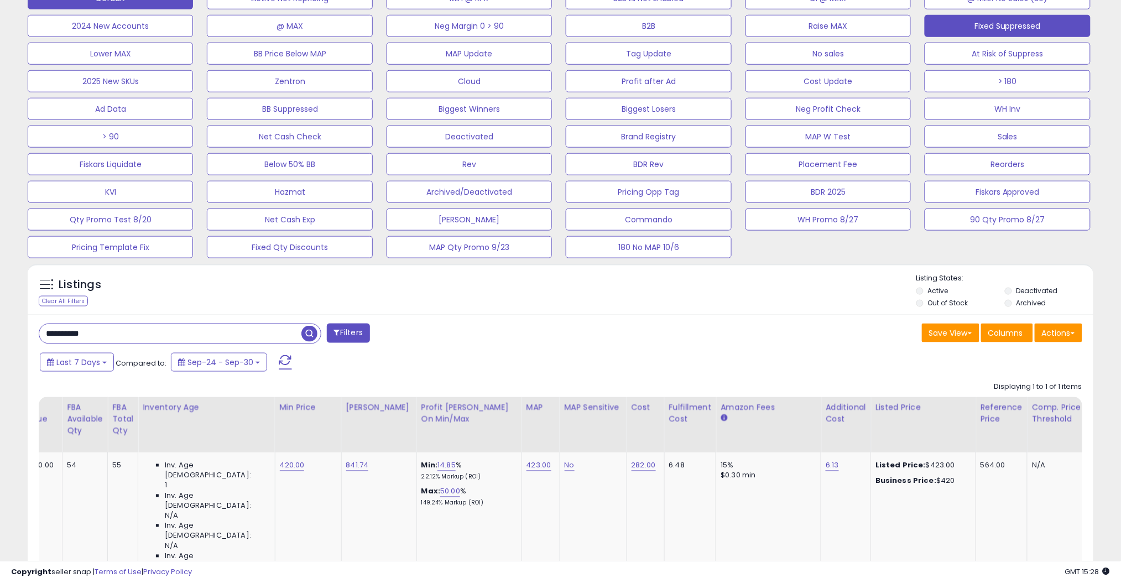
scroll to position [0, 453]
click at [660, 362] on div "Last 7 Days Compared to: Sep-24 - Sep-30" at bounding box center [428, 363] width 782 height 25
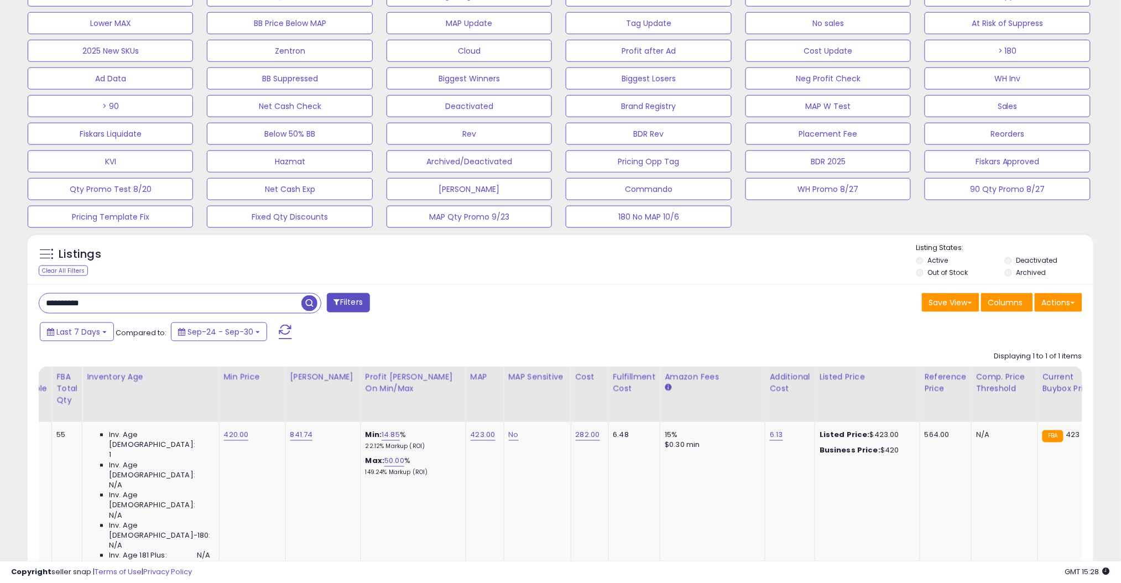
scroll to position [0, 845]
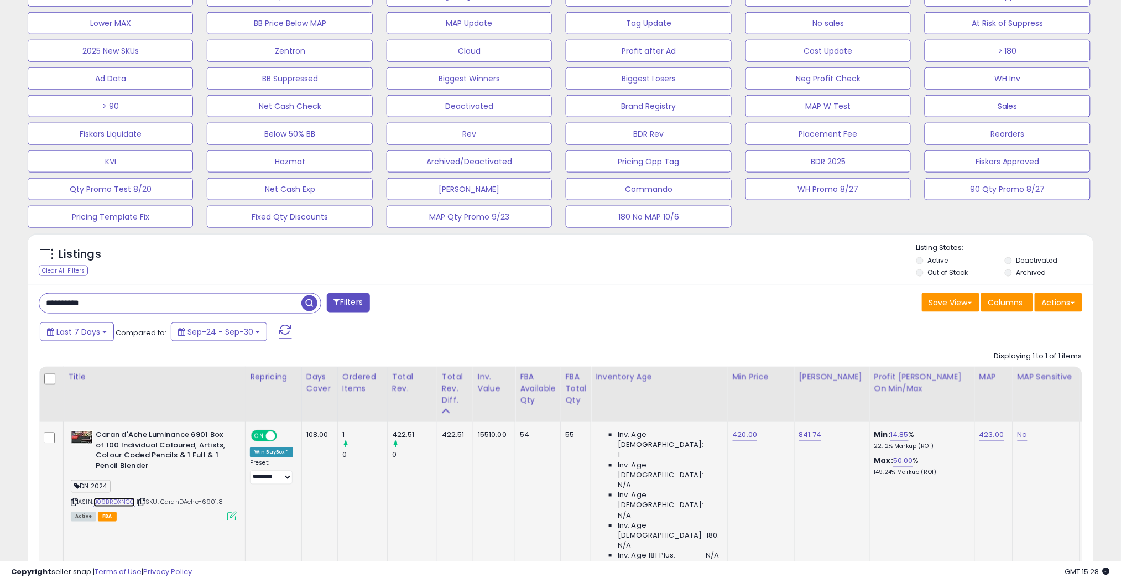
click at [126, 503] on link "B09BRDXNCG" at bounding box center [113, 502] width 41 height 9
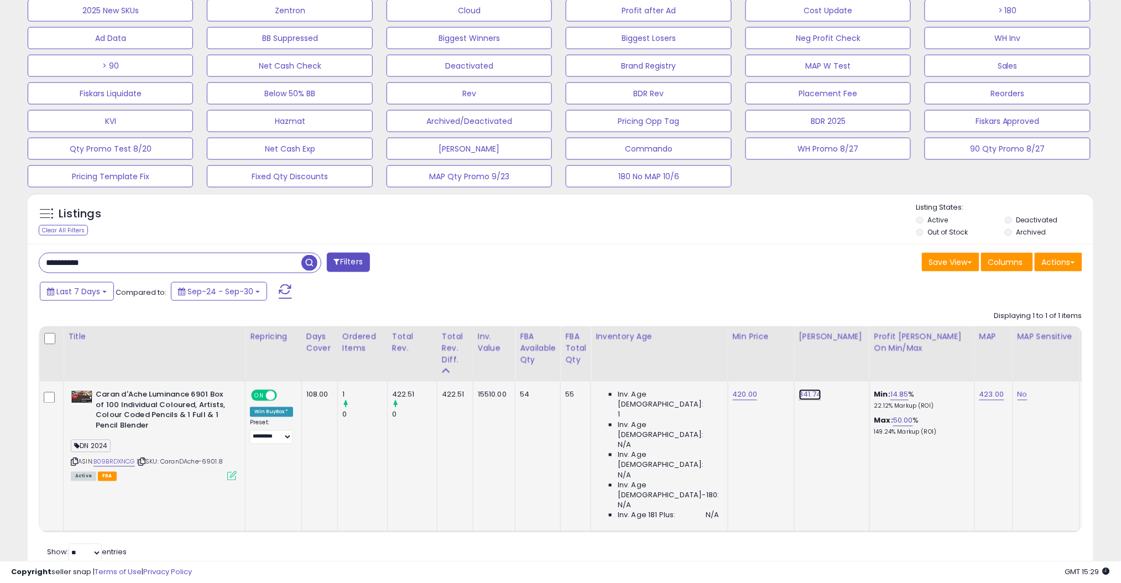
click at [799, 397] on link "841.74" at bounding box center [810, 394] width 23 height 11
drag, startPoint x: 768, startPoint y: 369, endPoint x: 674, endPoint y: 369, distance: 94.0
type input "***"
click button "submit" at bounding box center [822, 367] width 19 height 17
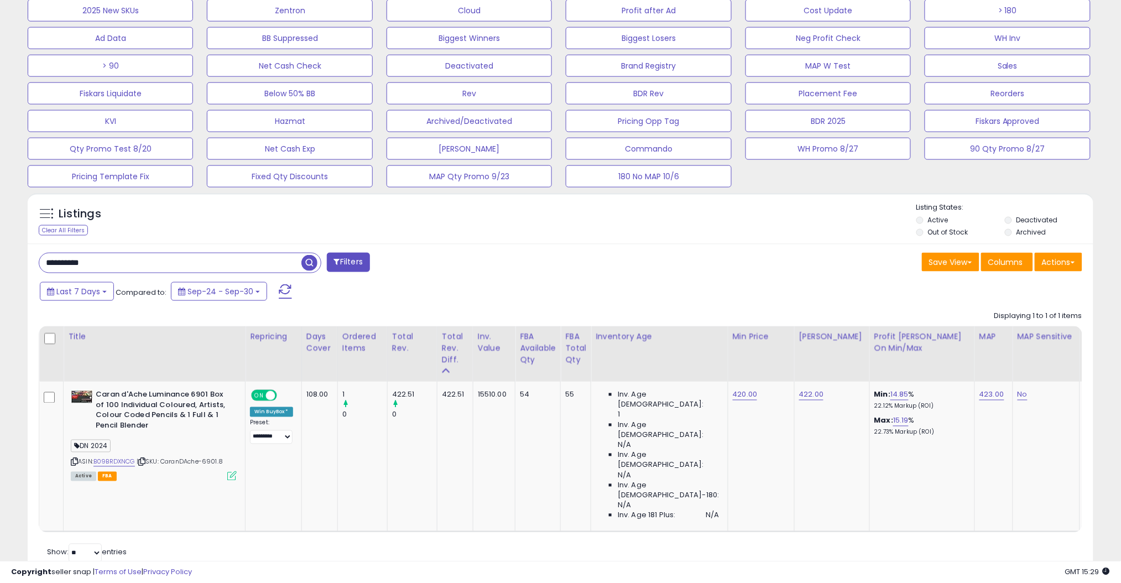
click at [531, 262] on div "**********" at bounding box center [295, 264] width 530 height 22
drag, startPoint x: 132, startPoint y: 266, endPoint x: 18, endPoint y: 262, distance: 114.0
click at [16, 262] on div "**********" at bounding box center [561, 102] width 1110 height 975
paste input "******"
type input "**********"
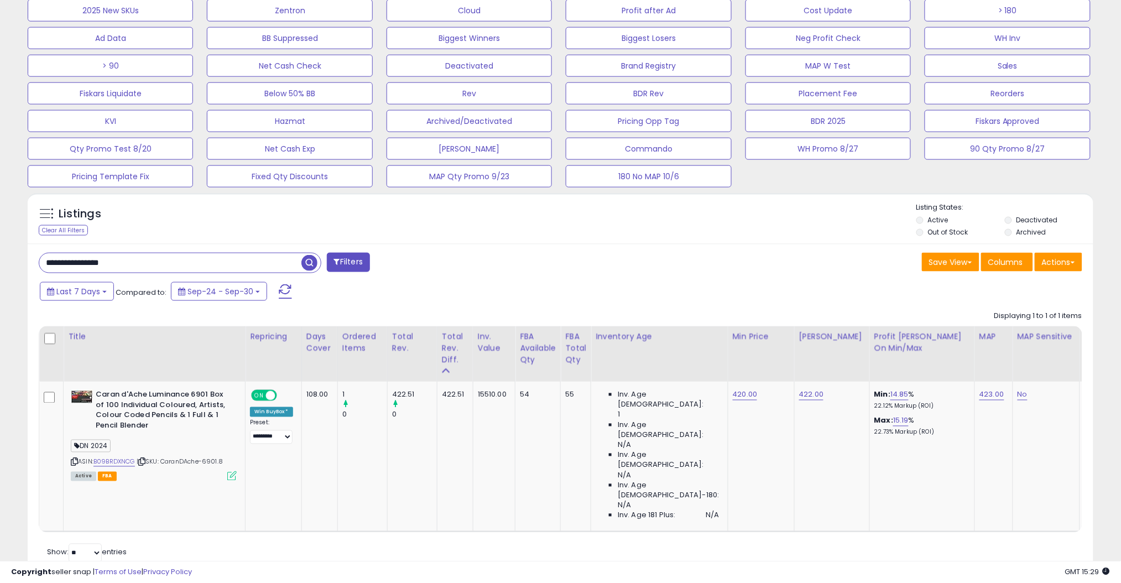
click at [311, 263] on span "button" at bounding box center [309, 263] width 16 height 16
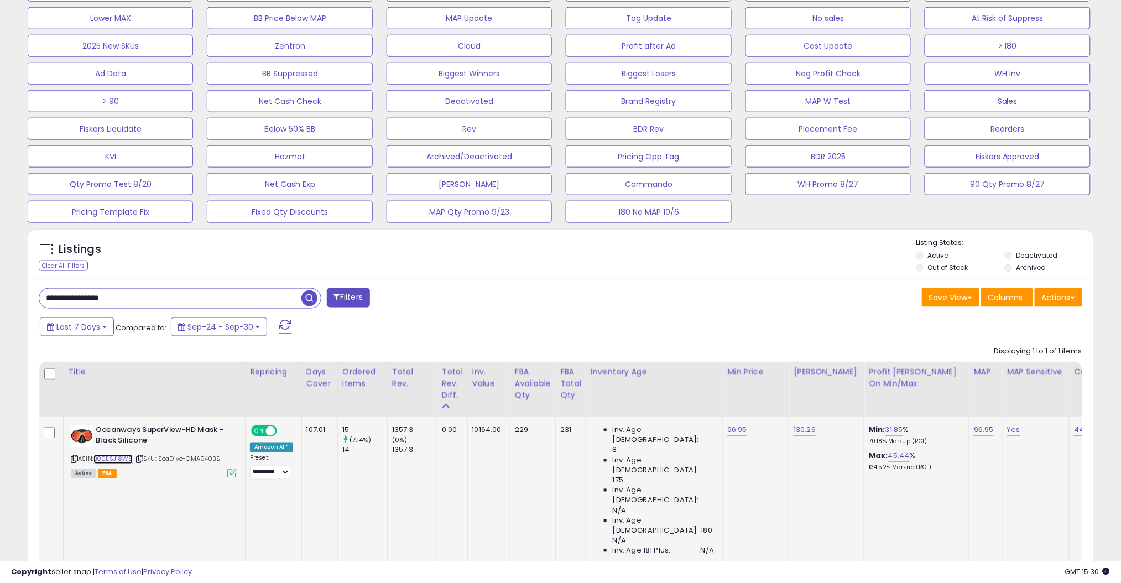
click at [118, 459] on link "B00ESJ18WS" at bounding box center [112, 458] width 39 height 9
click at [271, 472] on select "**********" at bounding box center [270, 473] width 40 height 14
select select "**********"
click at [250, 466] on select "**********" at bounding box center [270, 473] width 40 height 14
click at [727, 430] on link "96.95" at bounding box center [737, 430] width 20 height 11
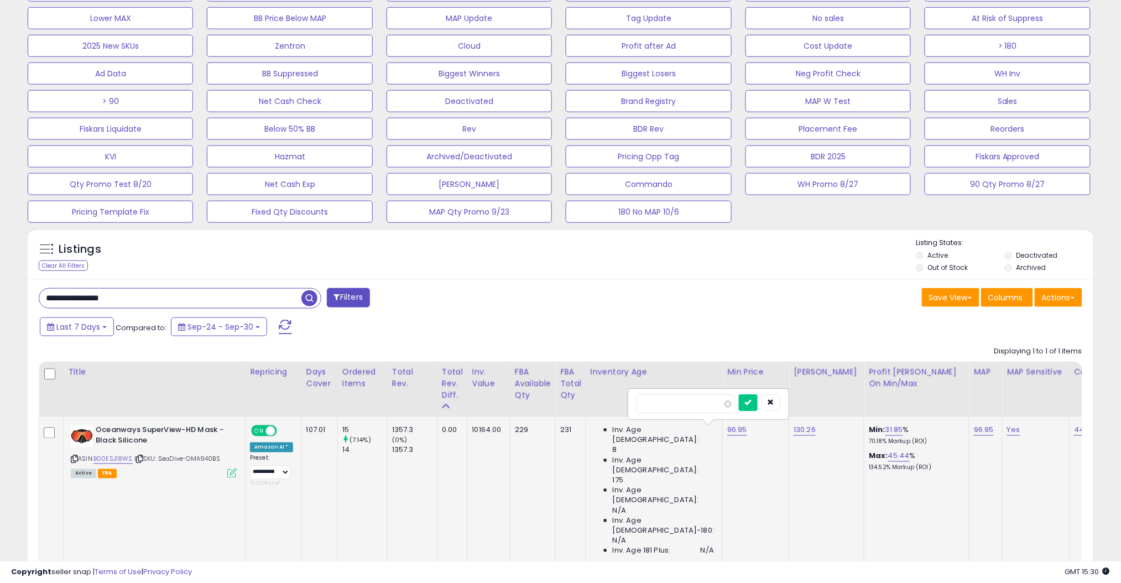
type input "****"
click button "submit" at bounding box center [748, 402] width 19 height 17
click at [611, 299] on div "Save View Save As New View Update Current View Columns Actions Import Import Wa…" at bounding box center [826, 299] width 530 height 22
drag, startPoint x: 666, startPoint y: 284, endPoint x: 994, endPoint y: 274, distance: 328.0
click at [673, 283] on div "**********" at bounding box center [560, 445] width 1065 height 332
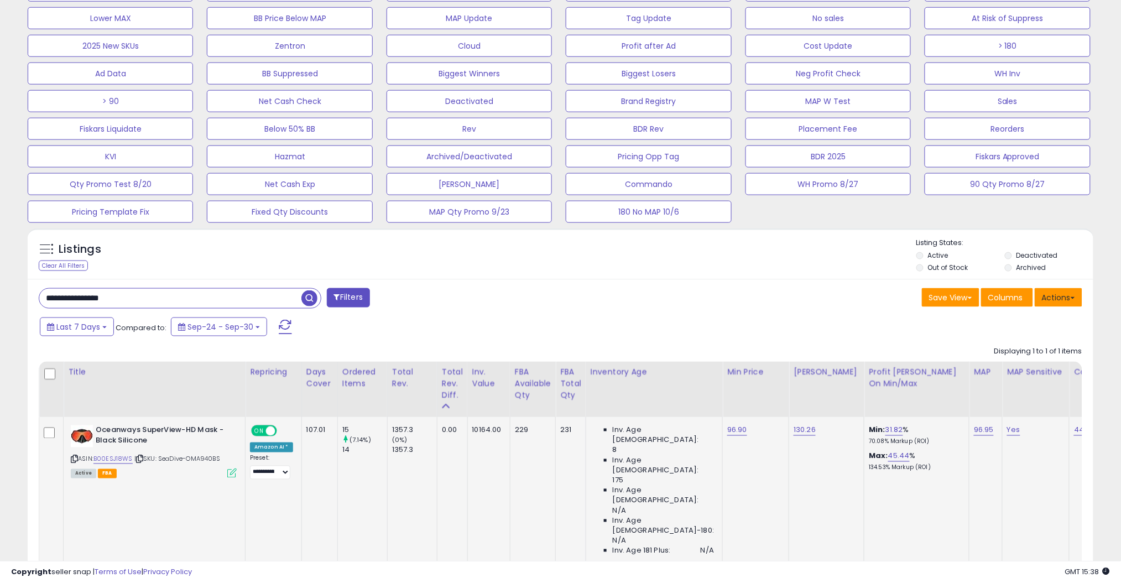
click at [1071, 293] on button "Actions" at bounding box center [1058, 297] width 48 height 19
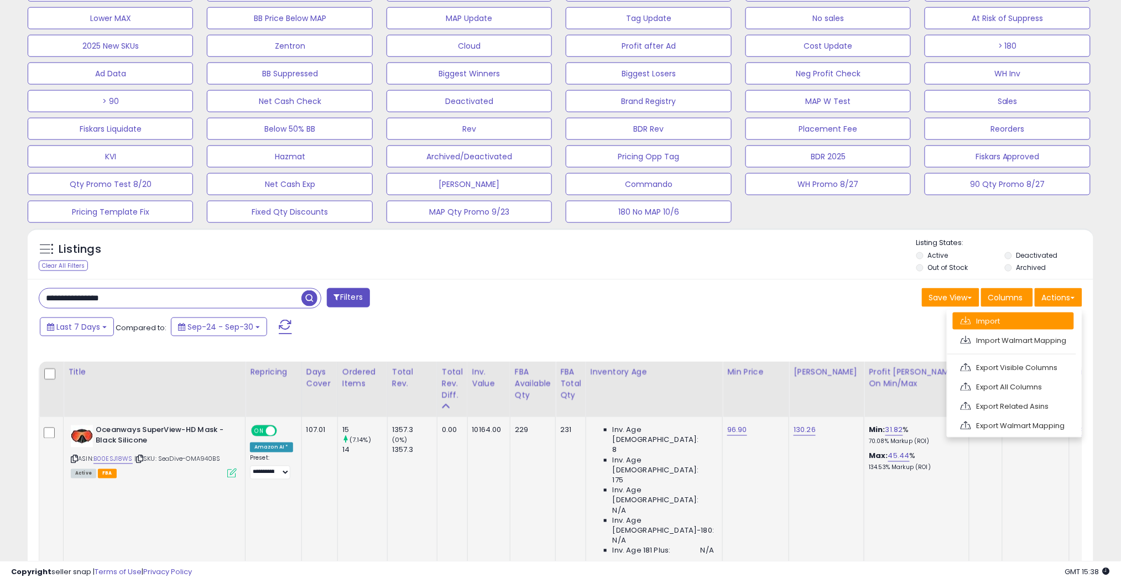
click at [1034, 314] on link "Import" at bounding box center [1013, 320] width 121 height 17
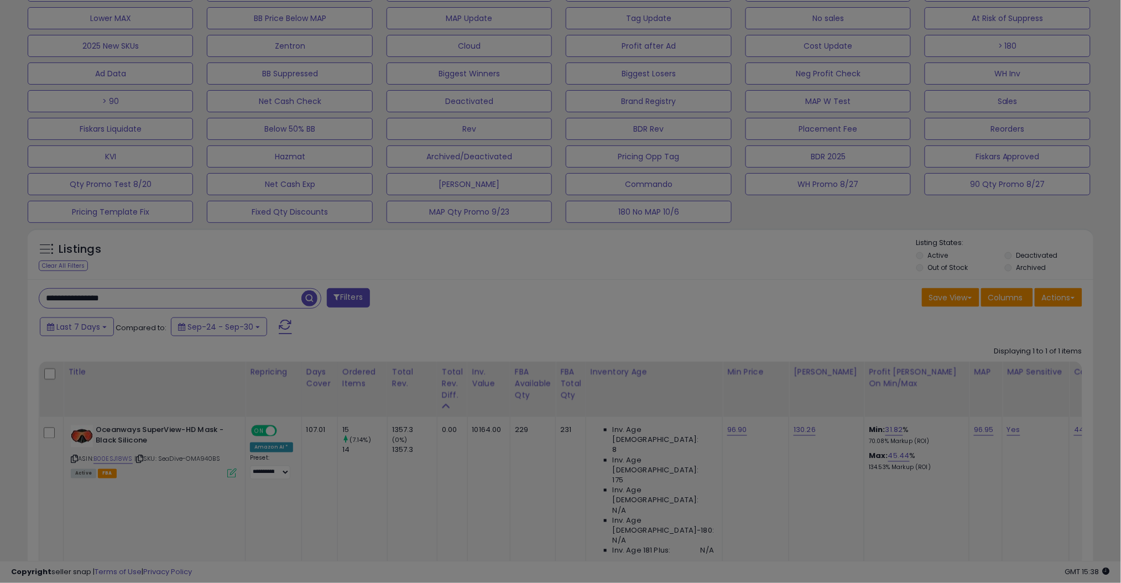
scroll to position [227, 625]
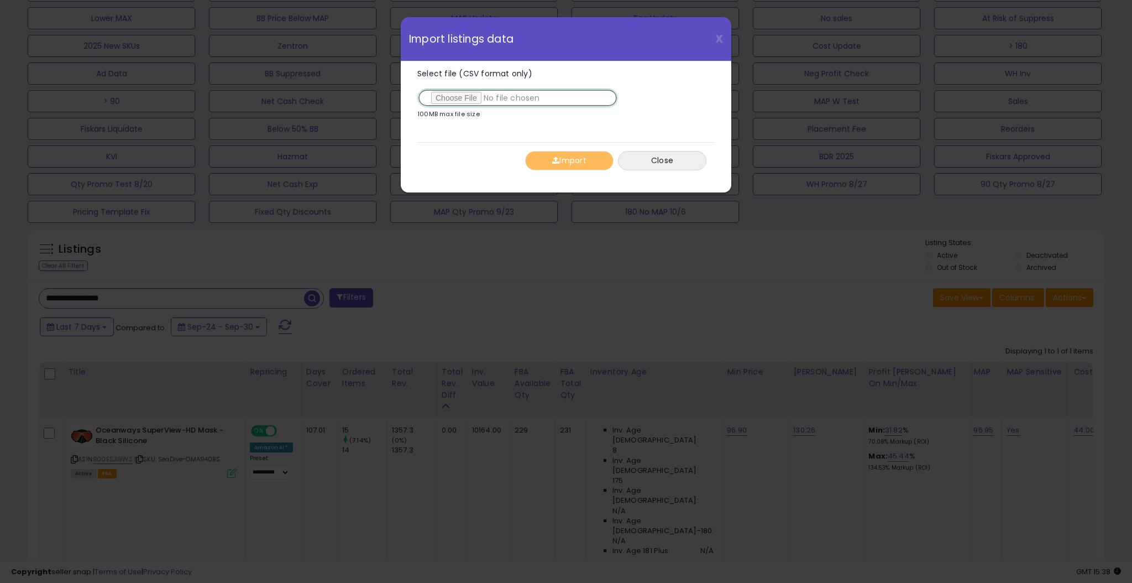
click at [460, 95] on input "Select file (CSV format only)" at bounding box center [517, 97] width 201 height 19
type input "**********"
click at [565, 159] on button "Import" at bounding box center [569, 160] width 88 height 19
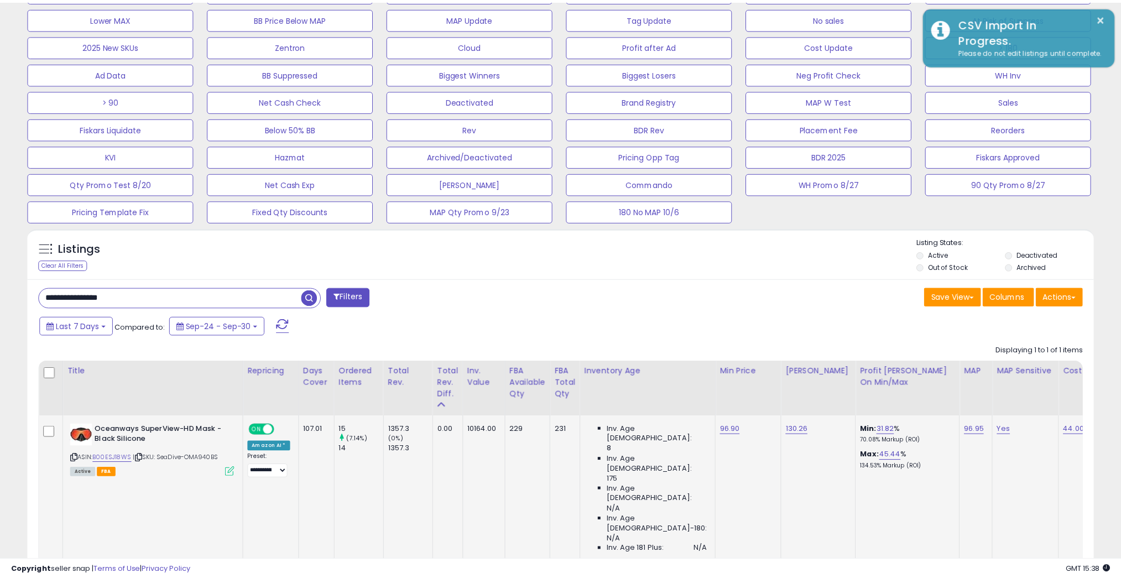
scroll to position [552666, 552274]
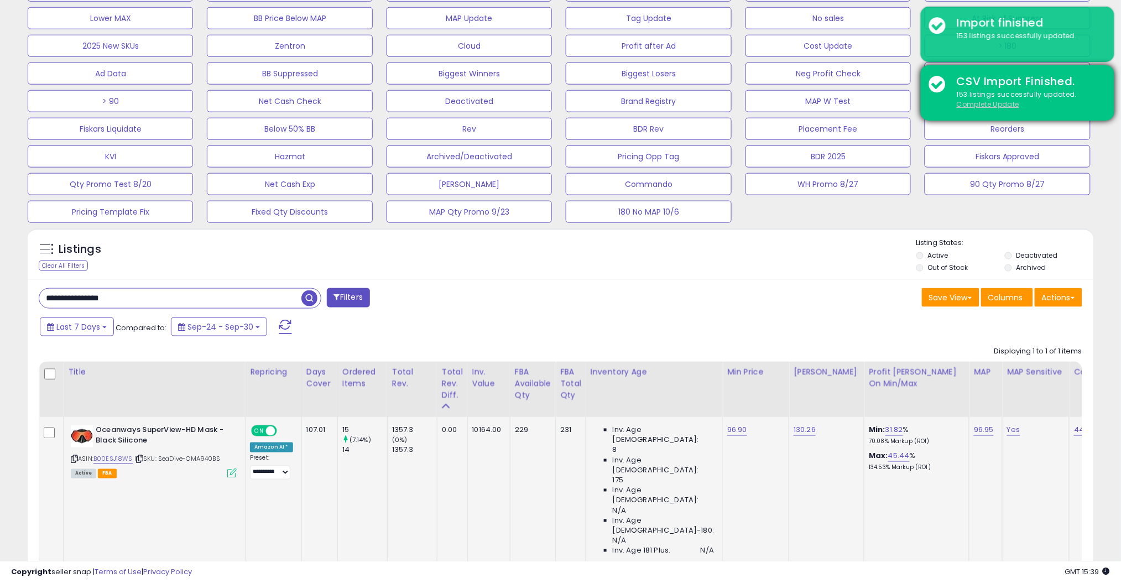
click at [994, 104] on u "Complete Update" at bounding box center [988, 104] width 62 height 9
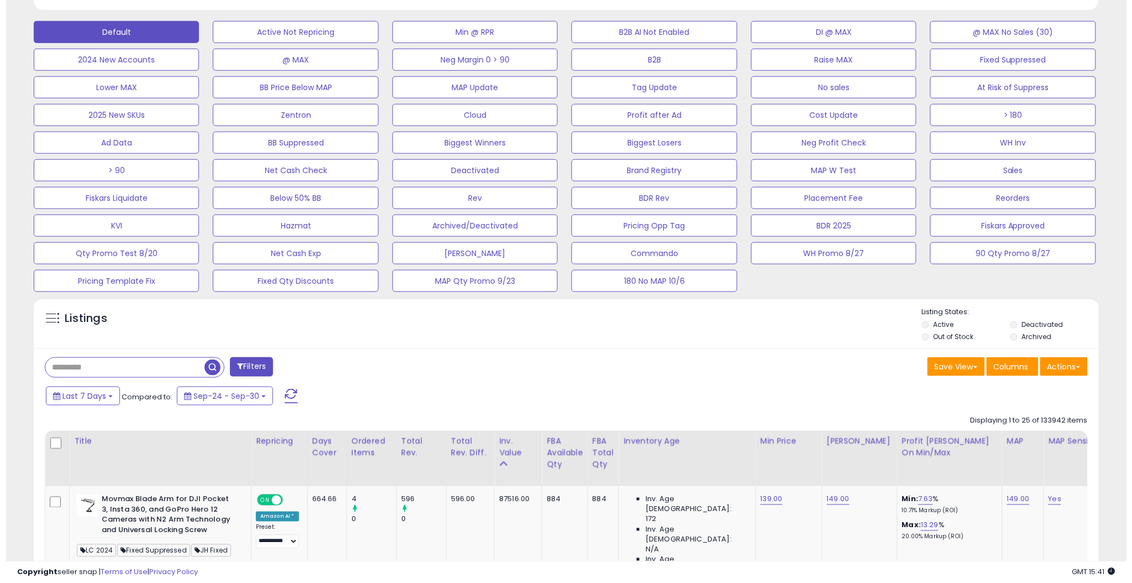
scroll to position [227, 618]
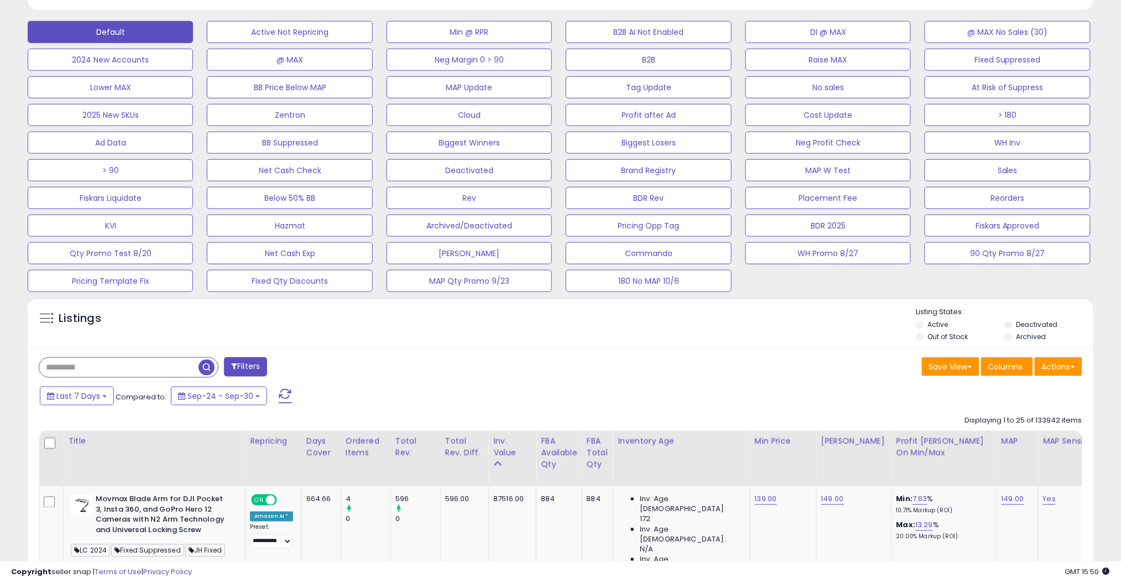
drag, startPoint x: 770, startPoint y: 360, endPoint x: 817, endPoint y: 359, distance: 47.6
click at [770, 359] on div "Save View Save As New View Columns Actions [GEOGRAPHIC_DATA]" at bounding box center [826, 368] width 530 height 22
click at [1051, 360] on button "Actions" at bounding box center [1058, 366] width 48 height 19
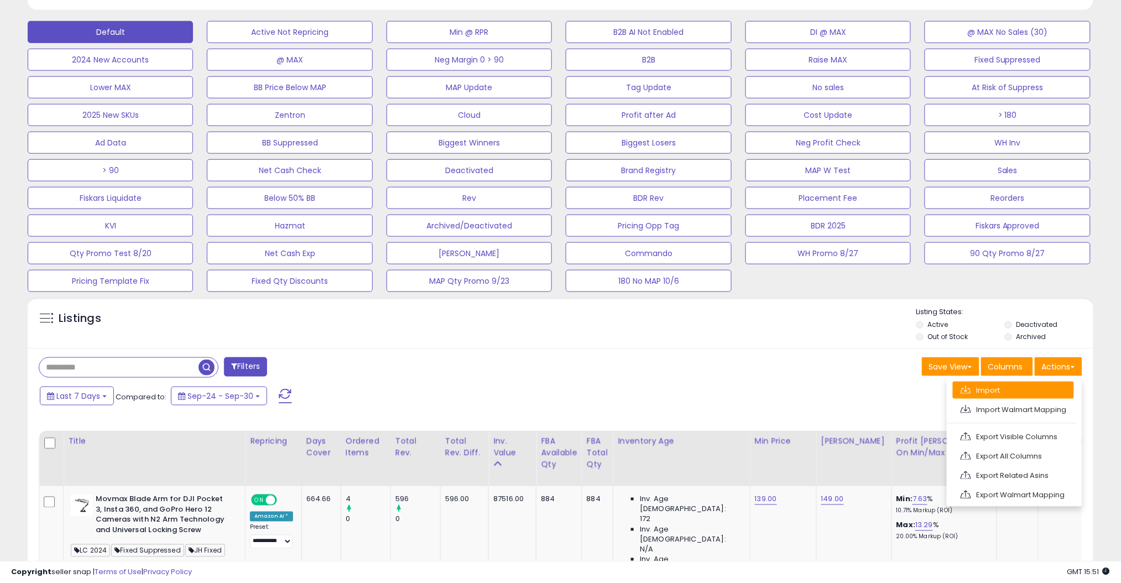
click at [996, 386] on link "Import" at bounding box center [1013, 389] width 121 height 17
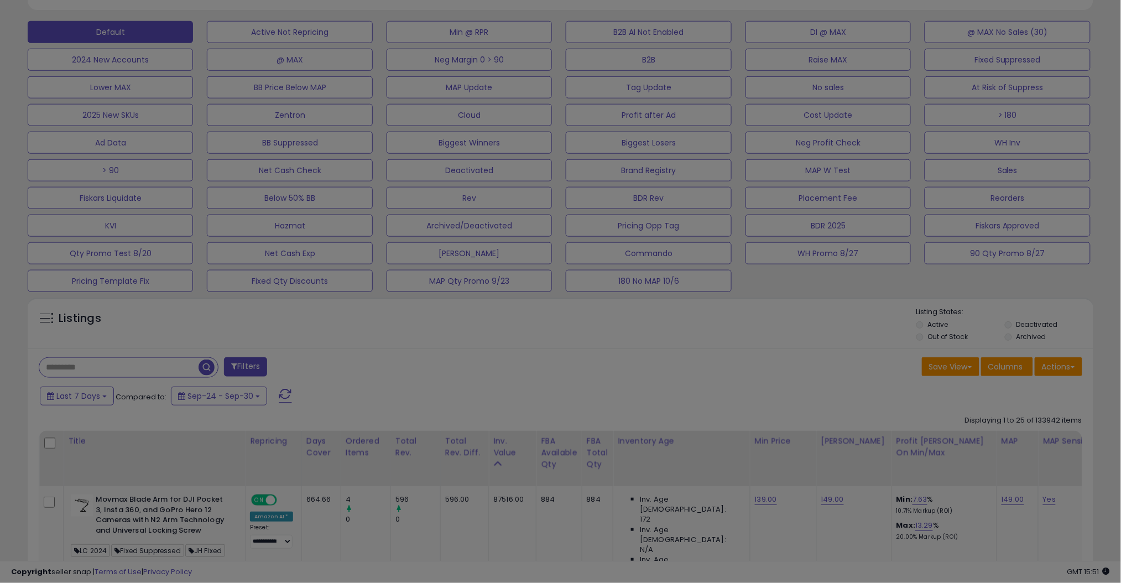
scroll to position [227, 625]
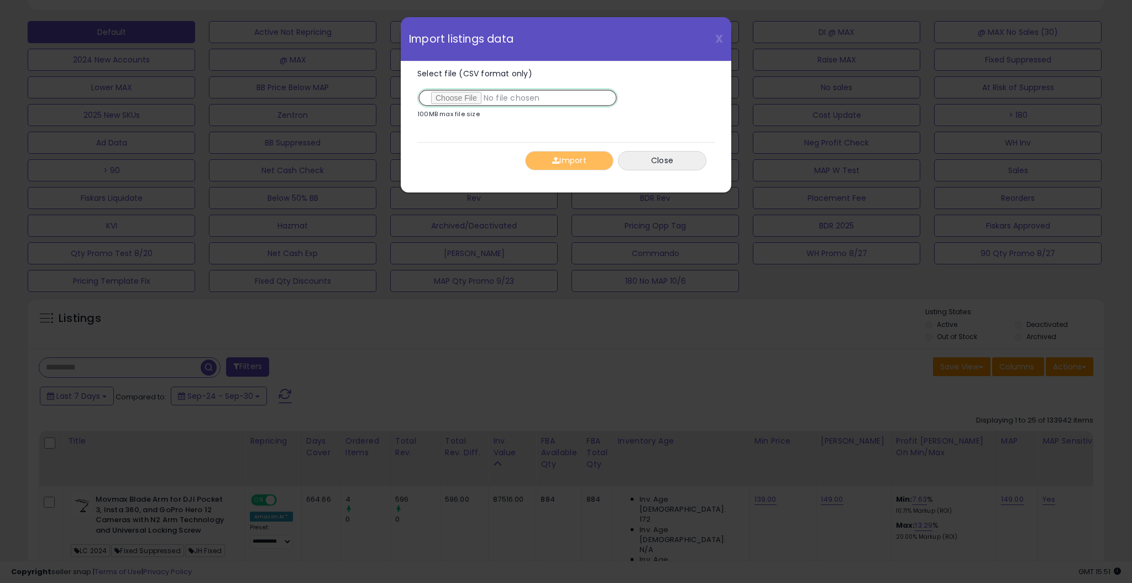
click at [454, 97] on input "Select file (CSV format only)" at bounding box center [517, 97] width 201 height 19
click at [570, 163] on button "Import" at bounding box center [569, 160] width 88 height 19
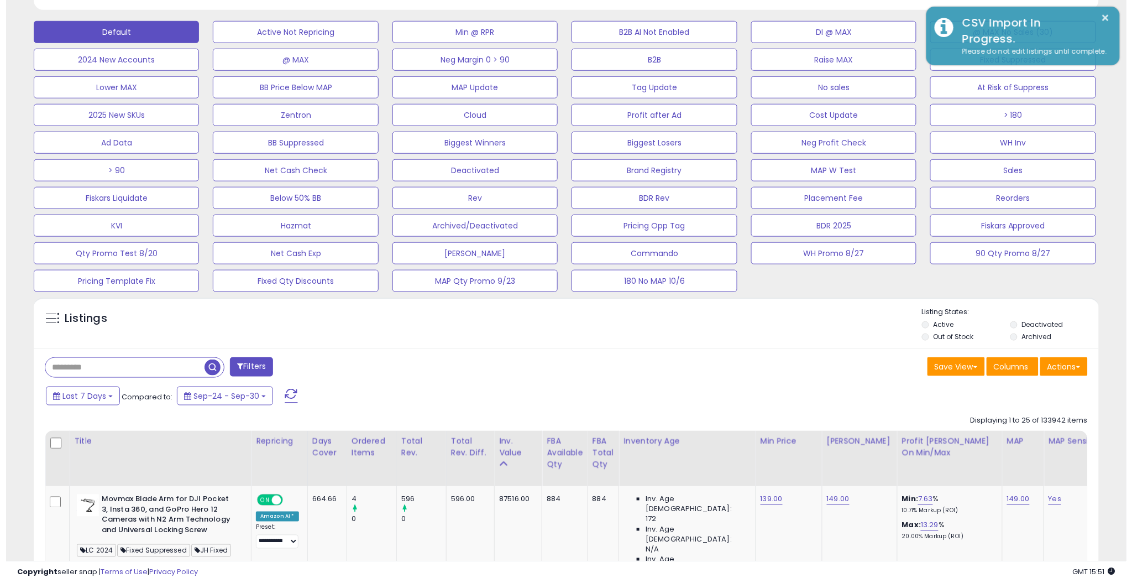
scroll to position [552666, 552274]
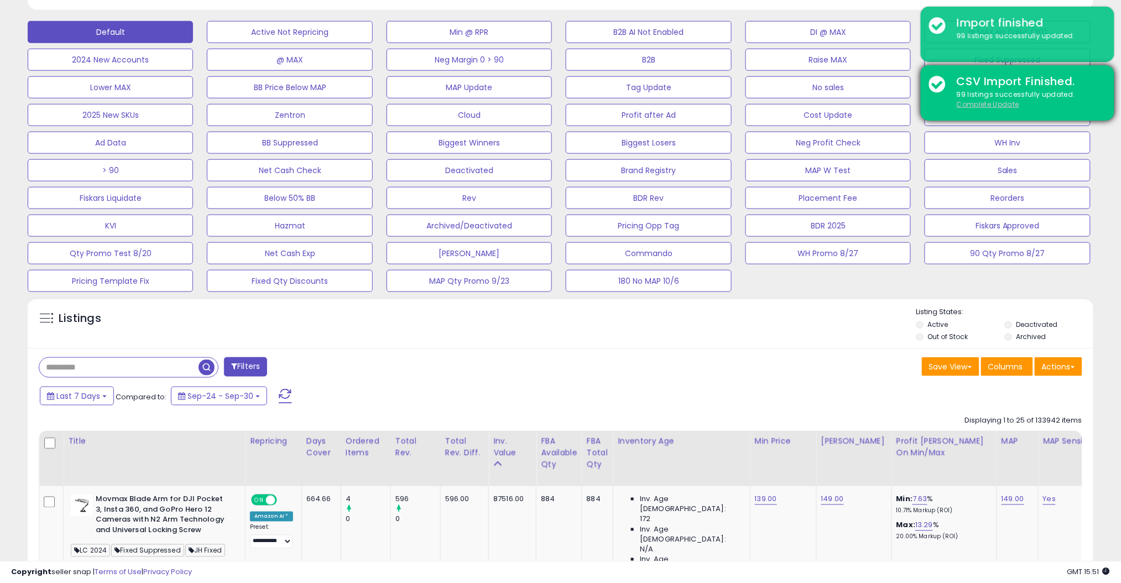
click at [996, 104] on u "Complete Update" at bounding box center [988, 104] width 62 height 9
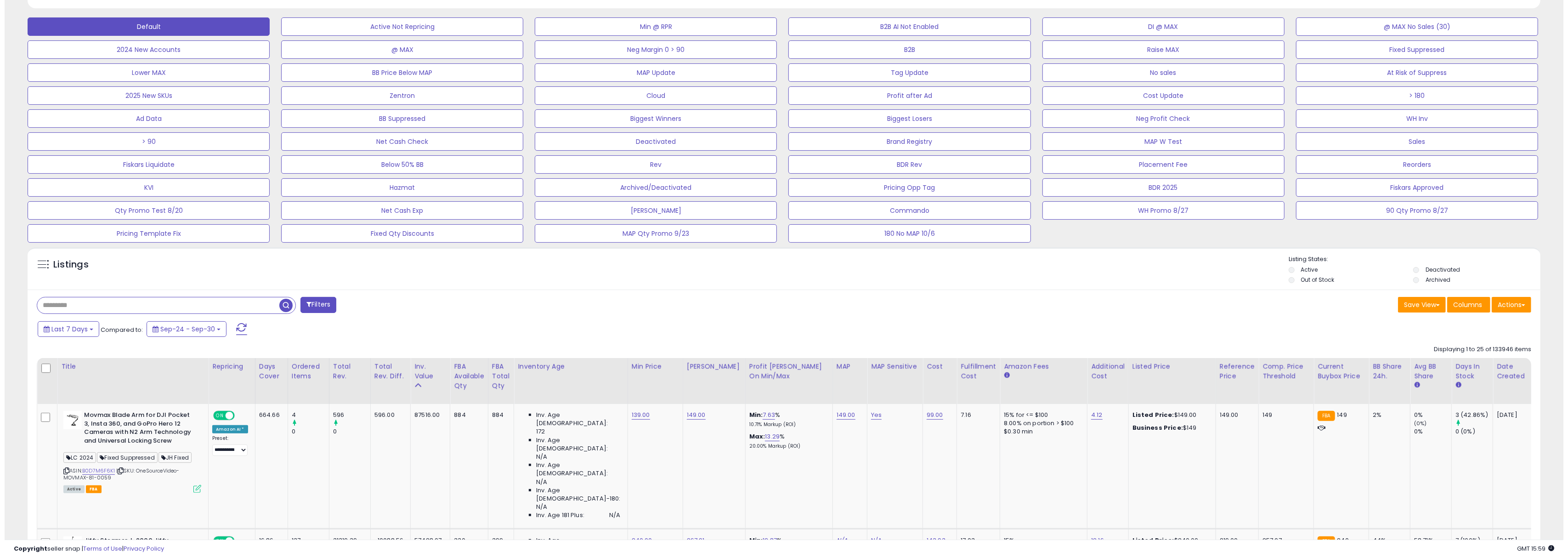
scroll to position [188, 880]
click at [1048, 299] on button "Actions" at bounding box center [1507, 304] width 40 height 16
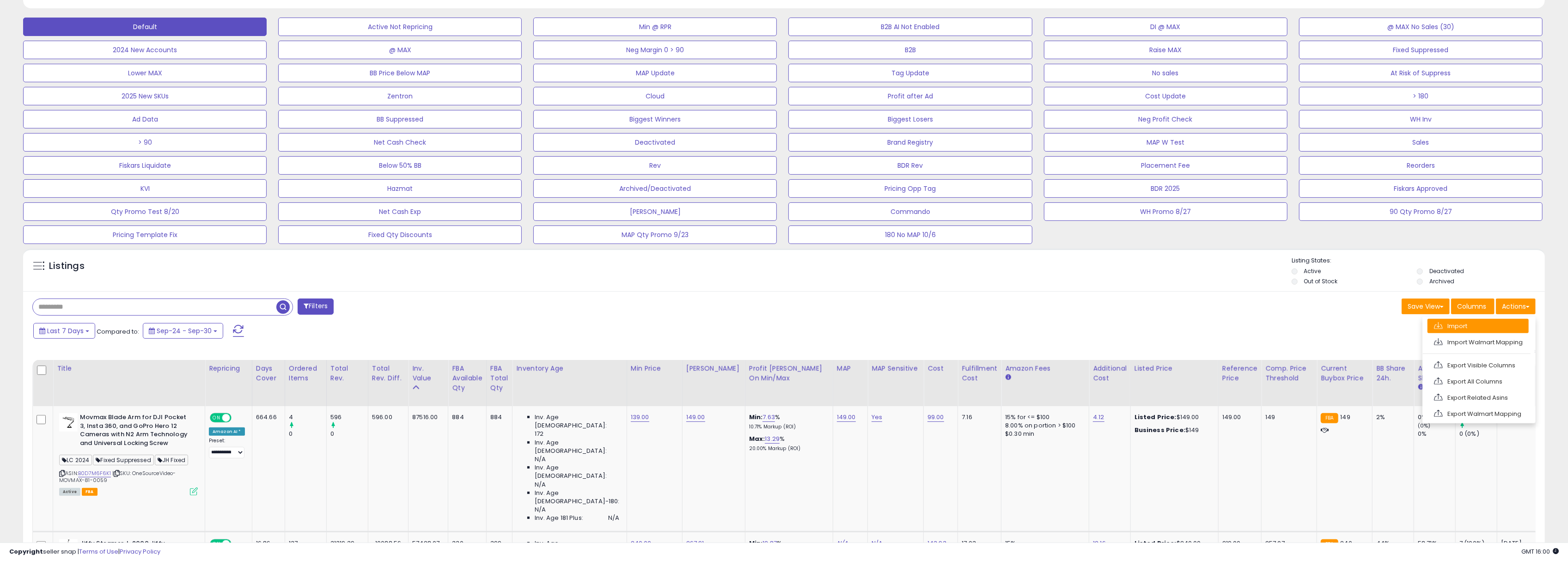
click at [1054, 324] on link "Import" at bounding box center [1478, 325] width 101 height 14
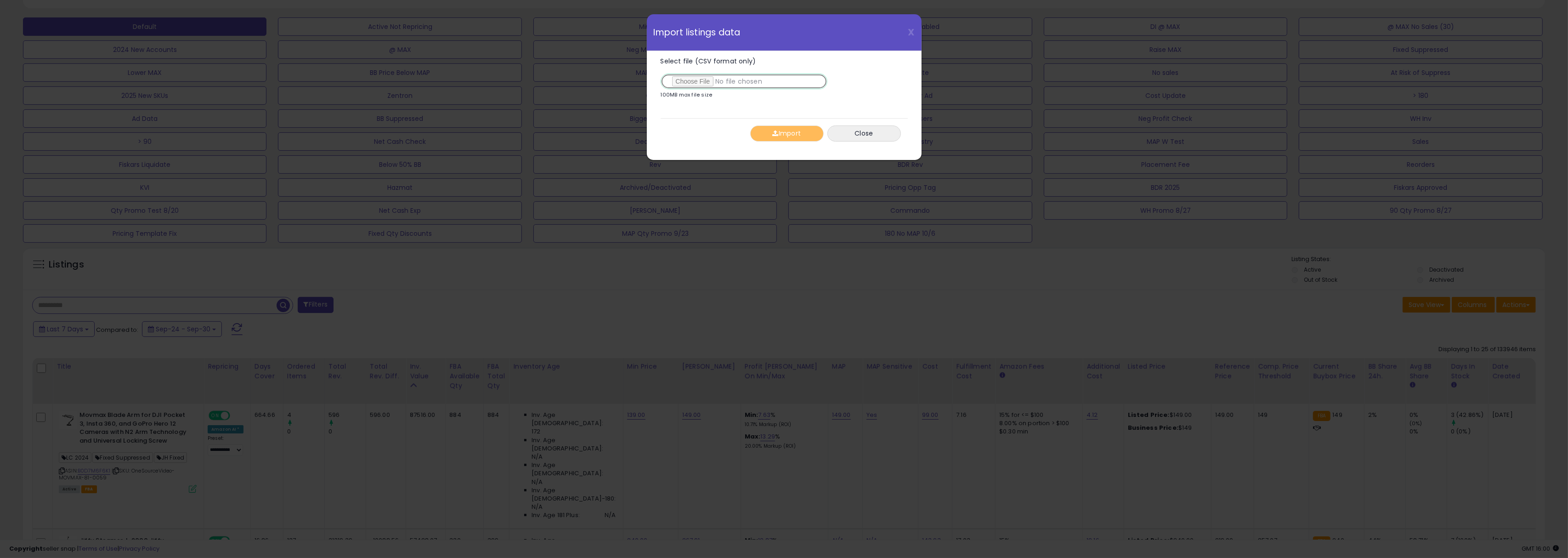
click at [697, 81] on input "Select file (CSV format only)" at bounding box center [744, 81] width 167 height 16
type input "**********"
click at [781, 136] on button "Import" at bounding box center [787, 133] width 73 height 16
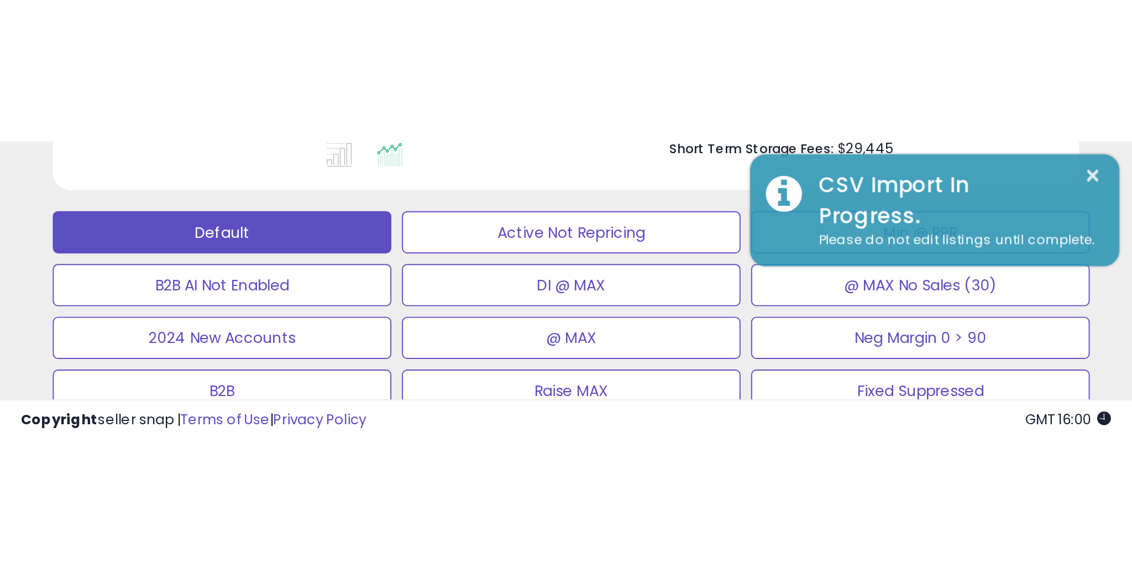
scroll to position [227, 618]
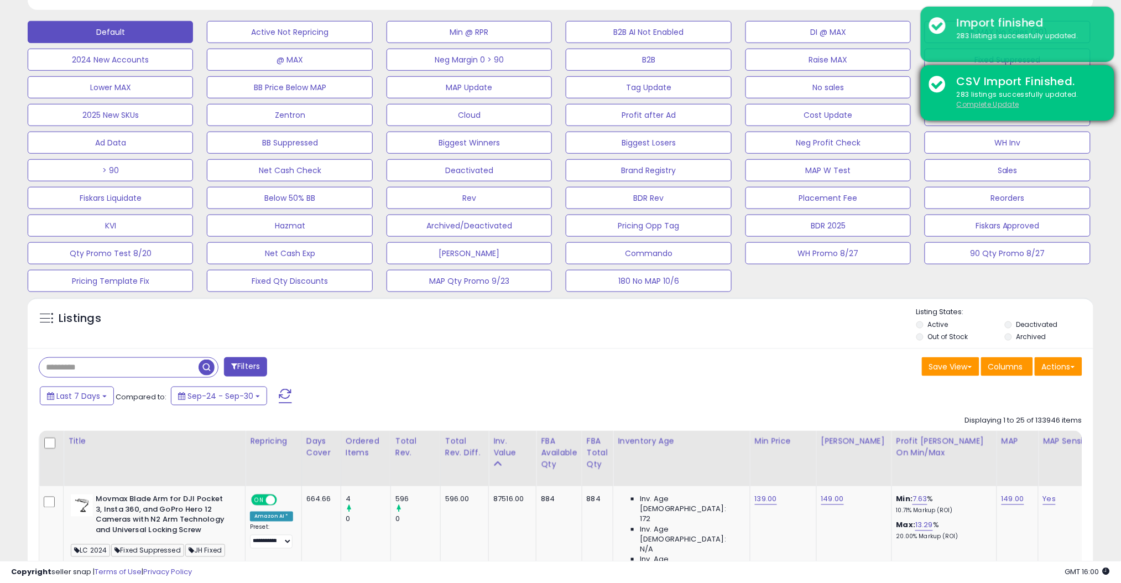
click at [985, 104] on u "Complete Update" at bounding box center [988, 104] width 62 height 9
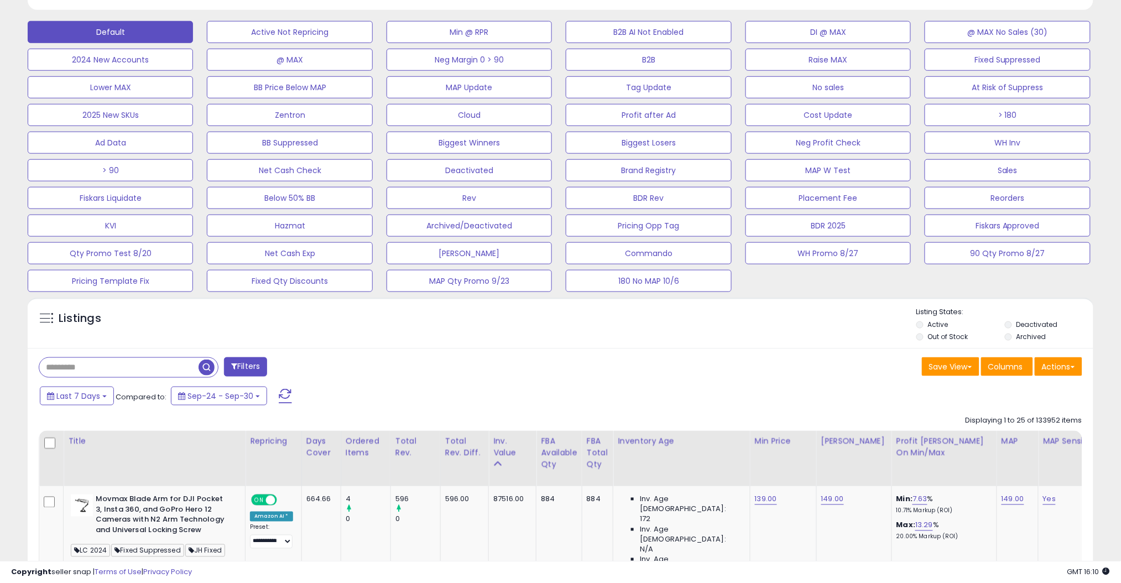
click at [142, 362] on input "text" at bounding box center [118, 367] width 159 height 19
paste input "*******"
click at [305, 370] on span "button" at bounding box center [309, 367] width 16 height 16
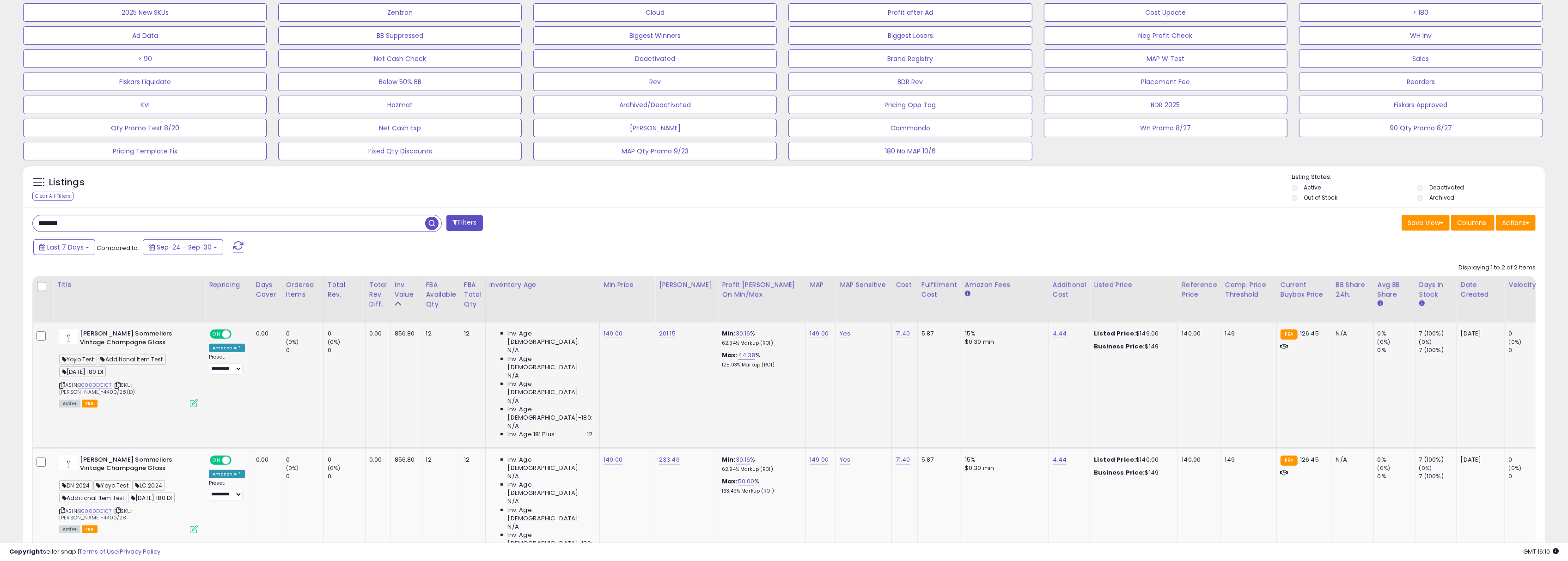
scroll to position [358, 0]
drag, startPoint x: 133, startPoint y: 224, endPoint x: 0, endPoint y: 216, distance: 133.2
click at [14, 221] on div "**********" at bounding box center [784, 151] width 1559 height 941
paste input "text"
type input "*******"
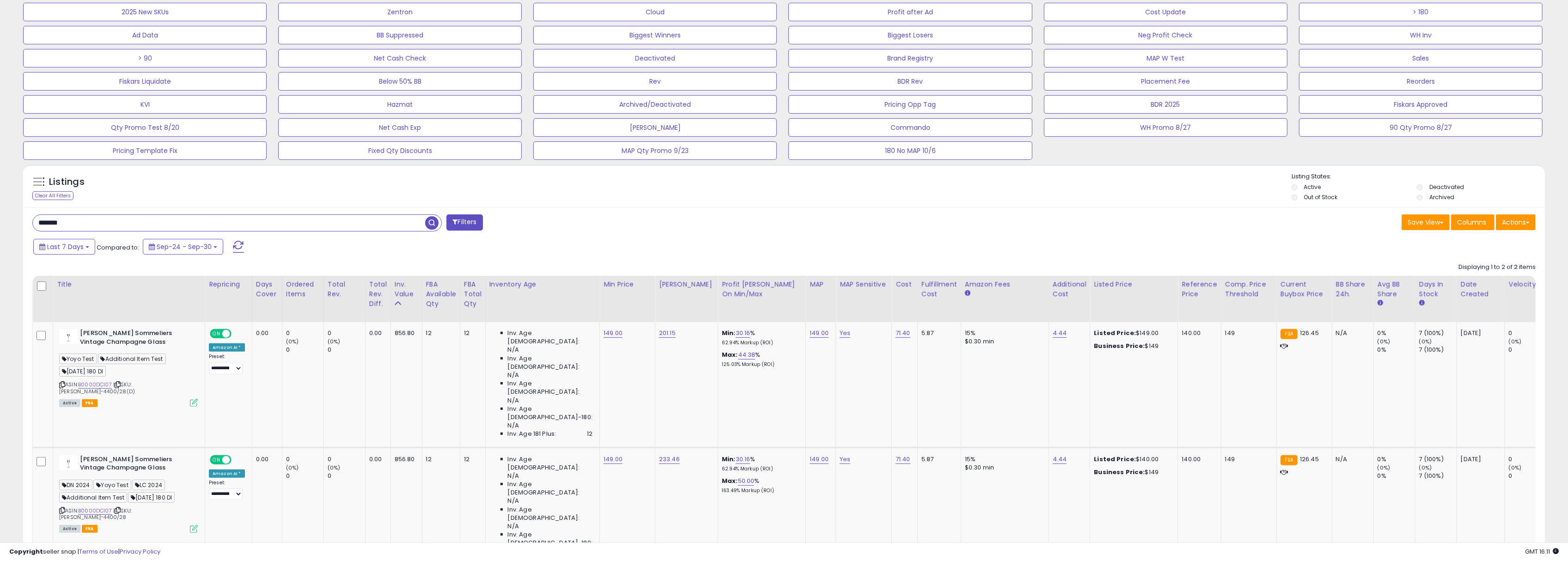
click at [429, 225] on span "button" at bounding box center [432, 223] width 13 height 13
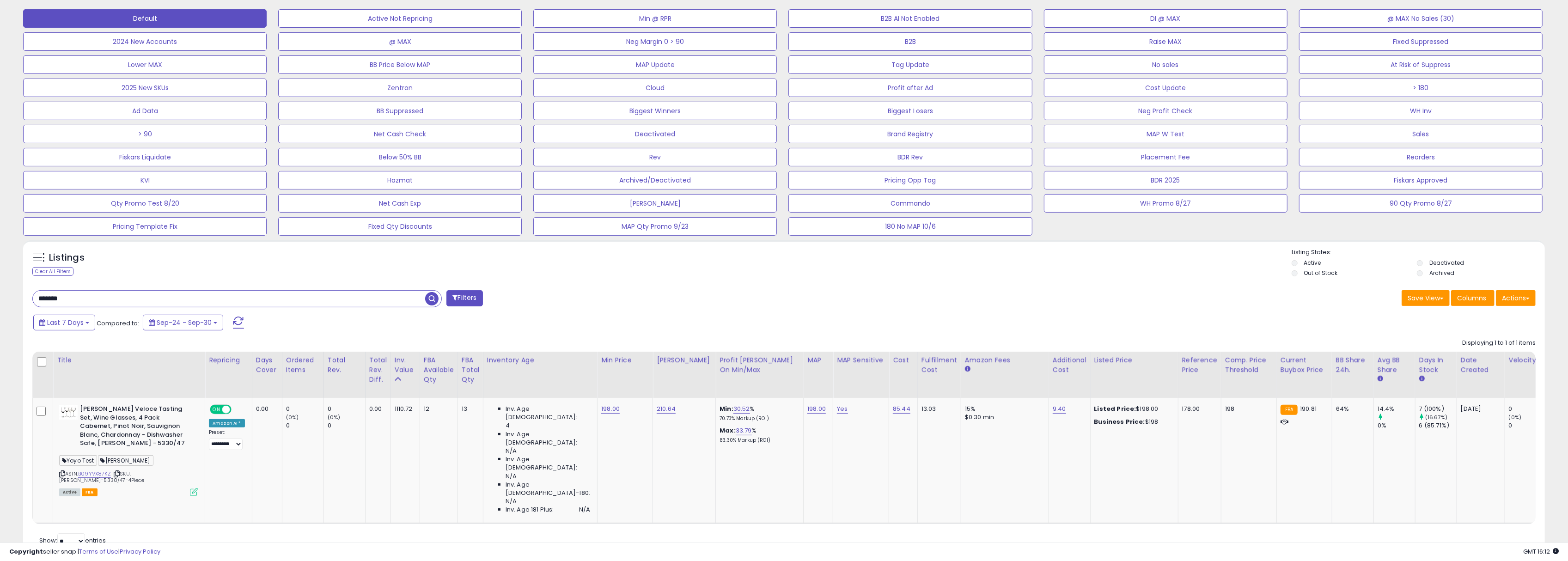
scroll to position [257, 0]
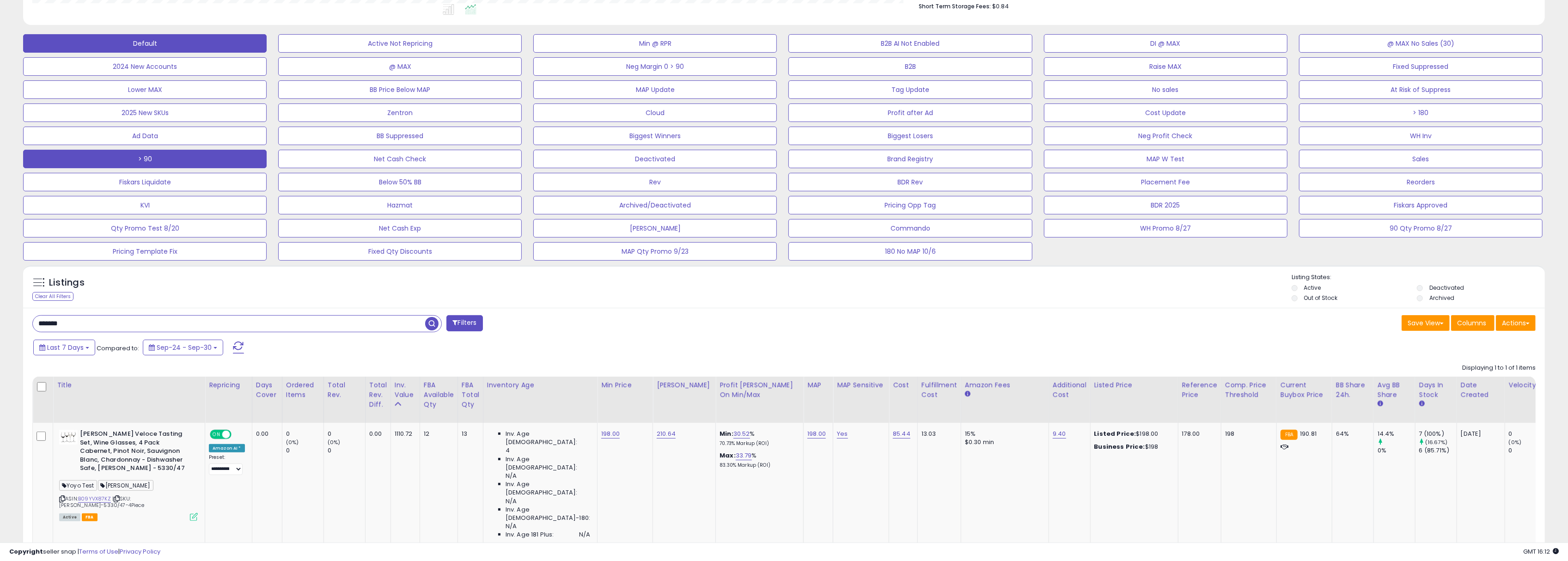
click at [200, 159] on button "> 90" at bounding box center [145, 159] width 243 height 18
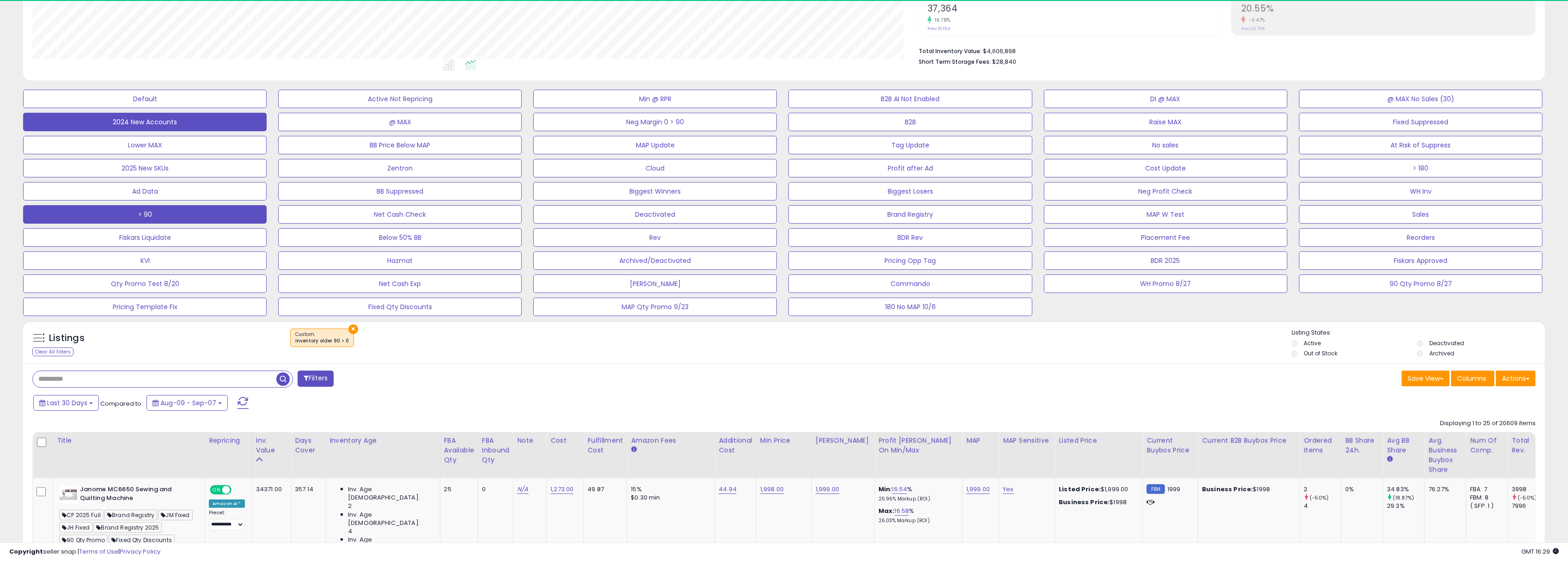
scroll to position [189, 885]
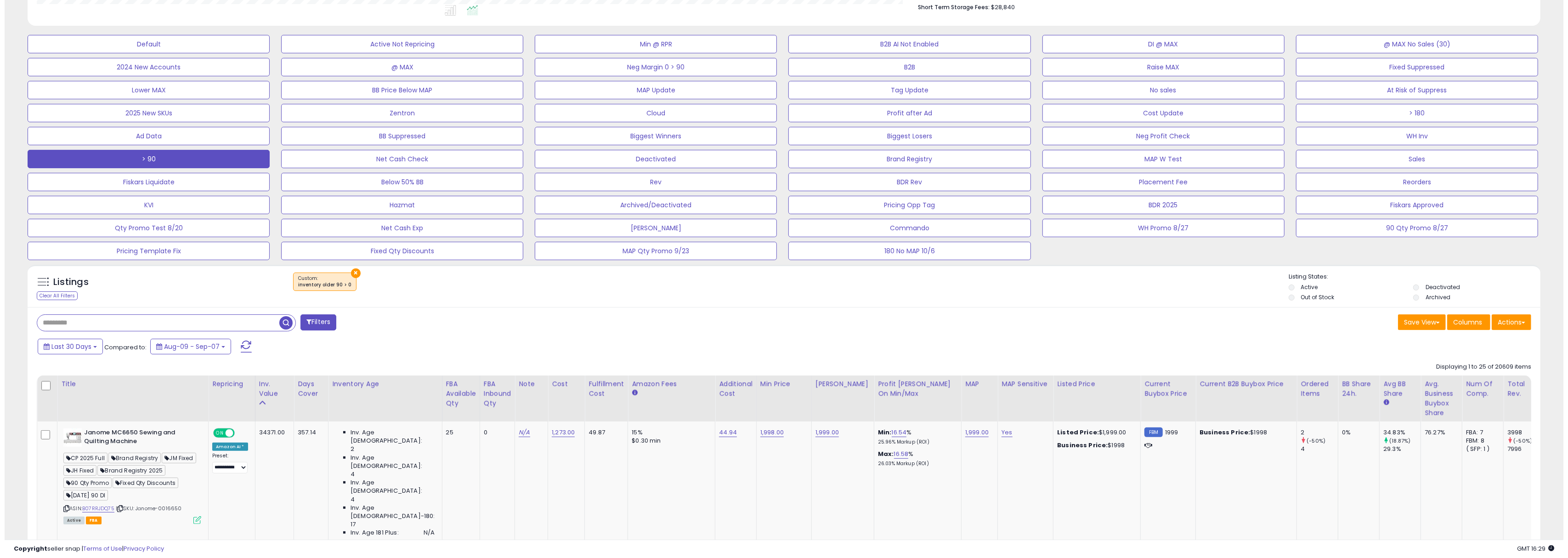
scroll to position [262, 0]
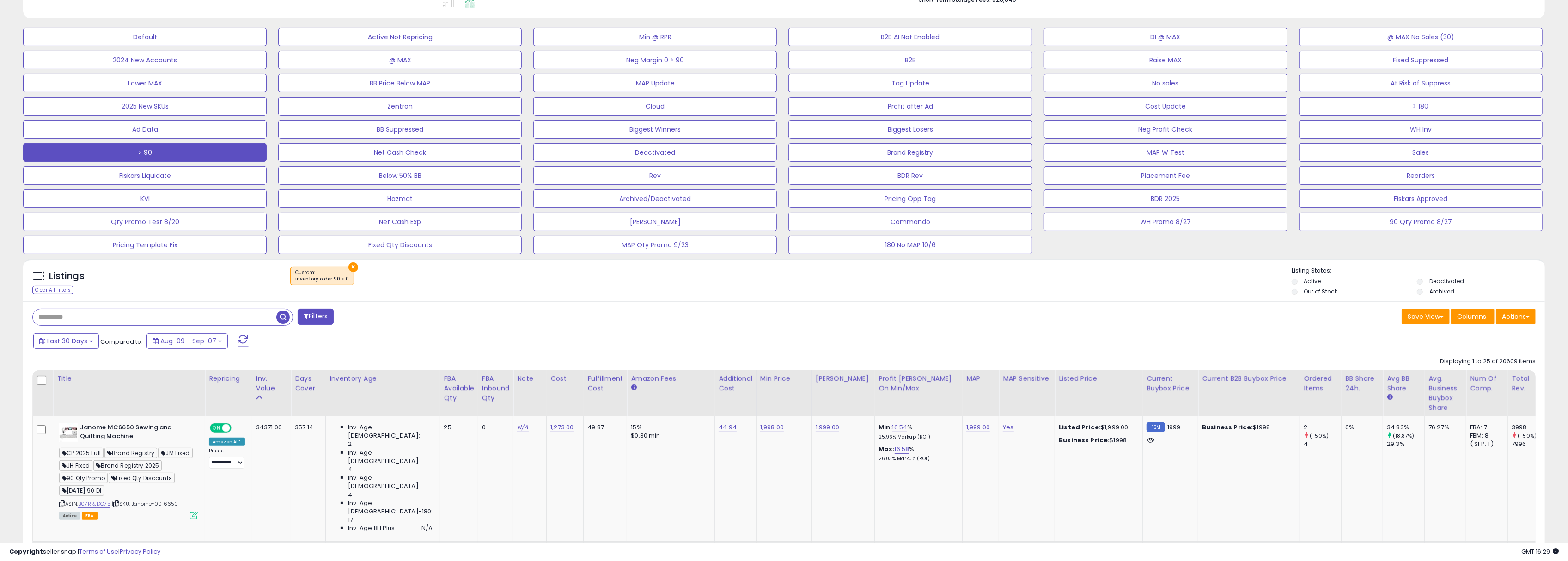
click at [461, 318] on div "Filters" at bounding box center [405, 318] width 759 height 18
click at [317, 322] on button "Filters" at bounding box center [315, 316] width 36 height 16
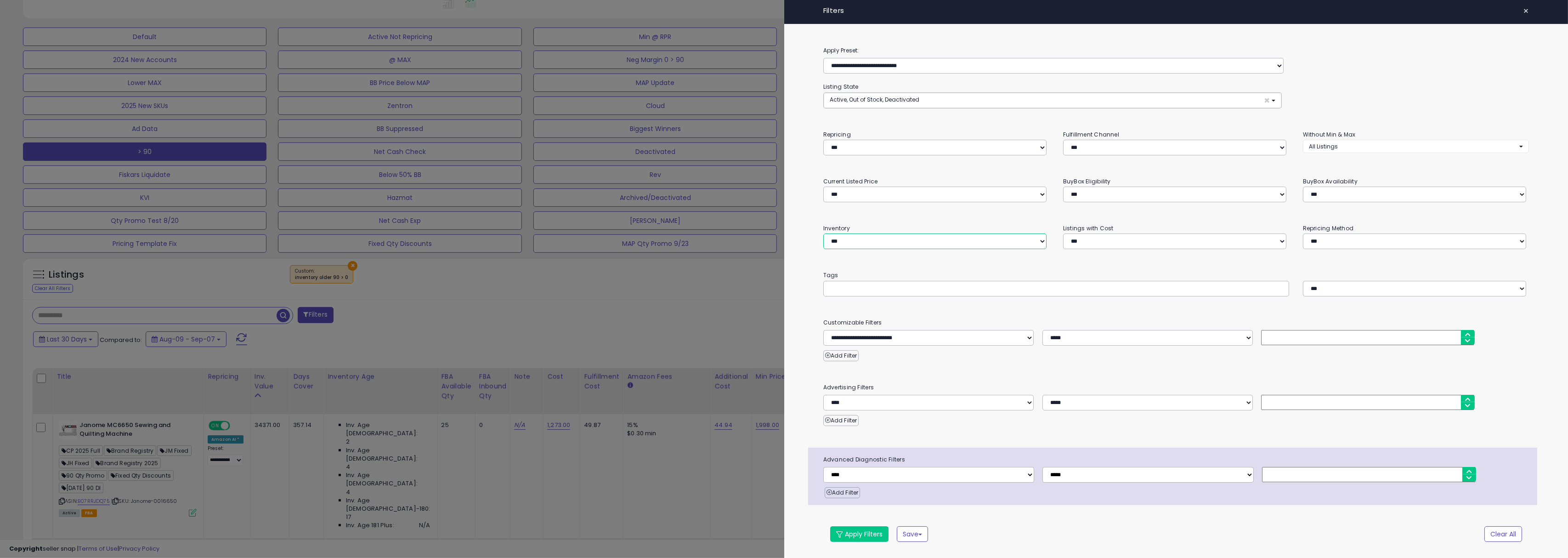
click at [884, 247] on select "**********" at bounding box center [935, 241] width 224 height 16
click at [823, 234] on select "**********" at bounding box center [935, 241] width 224 height 16
click at [882, 242] on select "**********" at bounding box center [935, 241] width 224 height 16
select select "**********"
click at [823, 234] on select "**********" at bounding box center [935, 241] width 224 height 16
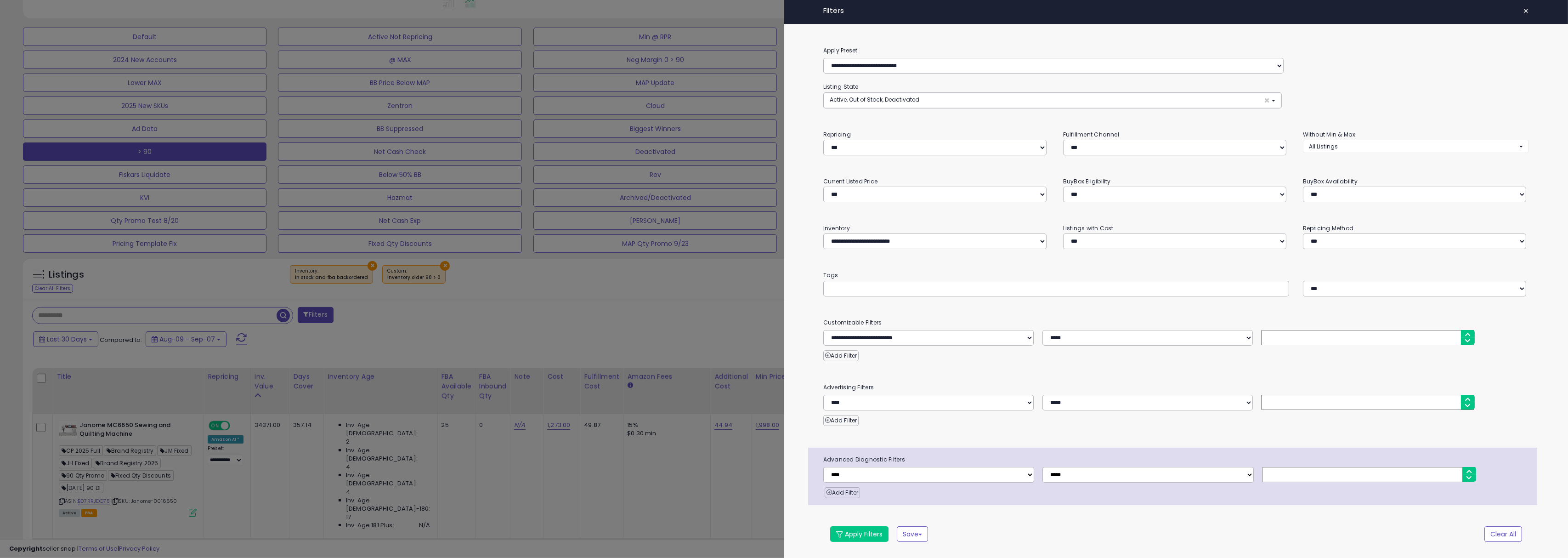
click at [907, 264] on div "**********" at bounding box center [1177, 304] width 784 height 518
click at [846, 357] on button "Add Filter" at bounding box center [841, 355] width 36 height 11
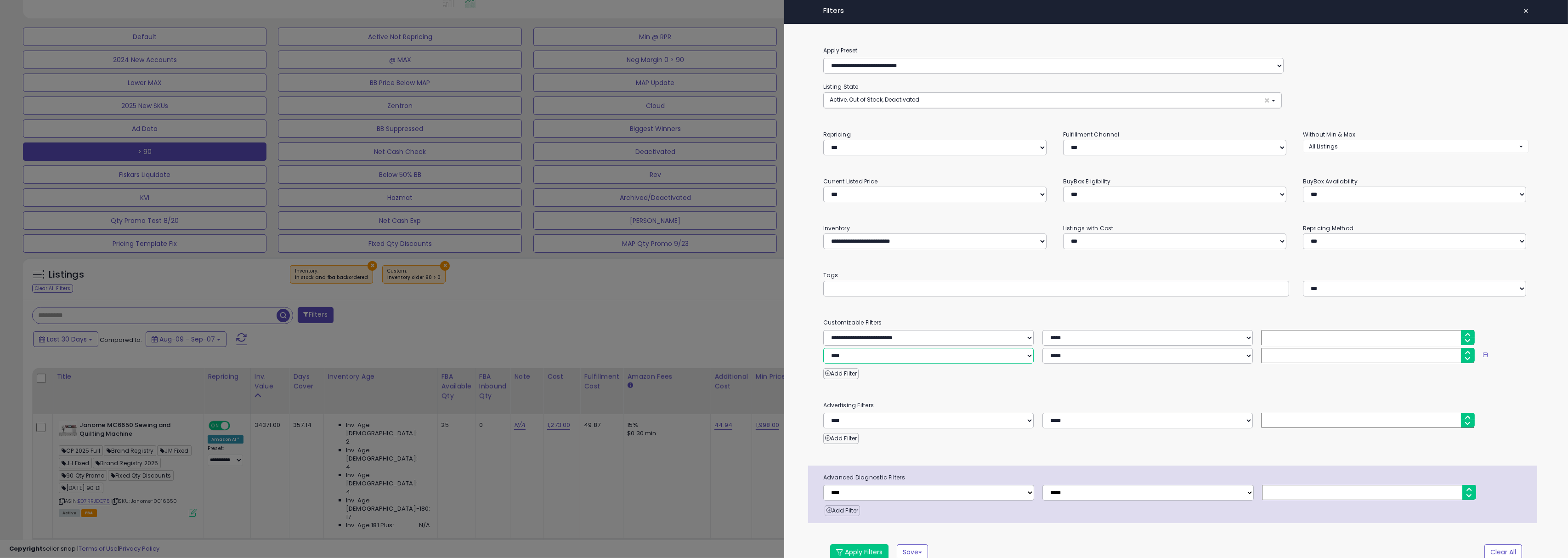
click at [881, 351] on select "**********" at bounding box center [928, 356] width 210 height 16
click at [1048, 304] on div "**********" at bounding box center [1177, 314] width 784 height 536
click at [1048, 354] on button at bounding box center [1485, 354] width 11 height 7
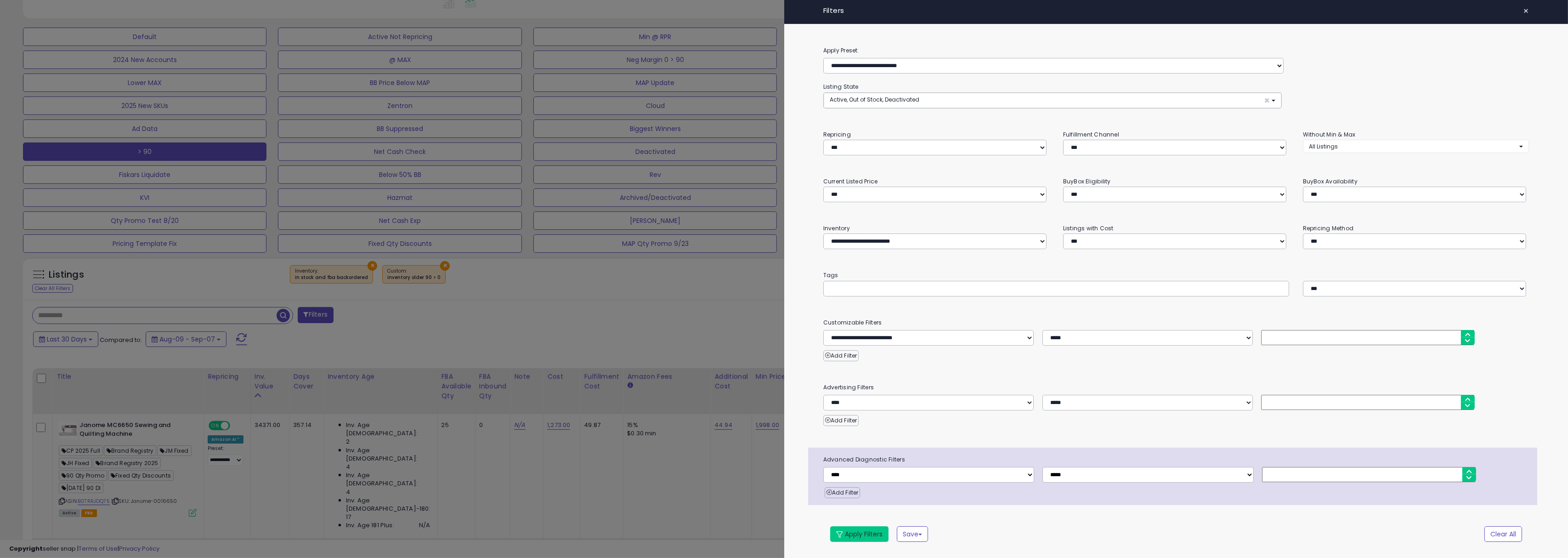
click at [857, 529] on button "Apply Filters" at bounding box center [859, 534] width 58 height 16
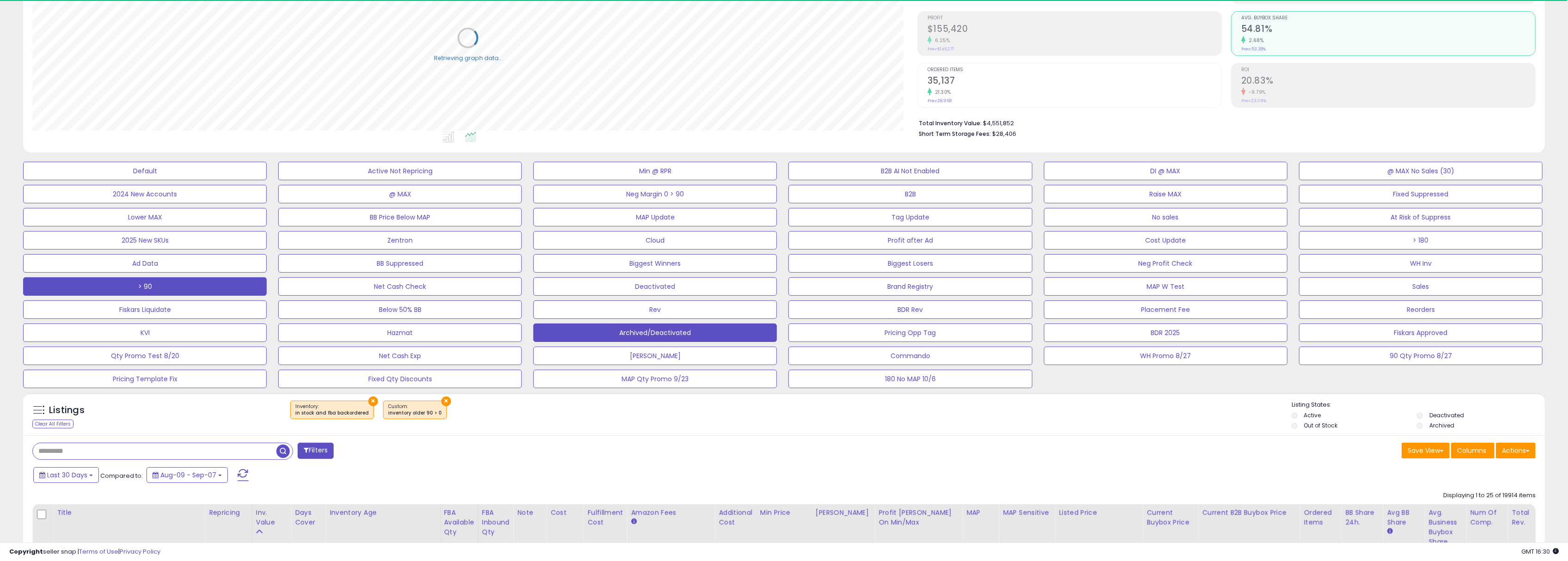
scroll to position [134, 0]
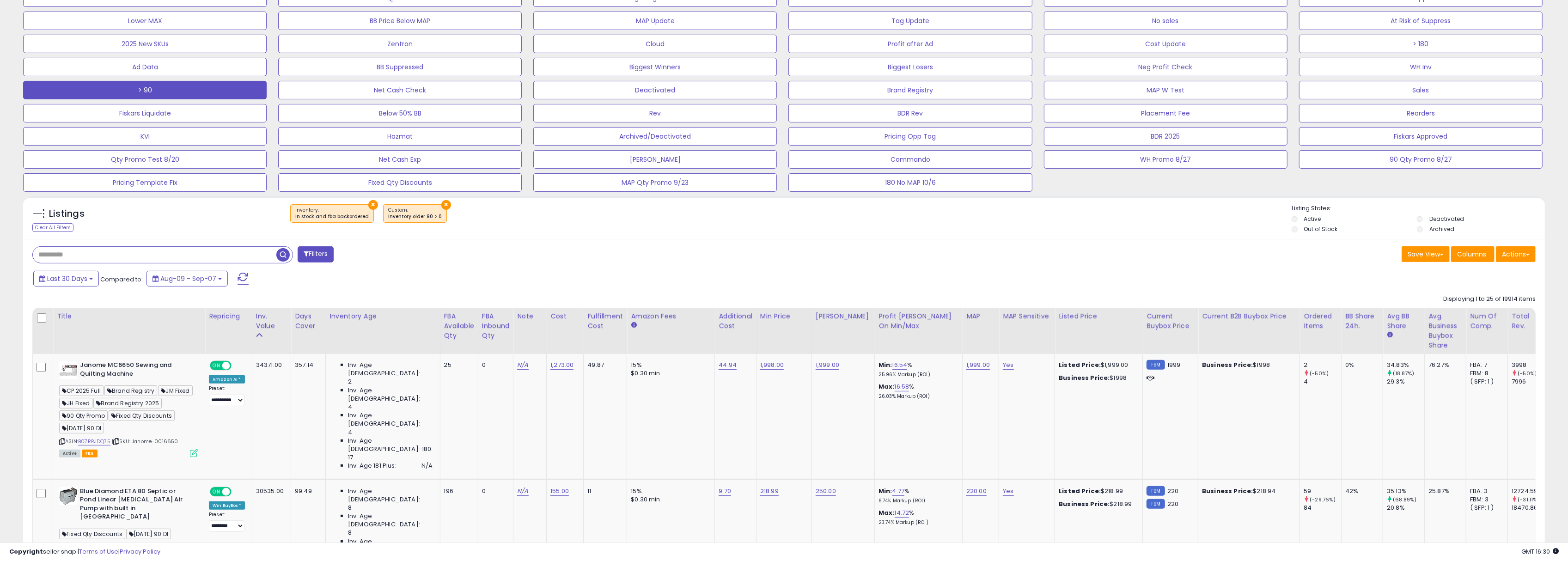
scroll to position [326, 0]
click at [1520, 256] on button "Actions" at bounding box center [1516, 253] width 40 height 16
click at [1473, 316] on link "Export Visible Columns" at bounding box center [1478, 312] width 101 height 14
click at [732, 227] on div "× Inventory : in stock and fba backordered ×" at bounding box center [785, 217] width 1013 height 26
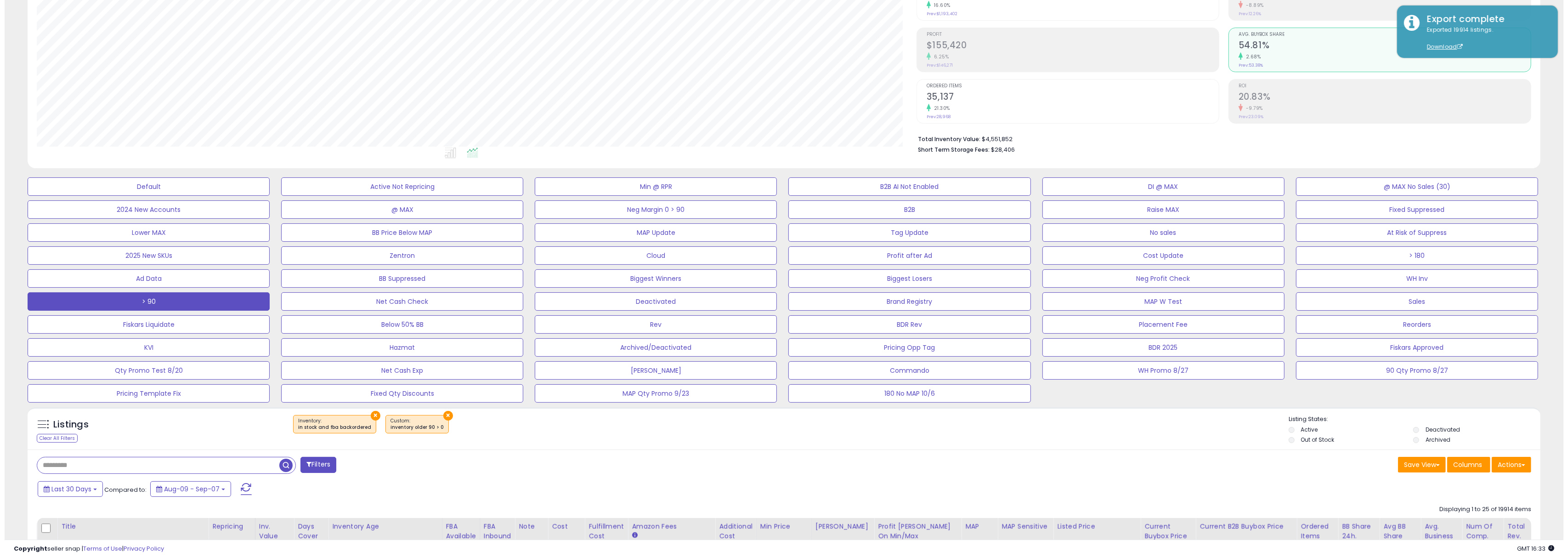
scroll to position [106, 0]
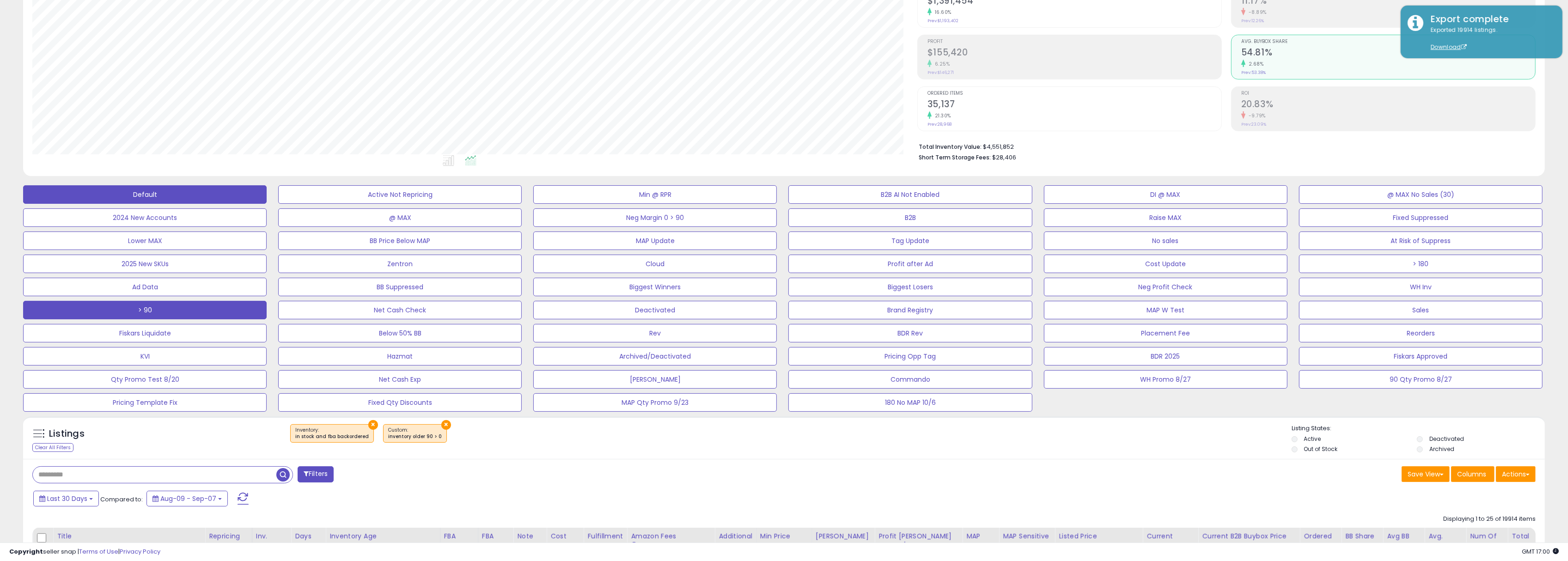
click at [138, 199] on button "Default" at bounding box center [145, 195] width 243 height 18
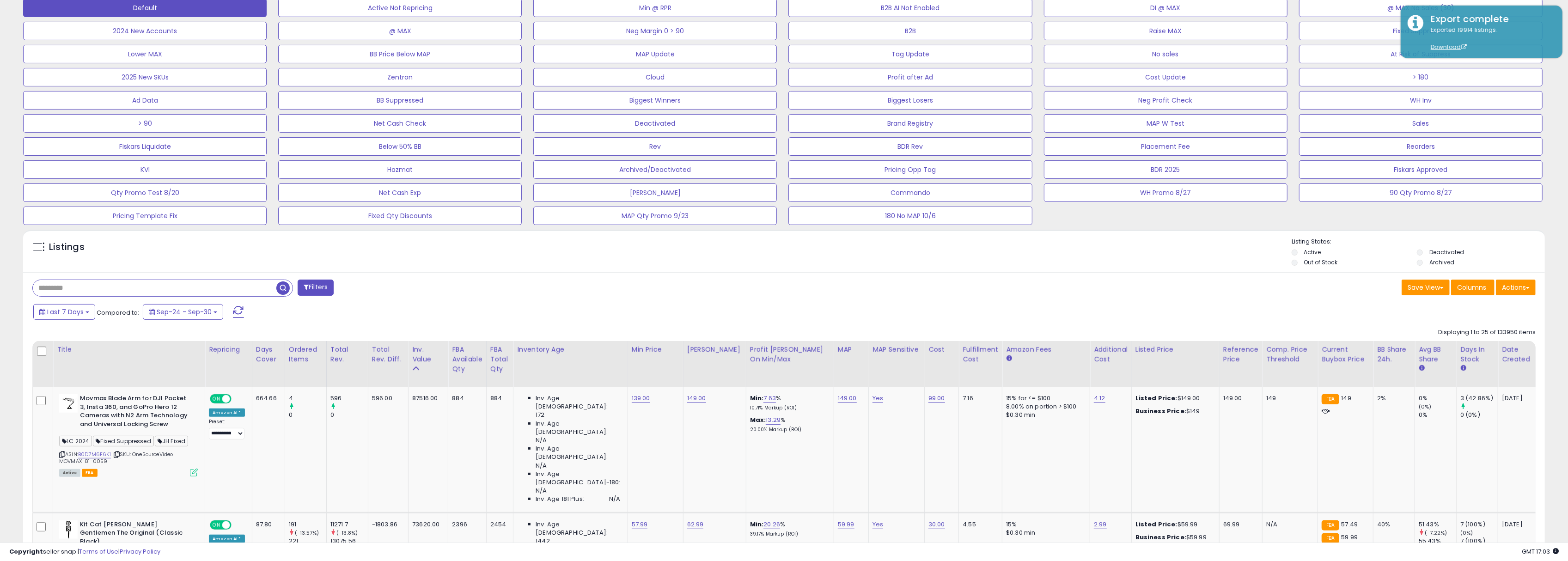
scroll to position [319, 0]
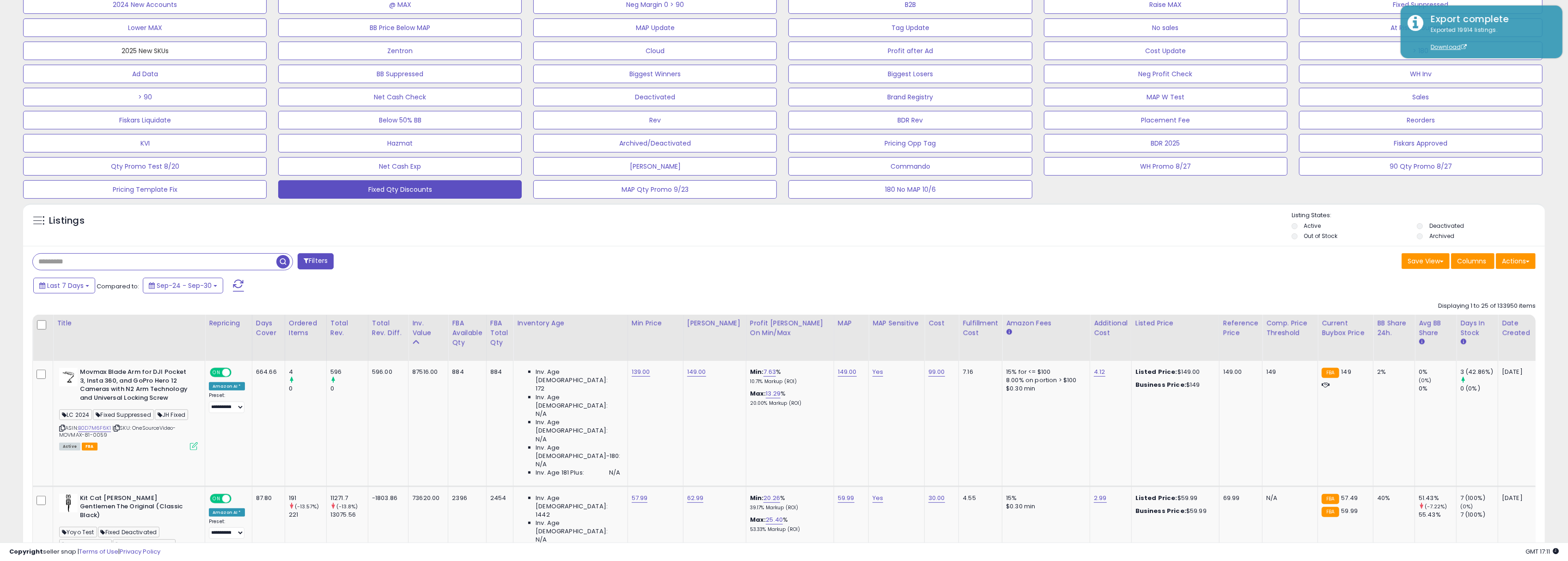
click at [400, 165] on div "Default Active Not Repricing Min @ RPR B2B AI Not Enabled DI @ MAX @ MAX No Sal…" at bounding box center [784, 83] width 1545 height 231
click at [474, 260] on div "Filters" at bounding box center [405, 263] width 759 height 18
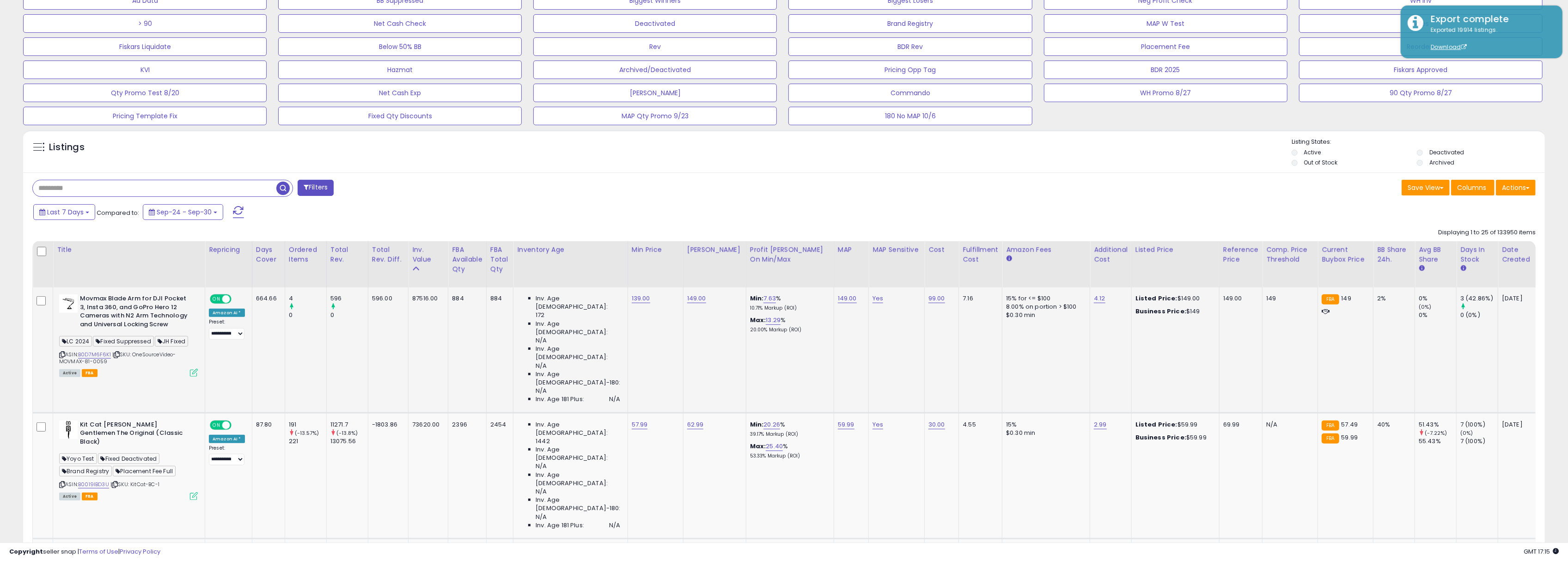
scroll to position [462, 0]
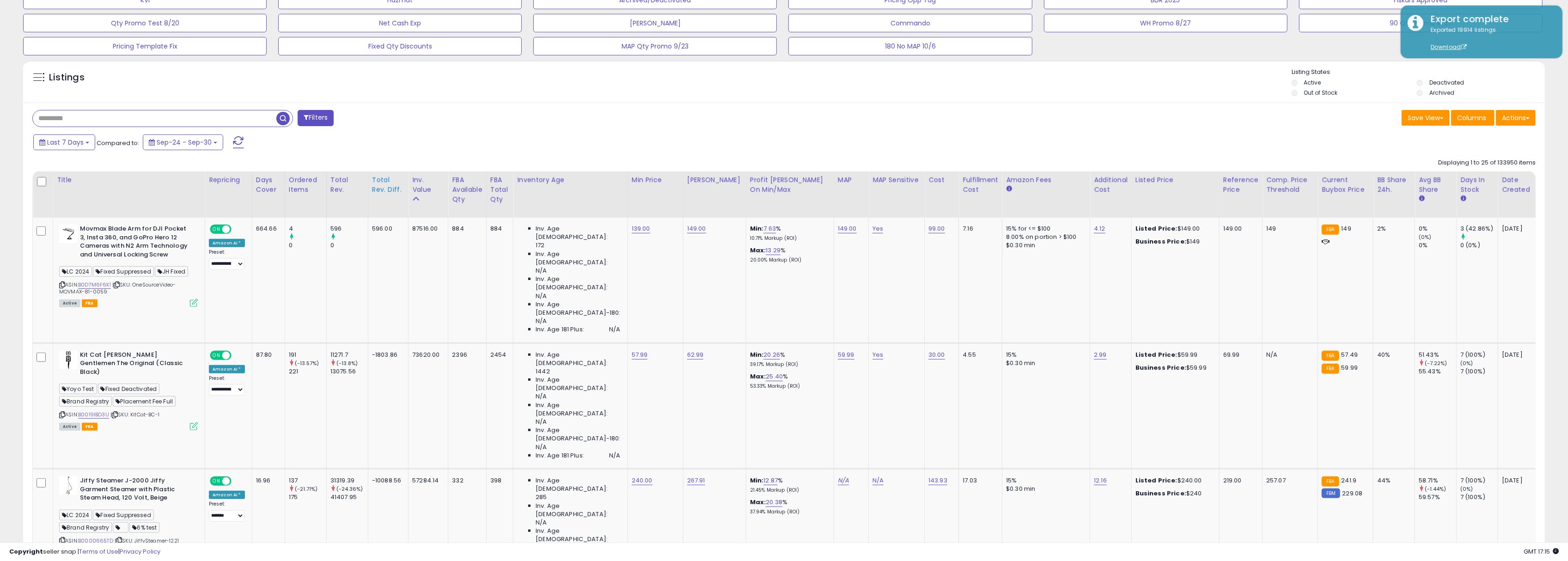
click at [386, 187] on div "Total Rev. Diff." at bounding box center [388, 185] width 33 height 19
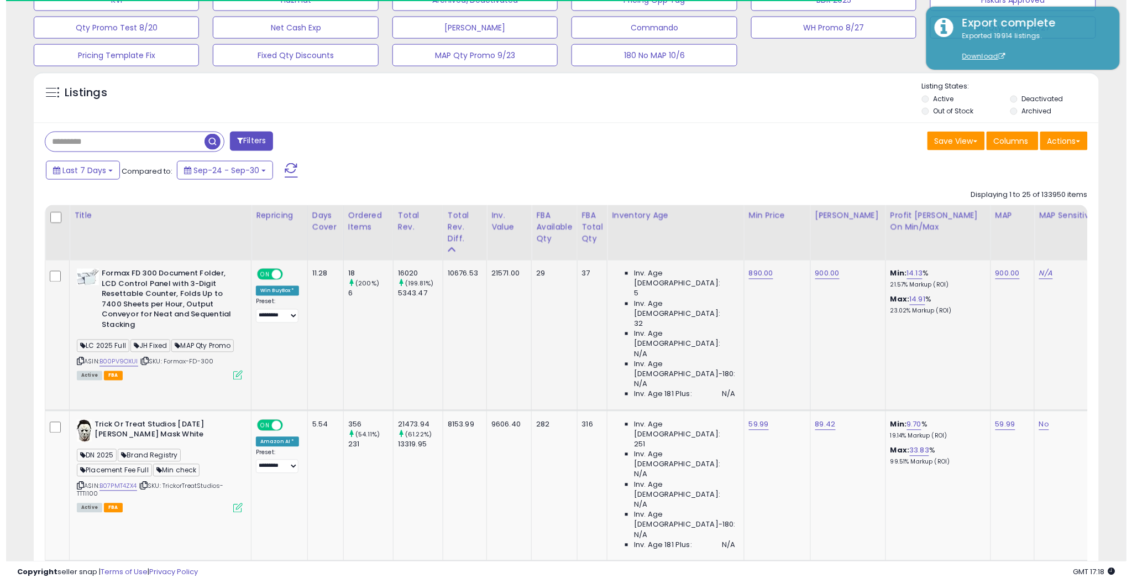
scroll to position [227, 618]
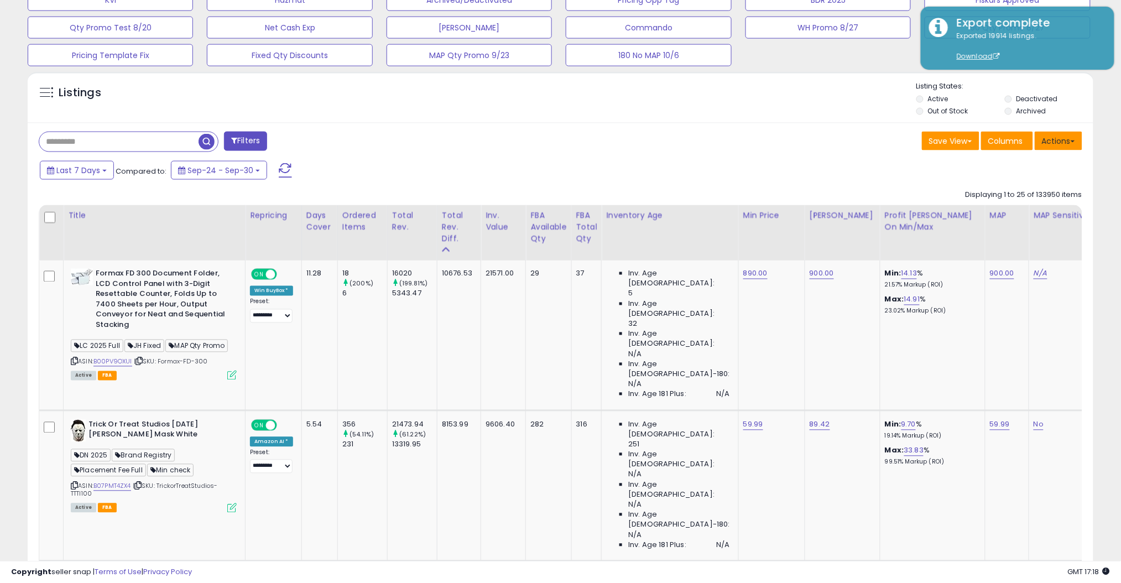
click at [1062, 142] on button "Actions" at bounding box center [1058, 141] width 48 height 19
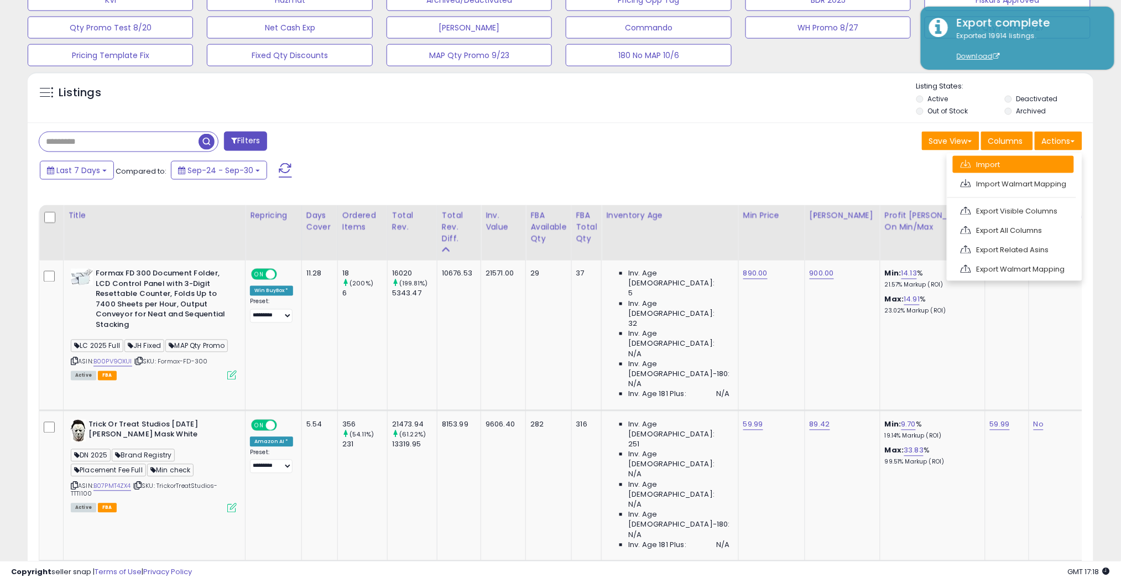
click at [1005, 165] on link "Import" at bounding box center [1013, 164] width 121 height 17
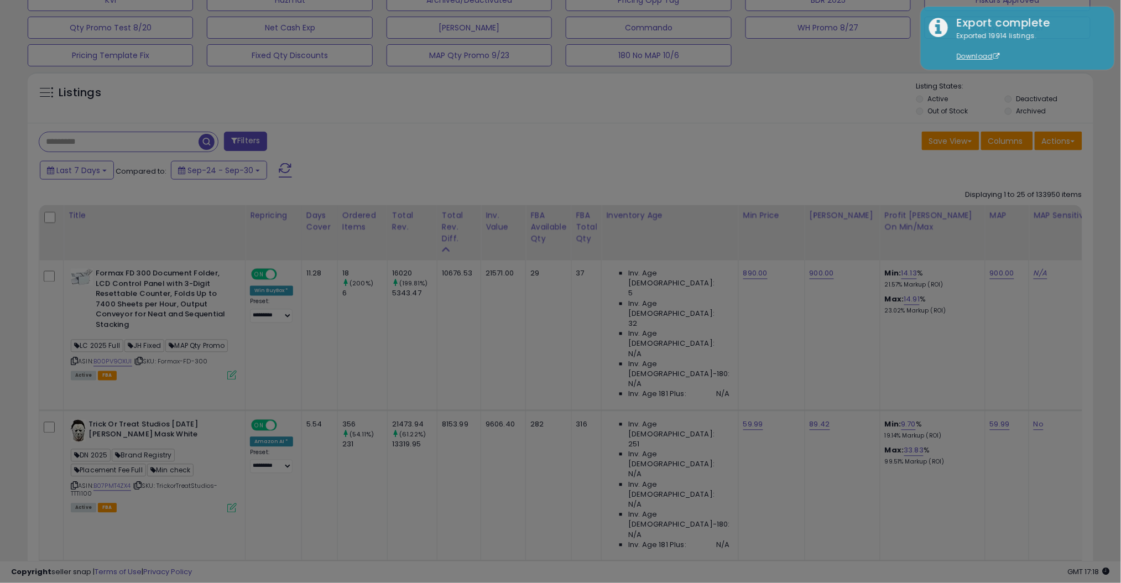
scroll to position [227, 625]
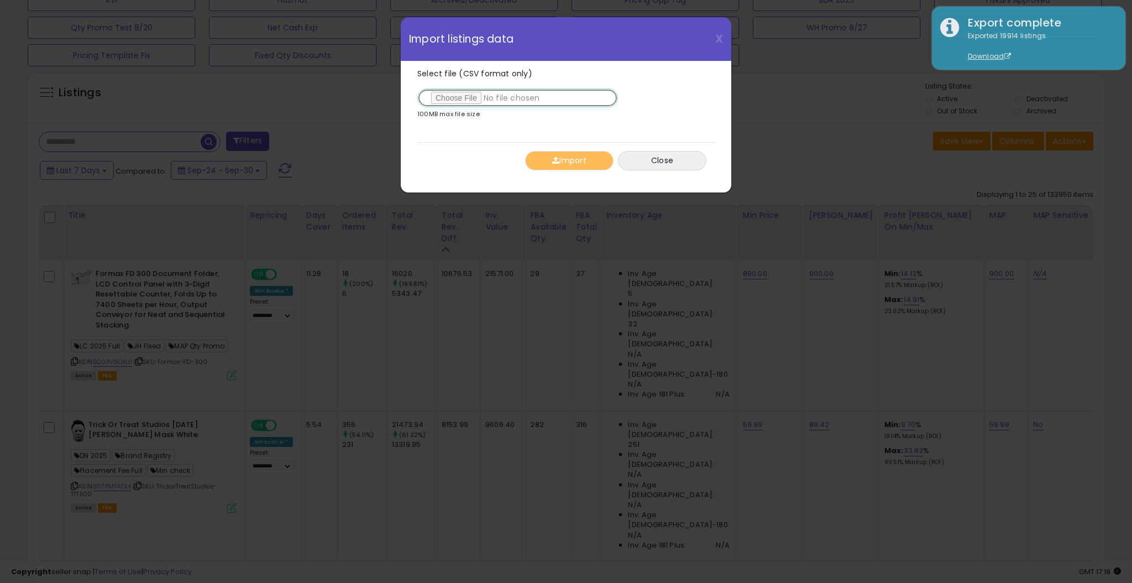
click at [457, 106] on input "Select file (CSV format only)" at bounding box center [517, 97] width 201 height 19
type input "**********"
click at [569, 164] on button "Import" at bounding box center [569, 160] width 88 height 19
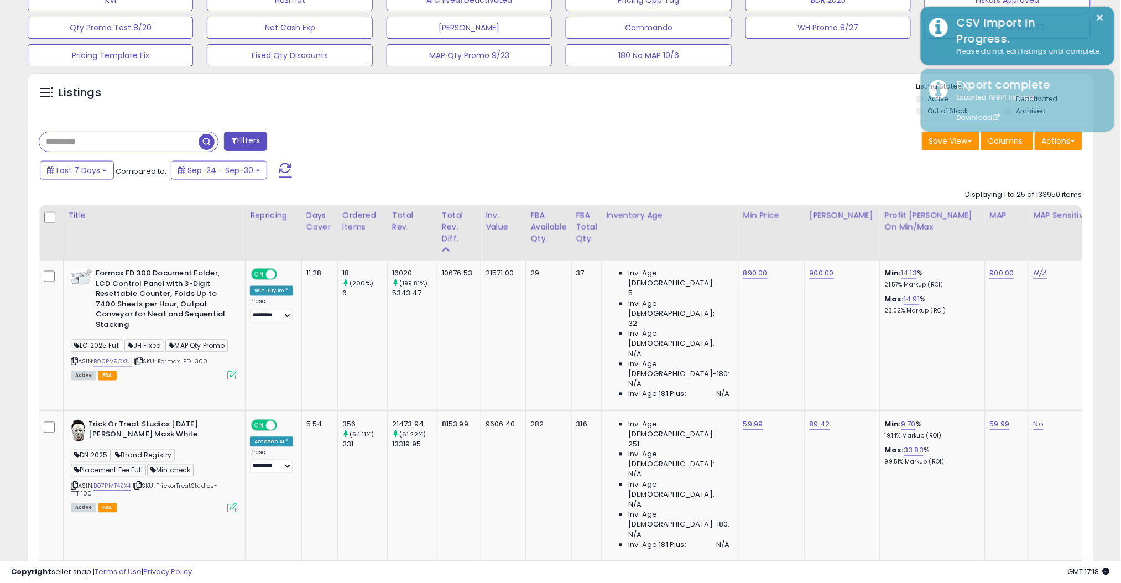
scroll to position [552666, 552274]
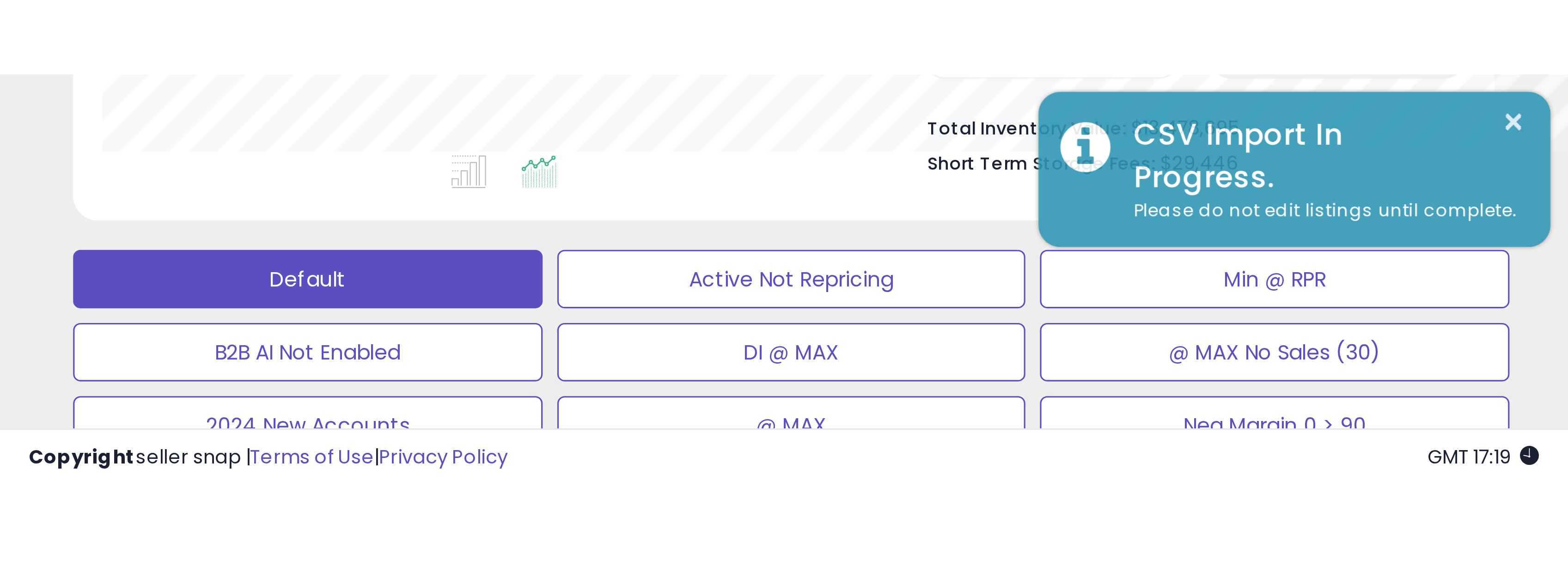
scroll to position [462064, 461234]
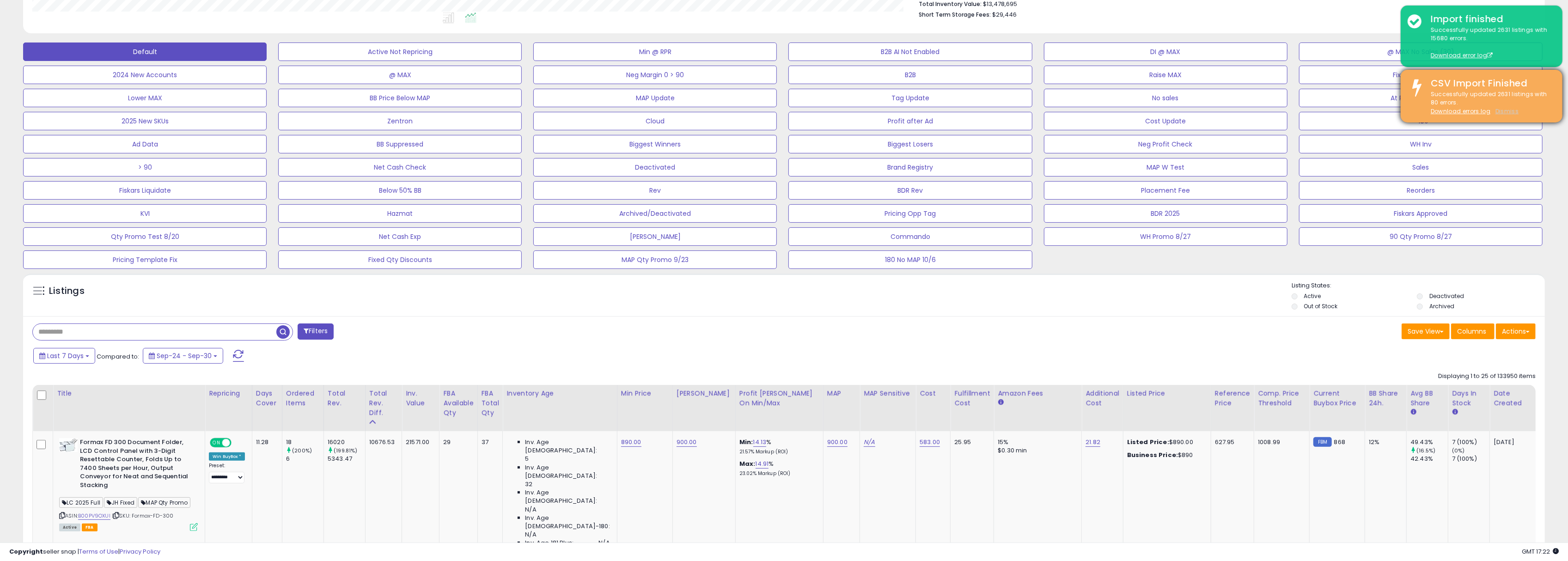
click at [1504, 110] on u "Dismiss" at bounding box center [1507, 110] width 23 height 8
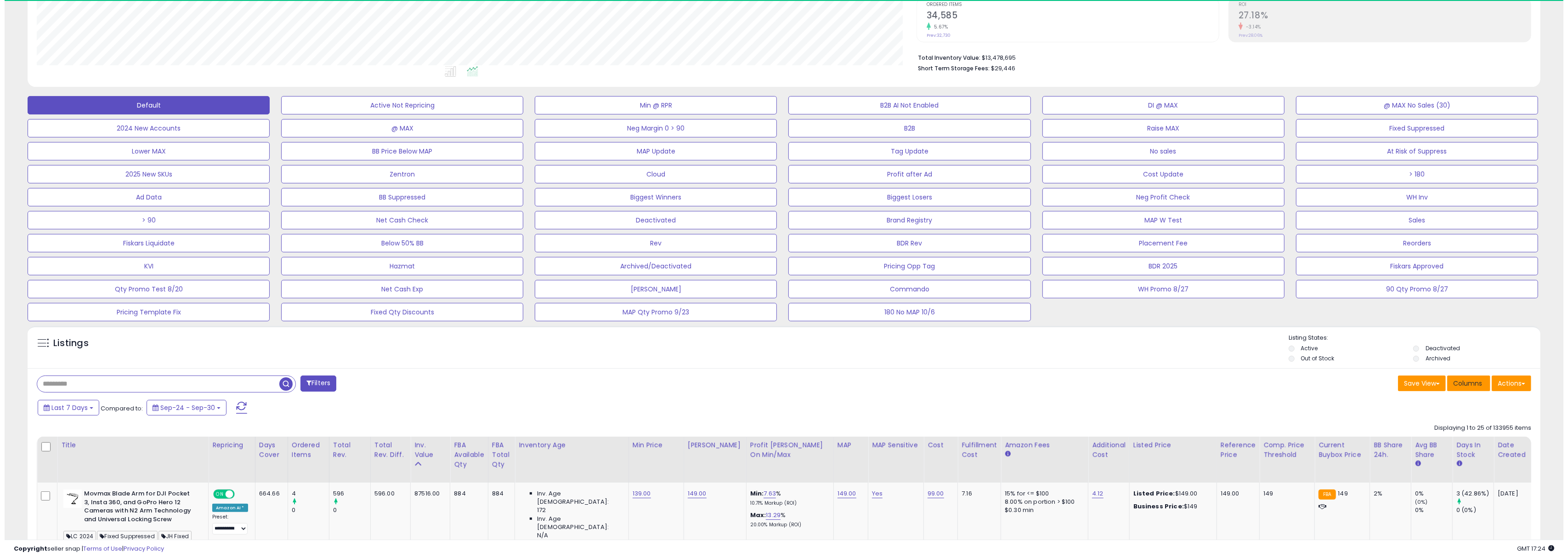
scroll to position [188, 880]
click at [307, 385] on button "Filters" at bounding box center [313, 383] width 36 height 16
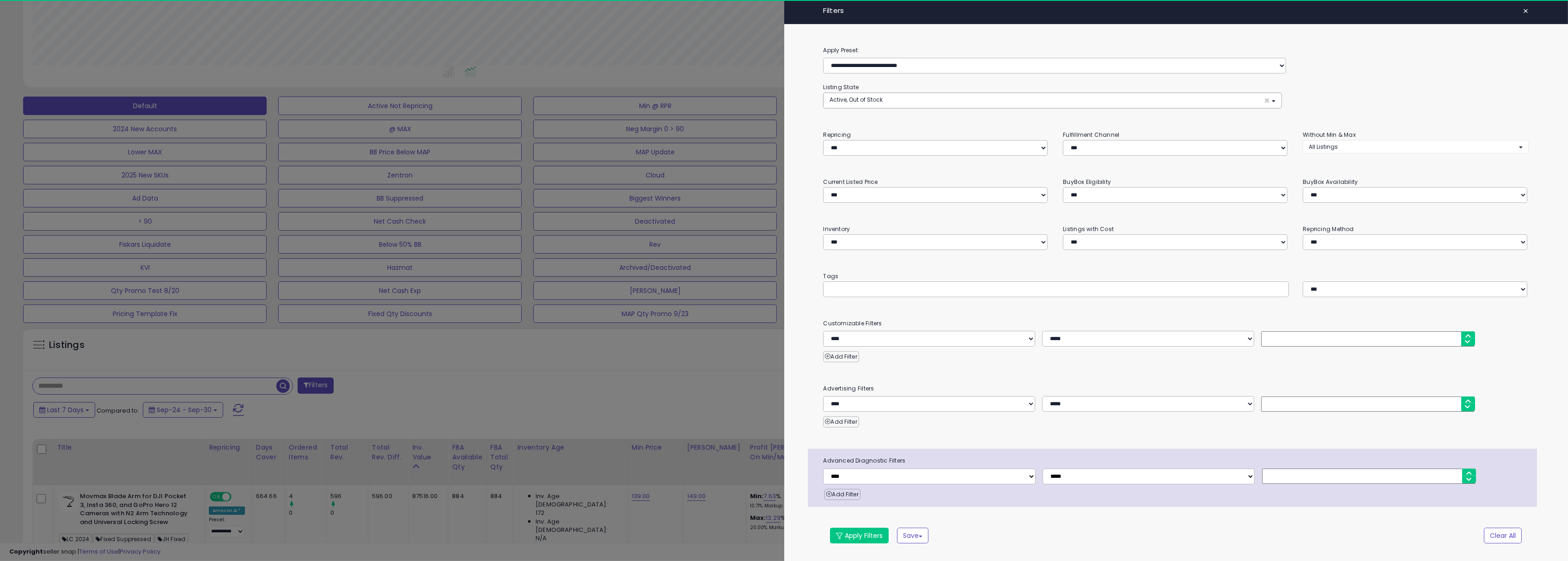
scroll to position [189, 890]
click at [857, 291] on input "text" at bounding box center [904, 289] width 139 height 9
paste input "**********"
type input "**********"
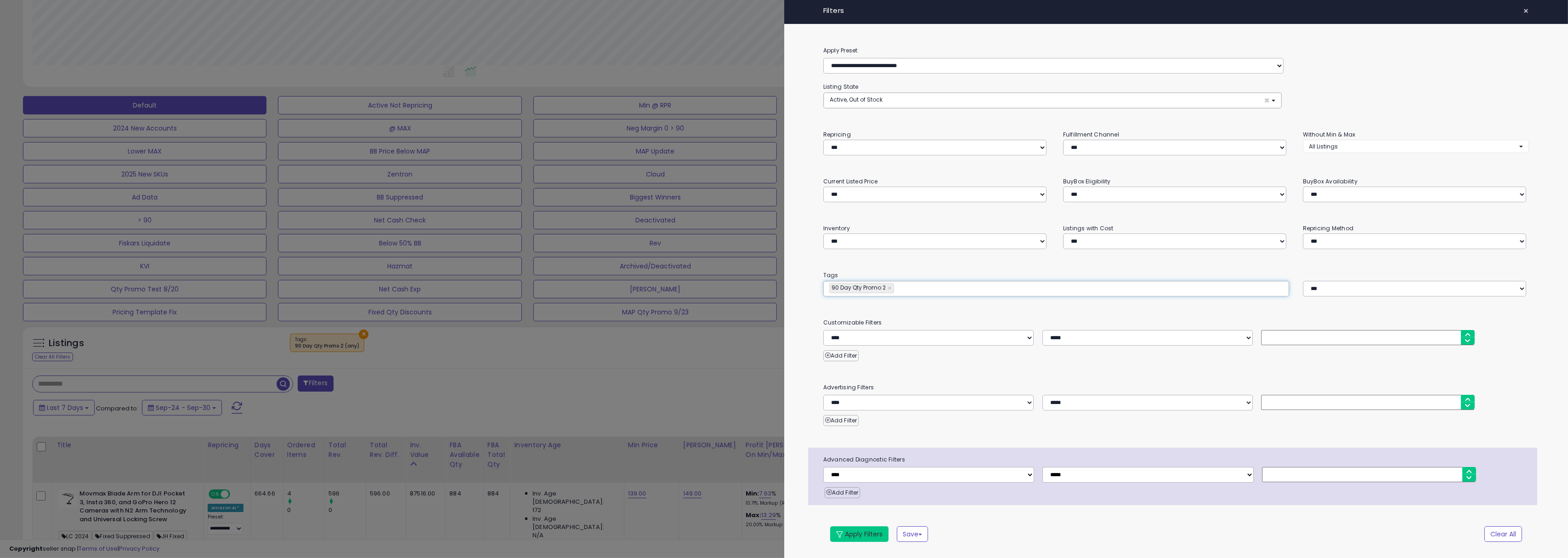
click at [849, 536] on button "Apply Filters" at bounding box center [859, 534] width 58 height 16
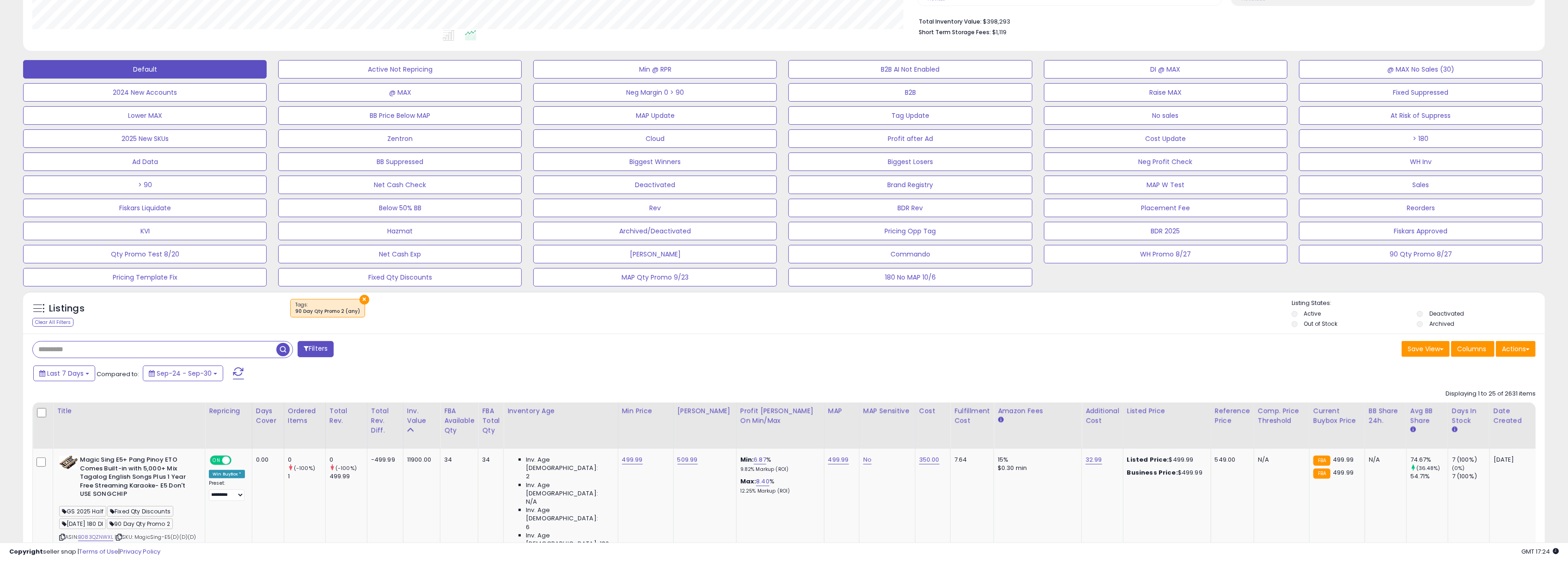
scroll to position [258, 0]
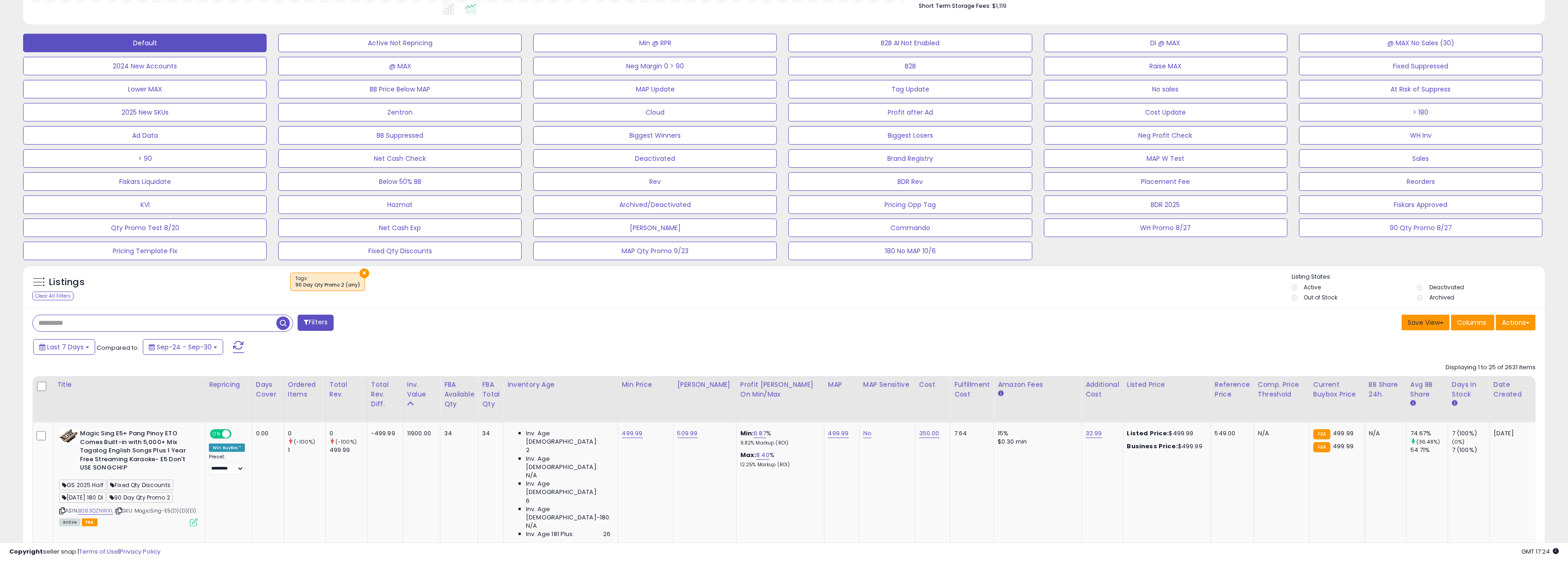
click at [1422, 326] on button "Save View" at bounding box center [1426, 323] width 48 height 16
click at [1403, 346] on link "Save As New View" at bounding box center [1397, 342] width 99 height 14
click at [1357, 326] on input "text" at bounding box center [1355, 323] width 55 height 16
type input "**********"
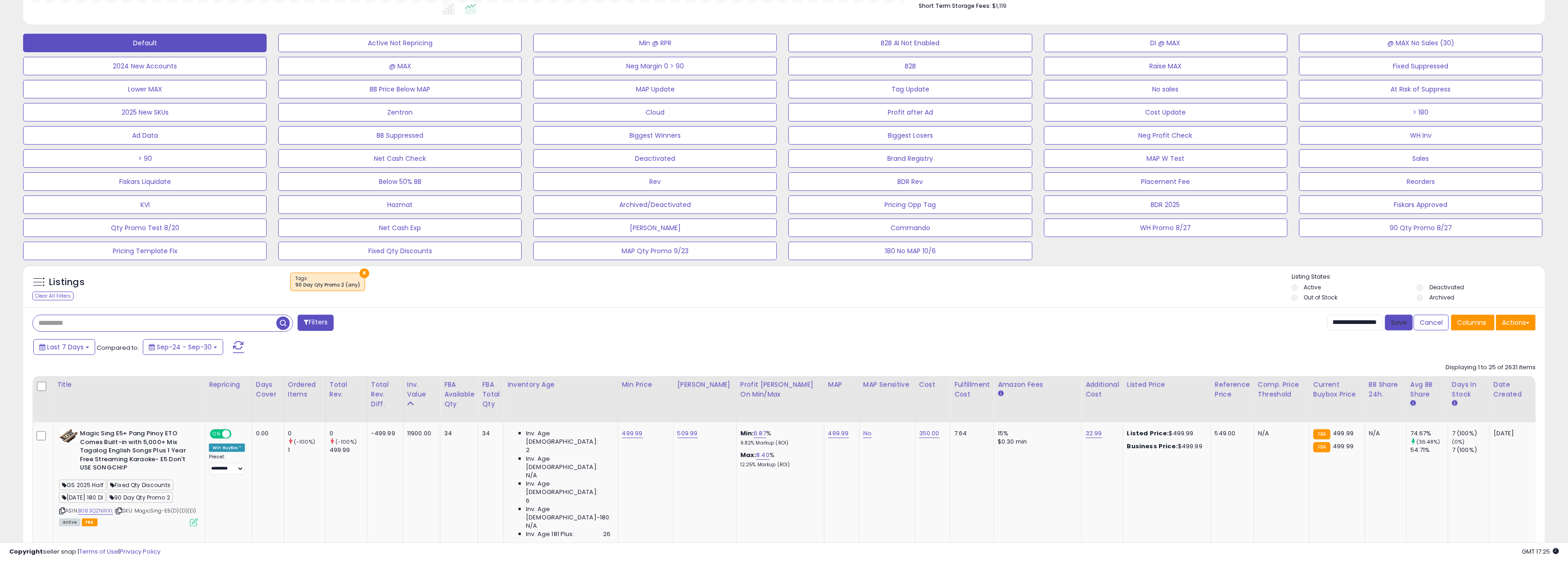
click at [1389, 325] on button "Save" at bounding box center [1398, 323] width 28 height 16
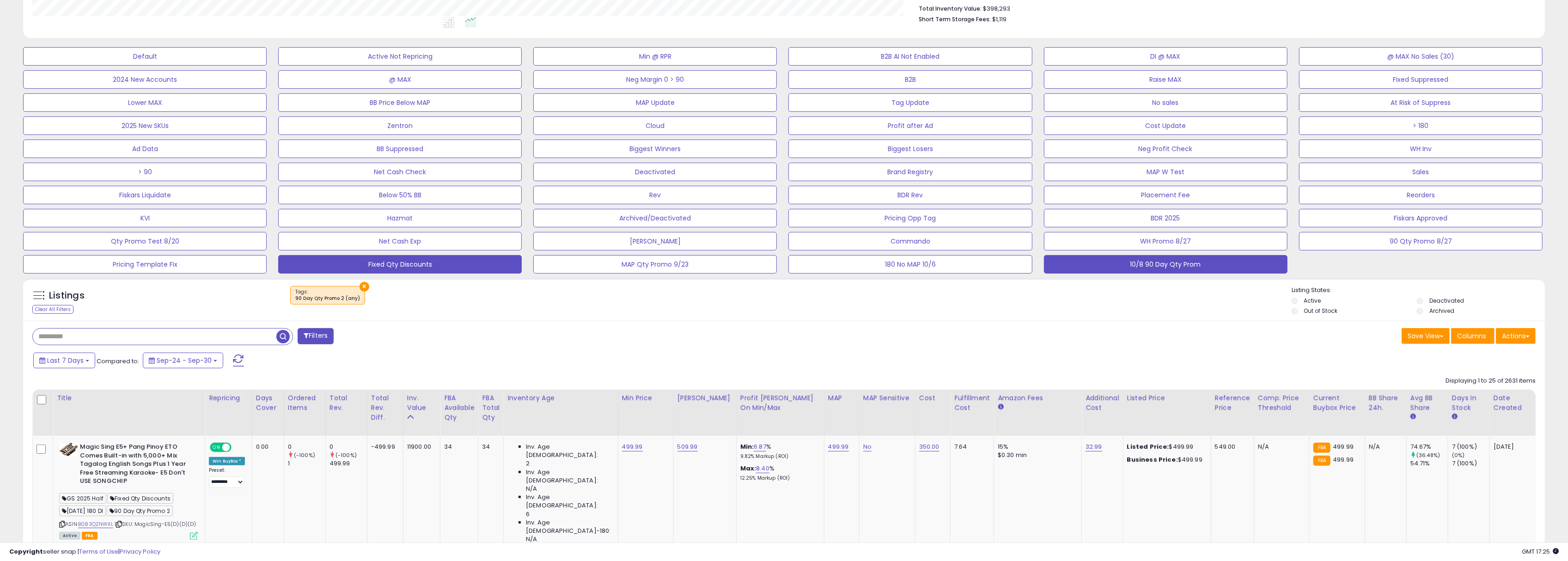
scroll to position [242, 0]
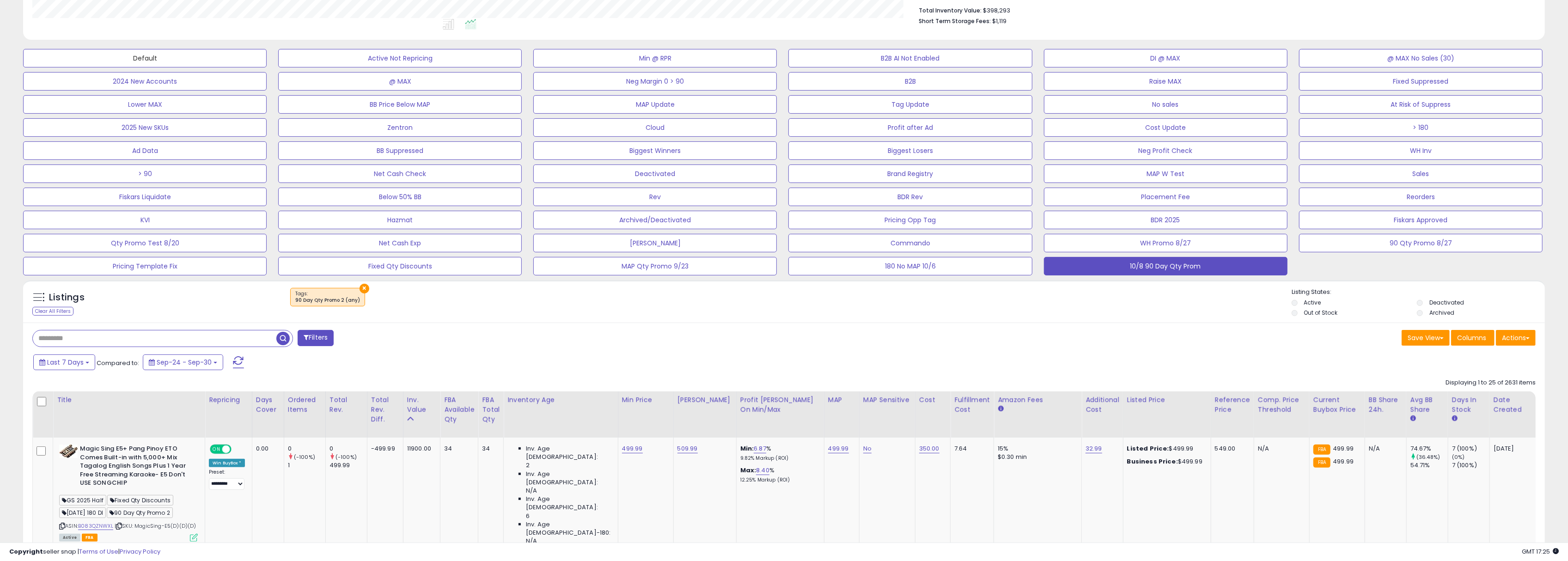
click at [139, 52] on button "Default" at bounding box center [145, 59] width 243 height 18
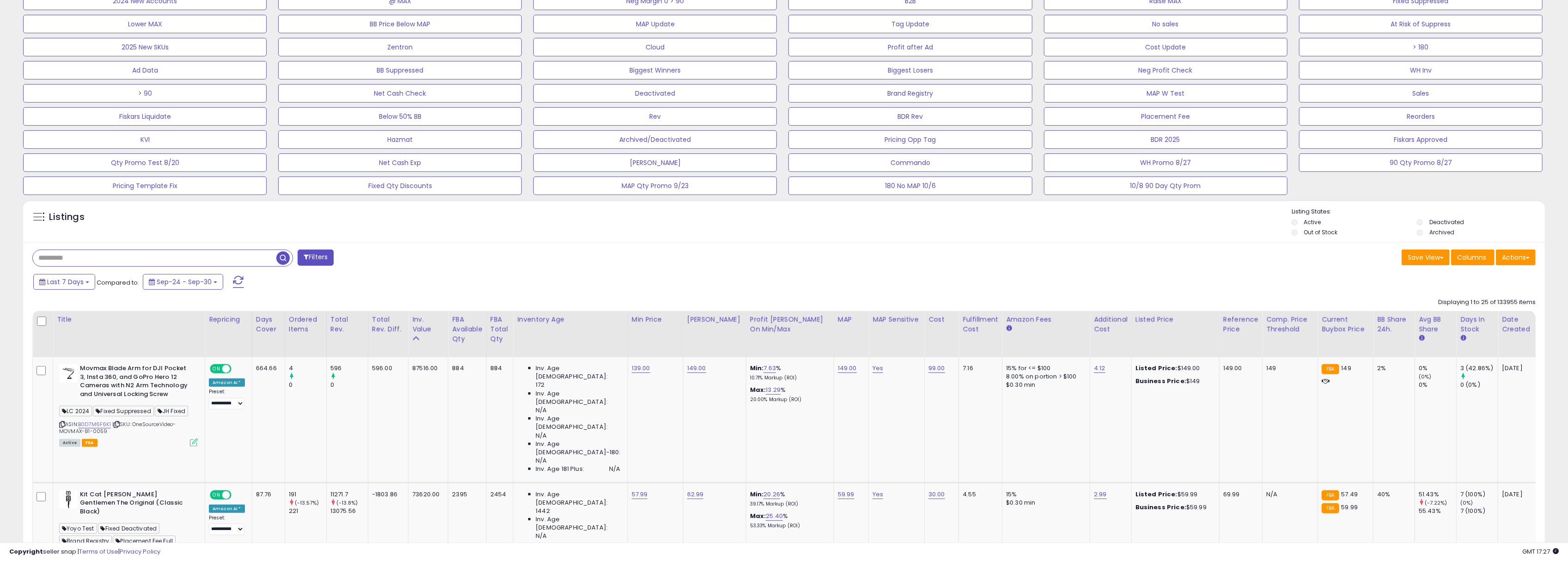
scroll to position [333, 0]
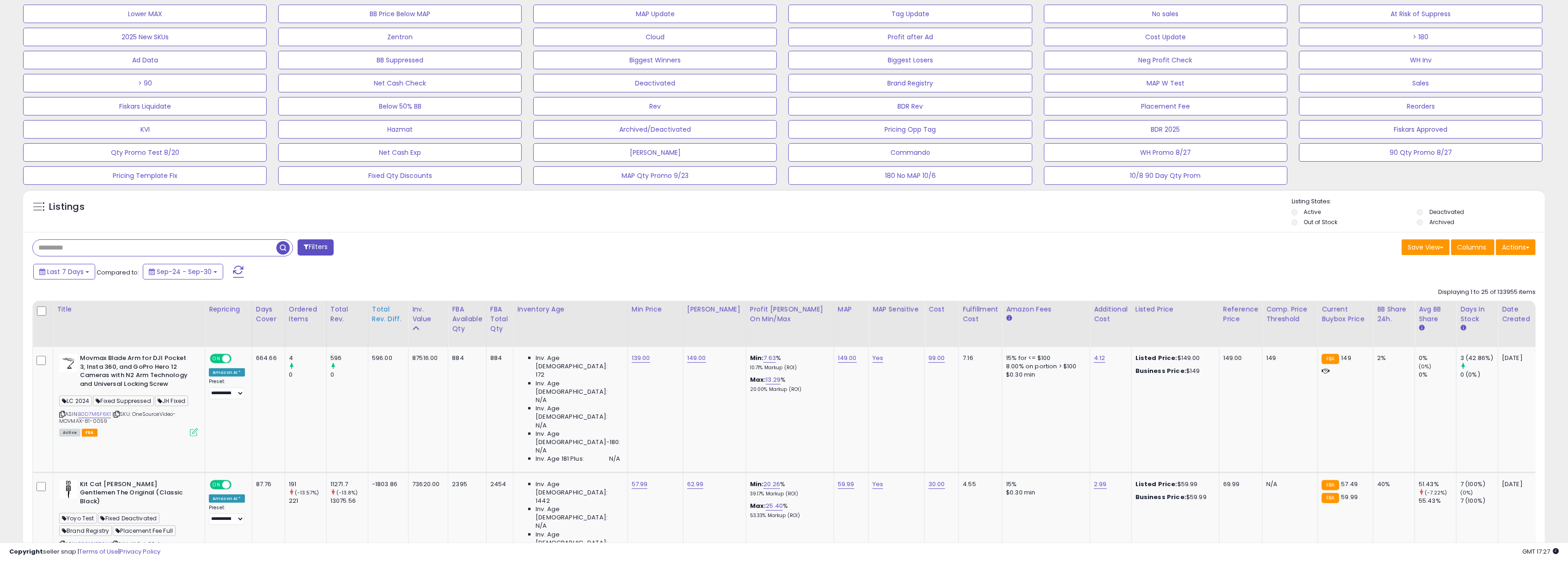
click at [385, 317] on div "Total Rev. Diff." at bounding box center [388, 314] width 33 height 19
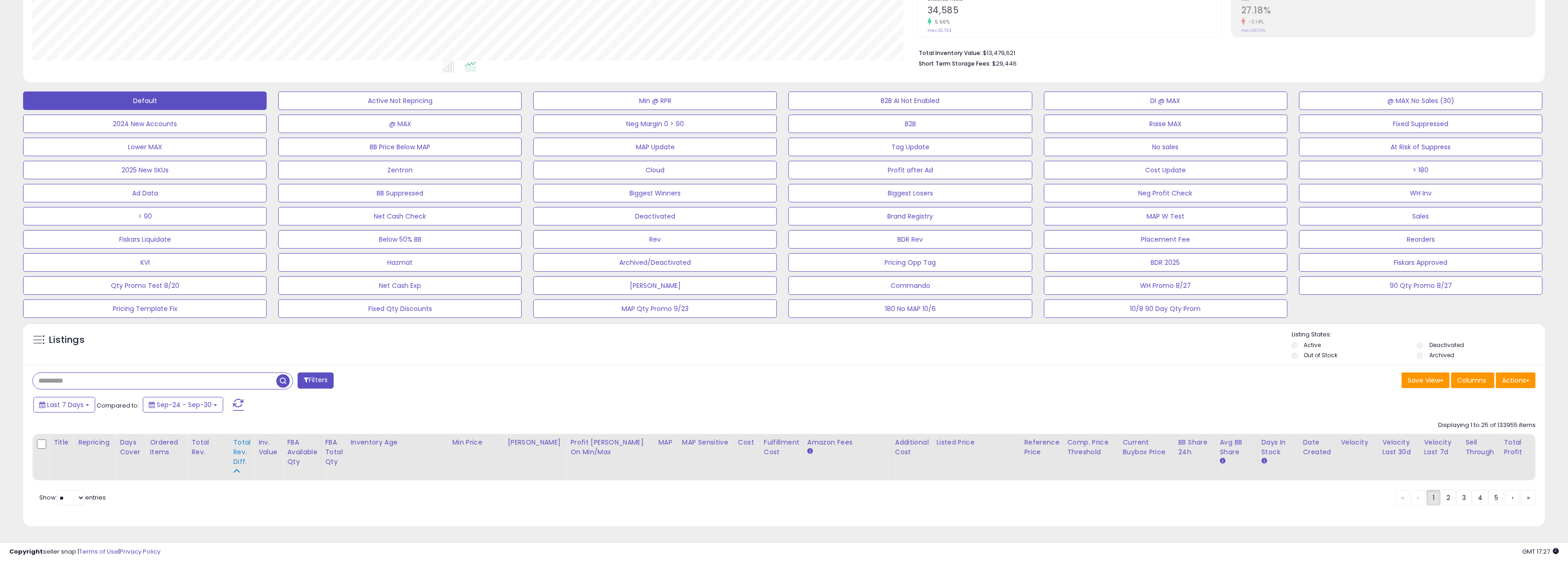
scroll to position [211, 0]
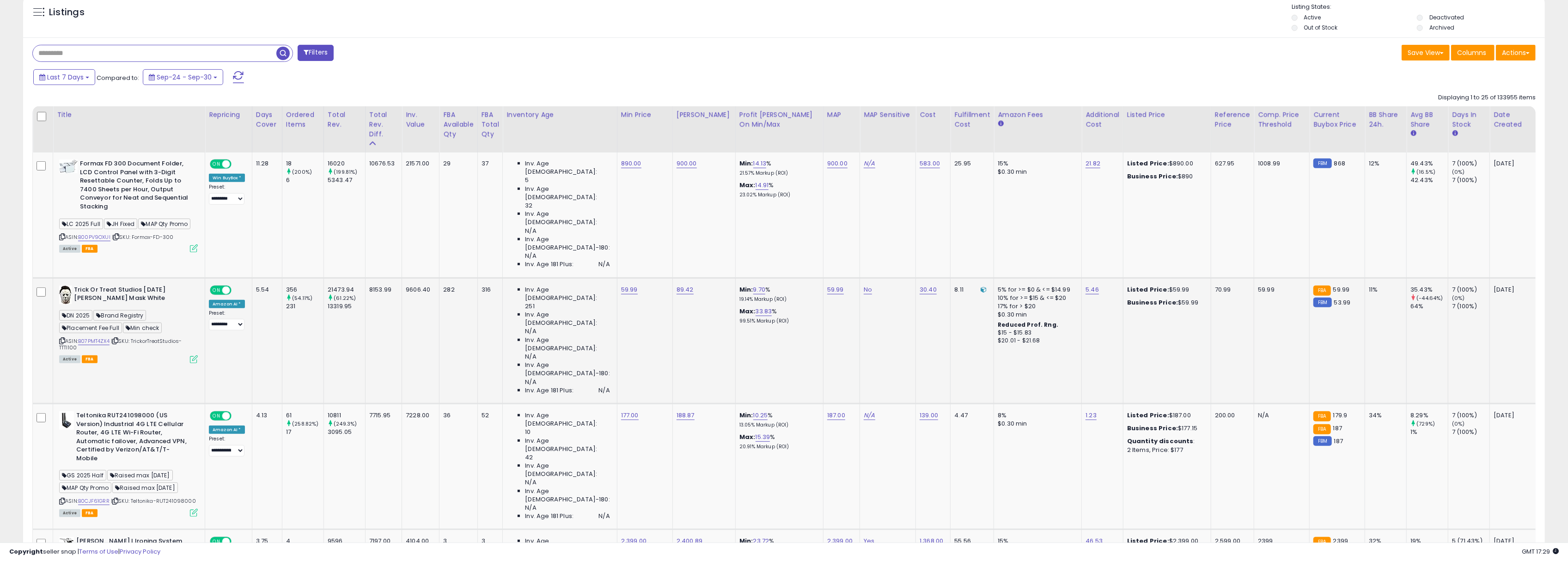
scroll to position [538, 0]
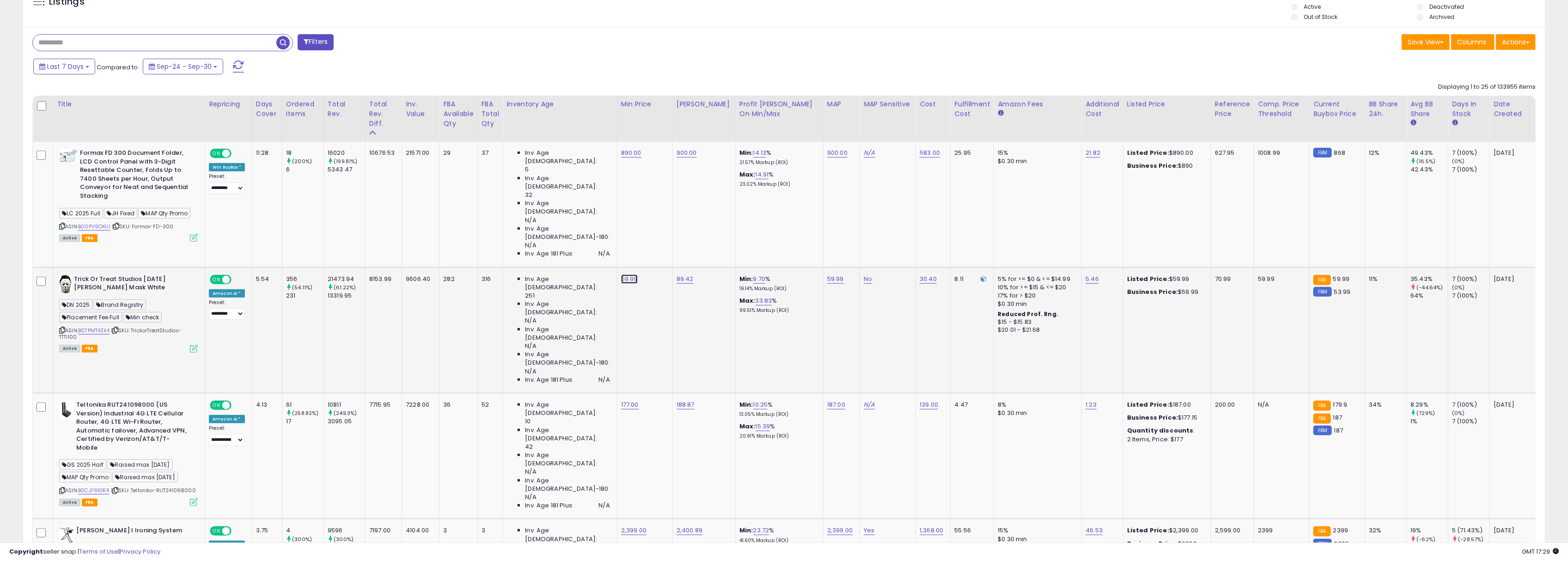
drag, startPoint x: 619, startPoint y: 260, endPoint x: 616, endPoint y: 265, distance: 5.8
click at [621, 274] on link "59.99" at bounding box center [629, 278] width 17 height 9
drag, startPoint x: 591, startPoint y: 238, endPoint x: 548, endPoint y: 238, distance: 43.0
click at [548, 238] on div "*****" at bounding box center [610, 236] width 133 height 24
type input "*****"
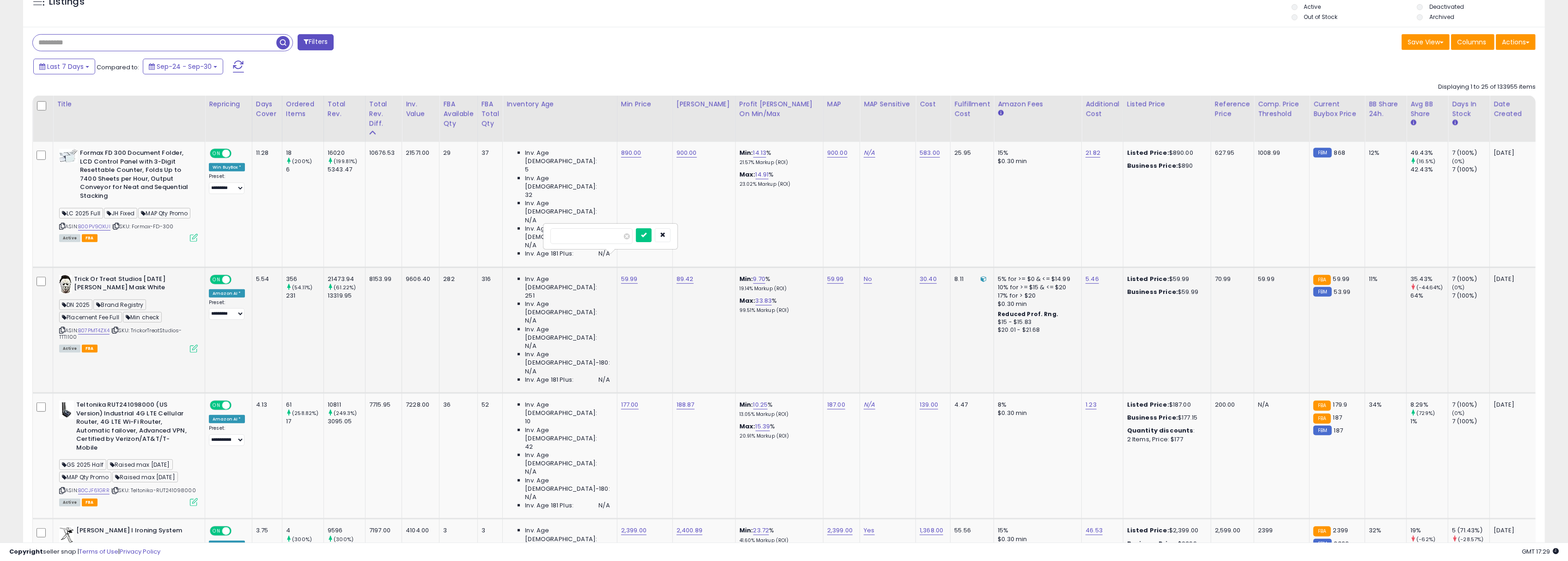
click button "submit" at bounding box center [644, 235] width 16 height 14
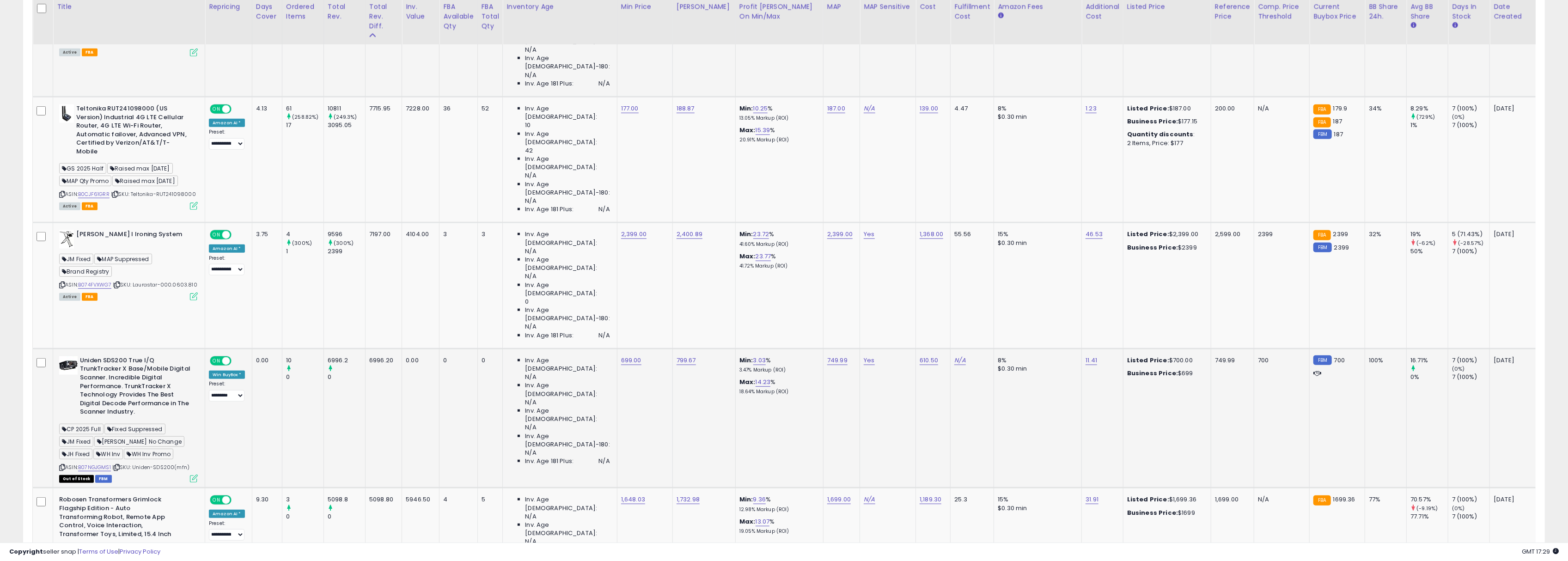
scroll to position [835, 0]
click at [99, 463] on link "B07NGJGMS1" at bounding box center [94, 467] width 33 height 8
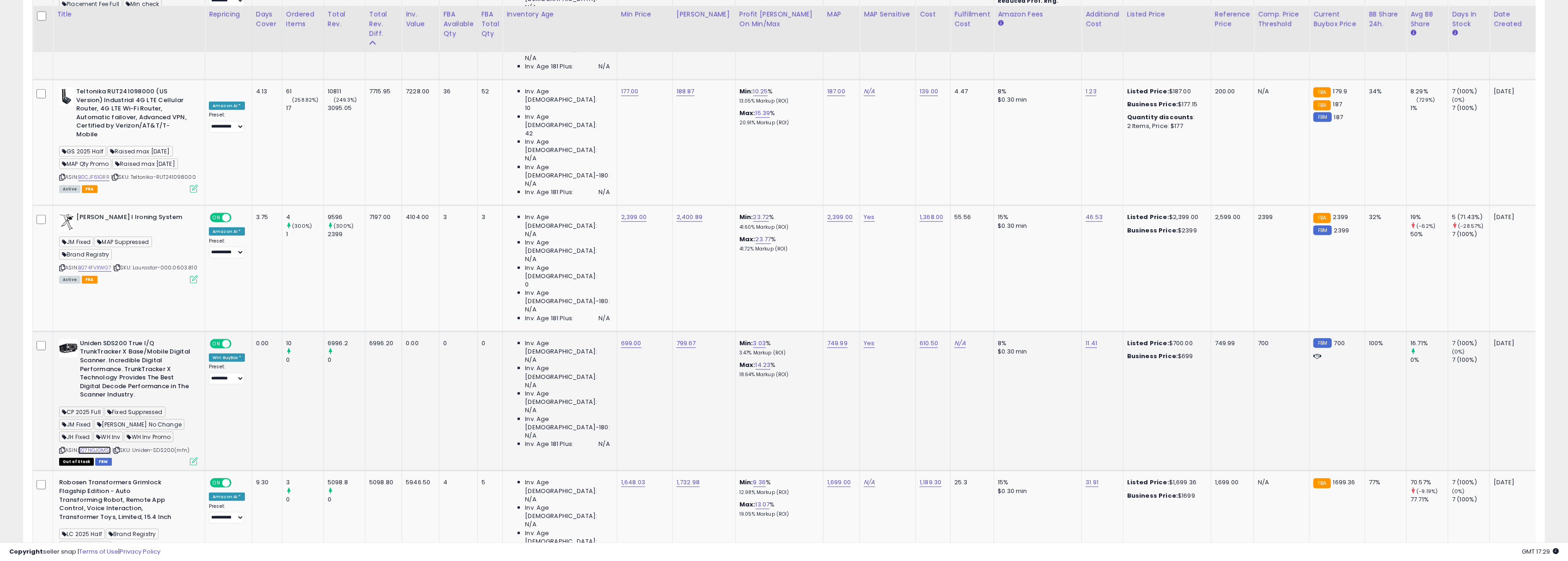
scroll to position [859, 0]
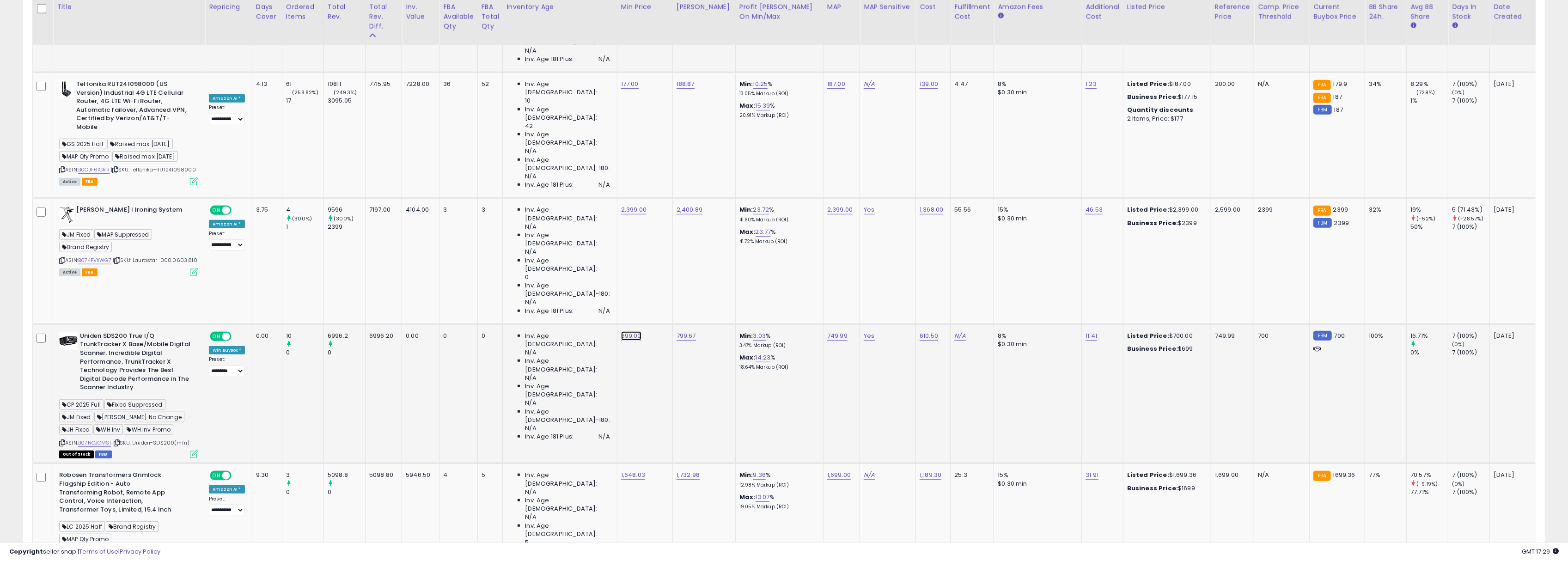
click at [624, 331] on link "699.00" at bounding box center [631, 335] width 20 height 9
click at [667, 200] on icon "button" at bounding box center [664, 196] width 6 height 6
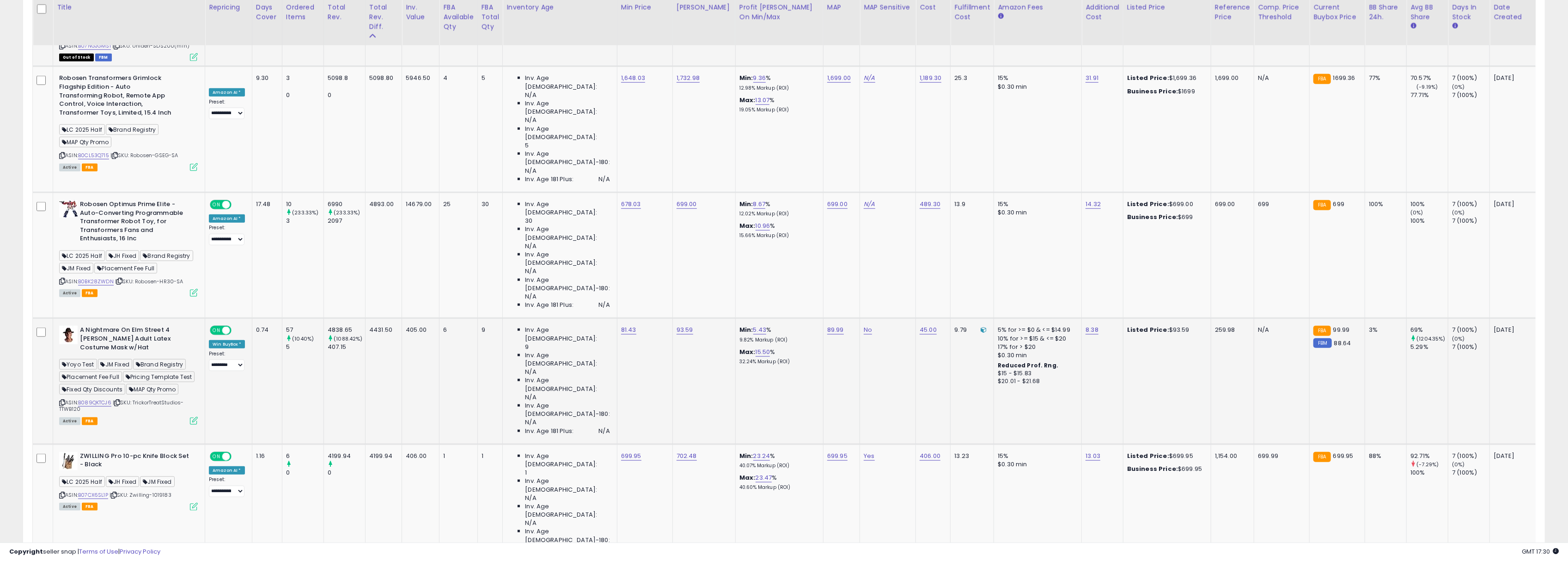
scroll to position [1257, 0]
click at [621, 325] on link "81.43" at bounding box center [629, 329] width 15 height 9
click at [669, 163] on button "button" at bounding box center [661, 158] width 16 height 14
click at [753, 325] on link "5.43" at bounding box center [760, 329] width 13 height 9
drag, startPoint x: 705, startPoint y: 165, endPoint x: 650, endPoint y: 162, distance: 55.1
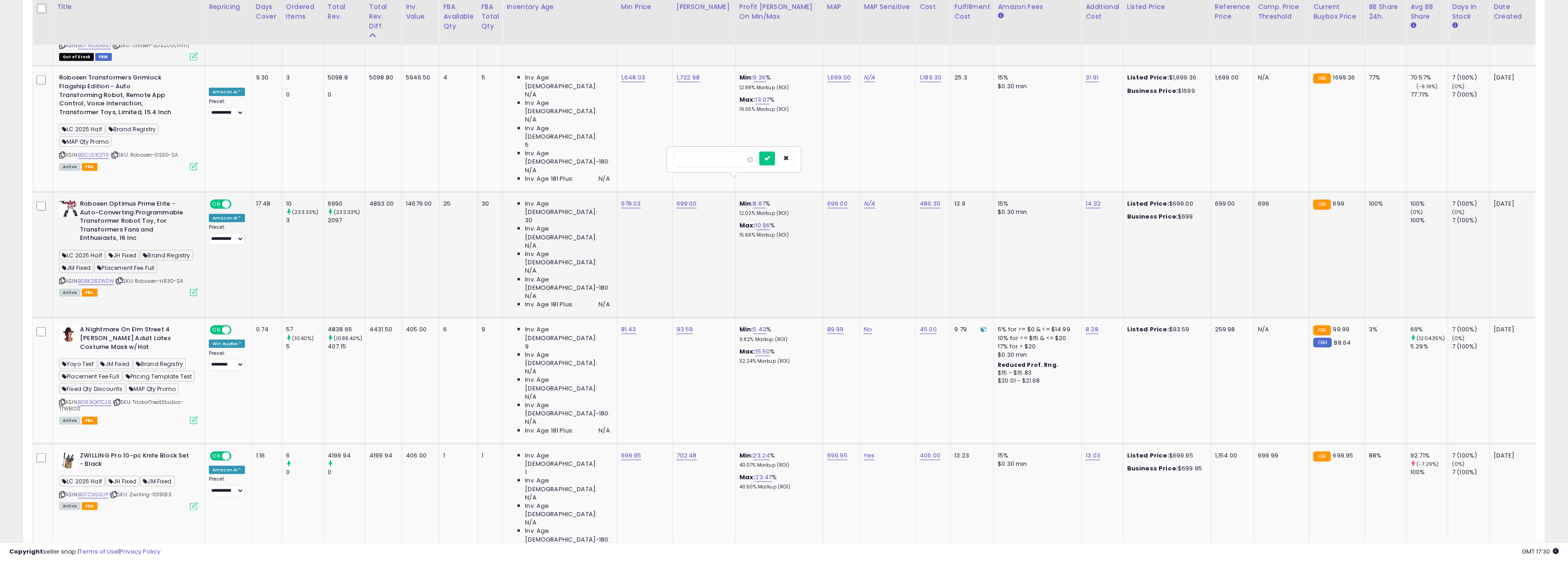
type input "**"
click button "submit" at bounding box center [766, 158] width 16 height 14
click at [672, 318] on td "93.59" at bounding box center [703, 380] width 63 height 125
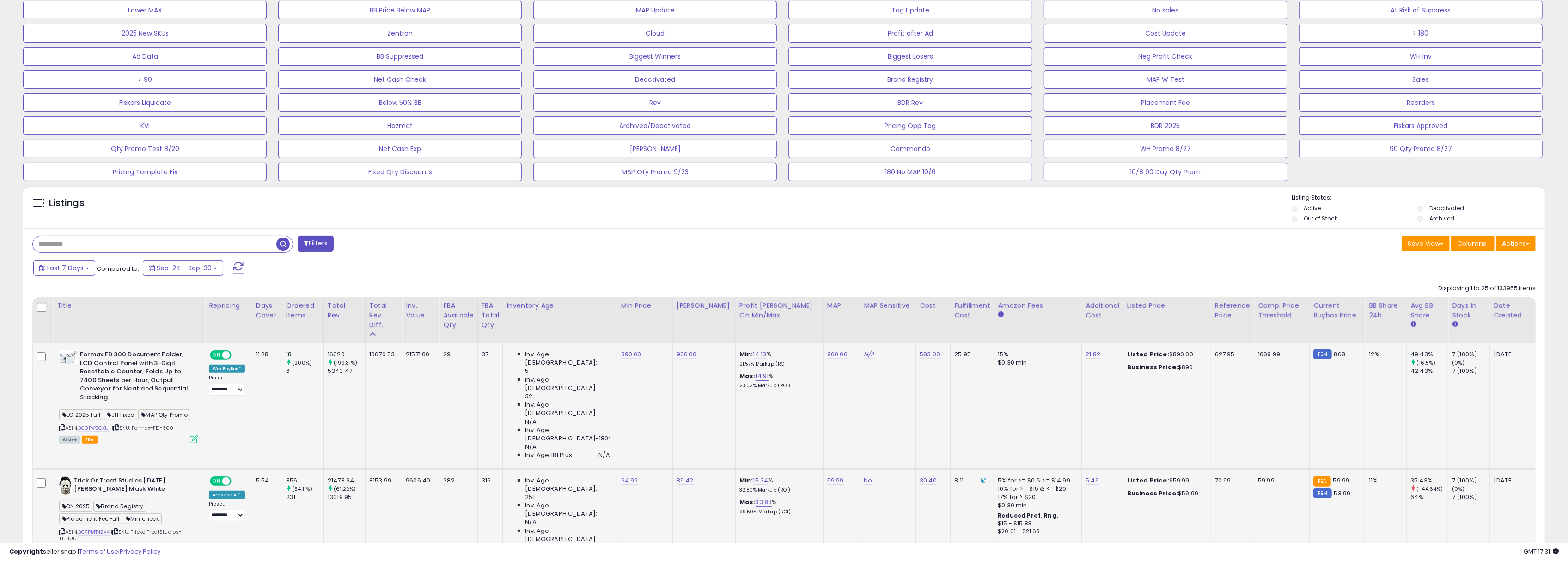
scroll to position [418, 0]
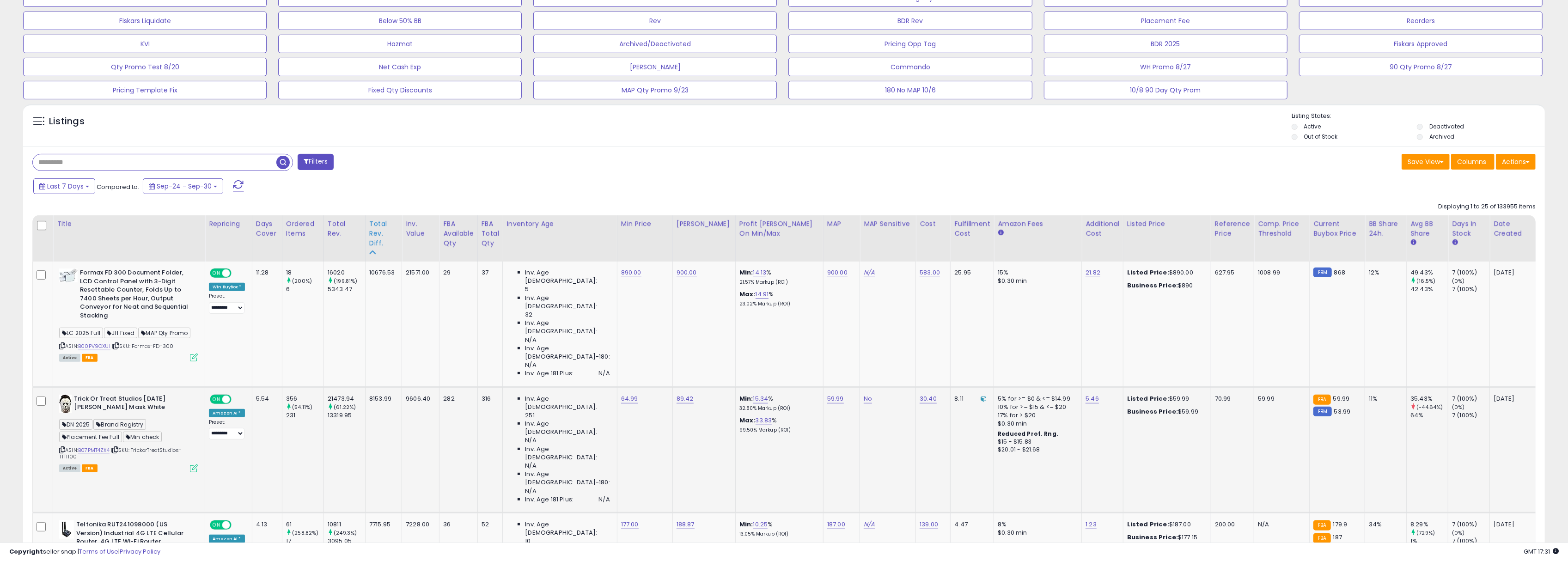
click at [384, 237] on div "Total Rev. Diff." at bounding box center [384, 233] width 28 height 29
